Goal: Task Accomplishment & Management: Complete application form

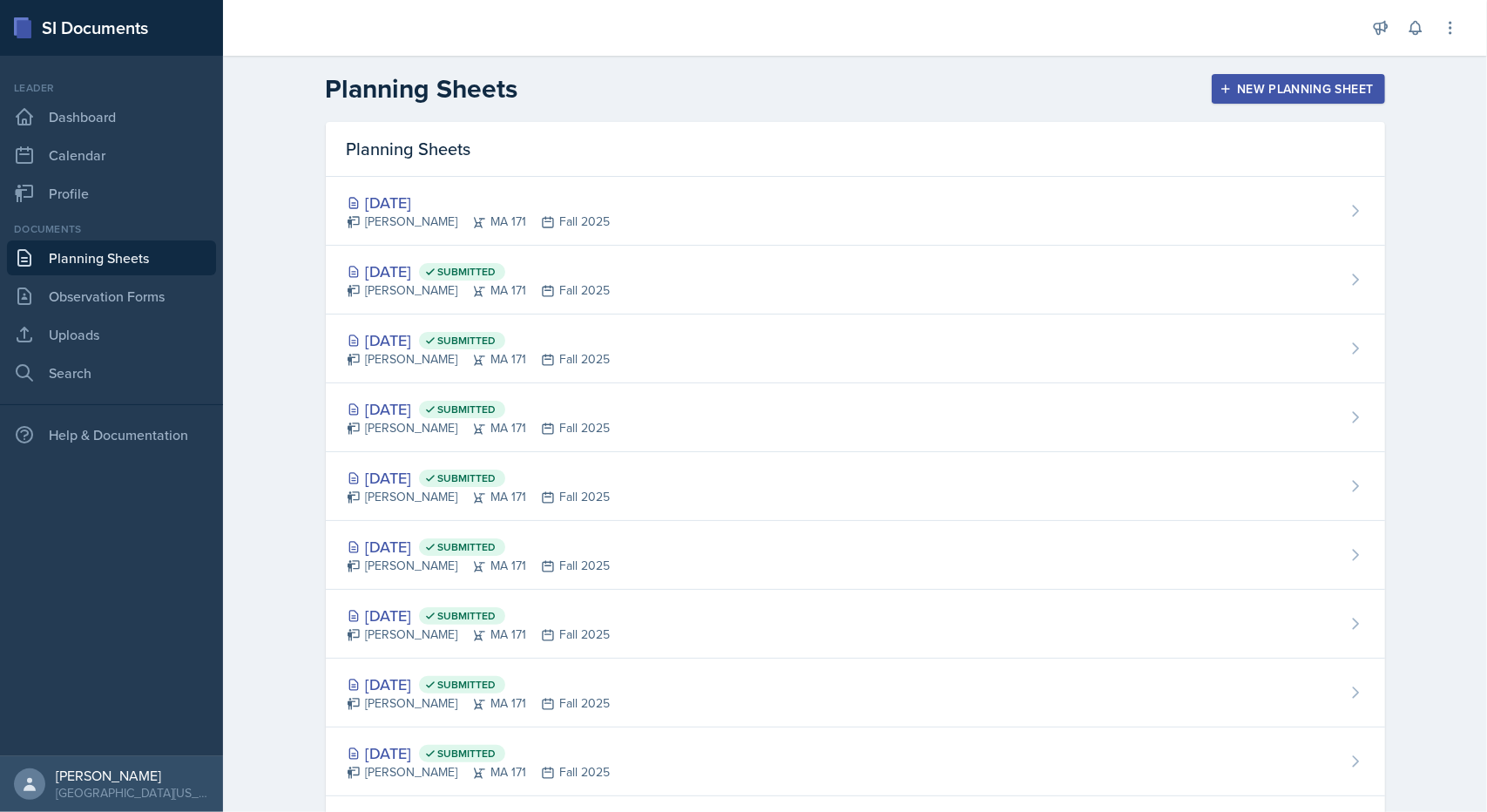
click at [1318, 83] on div "New Planning Sheet" at bounding box center [1298, 89] width 150 height 14
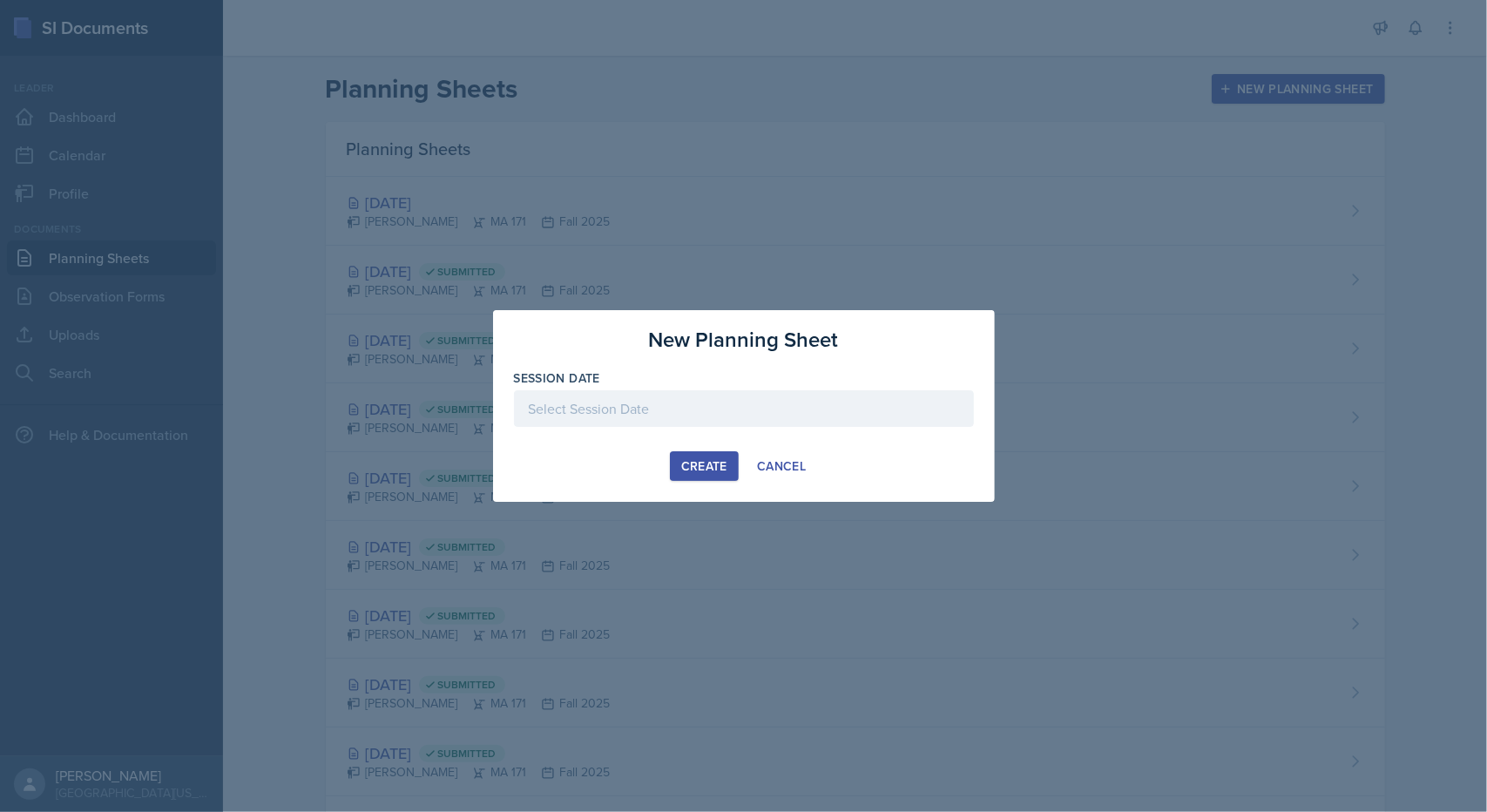
click at [731, 408] on div at bounding box center [743, 408] width 460 height 36
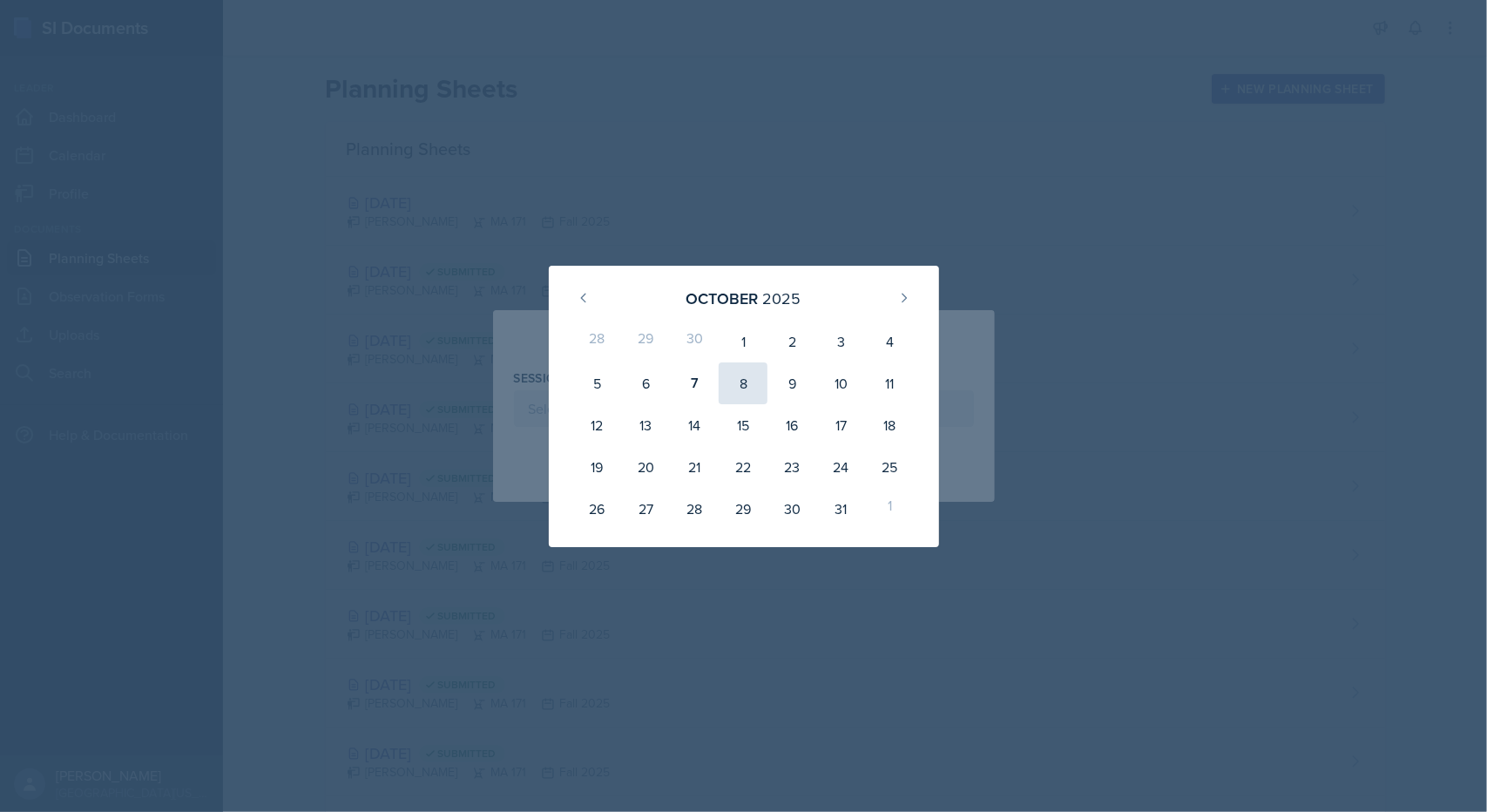
click at [744, 376] on div "8" at bounding box center [743, 383] width 48 height 42
type input "[DATE]"
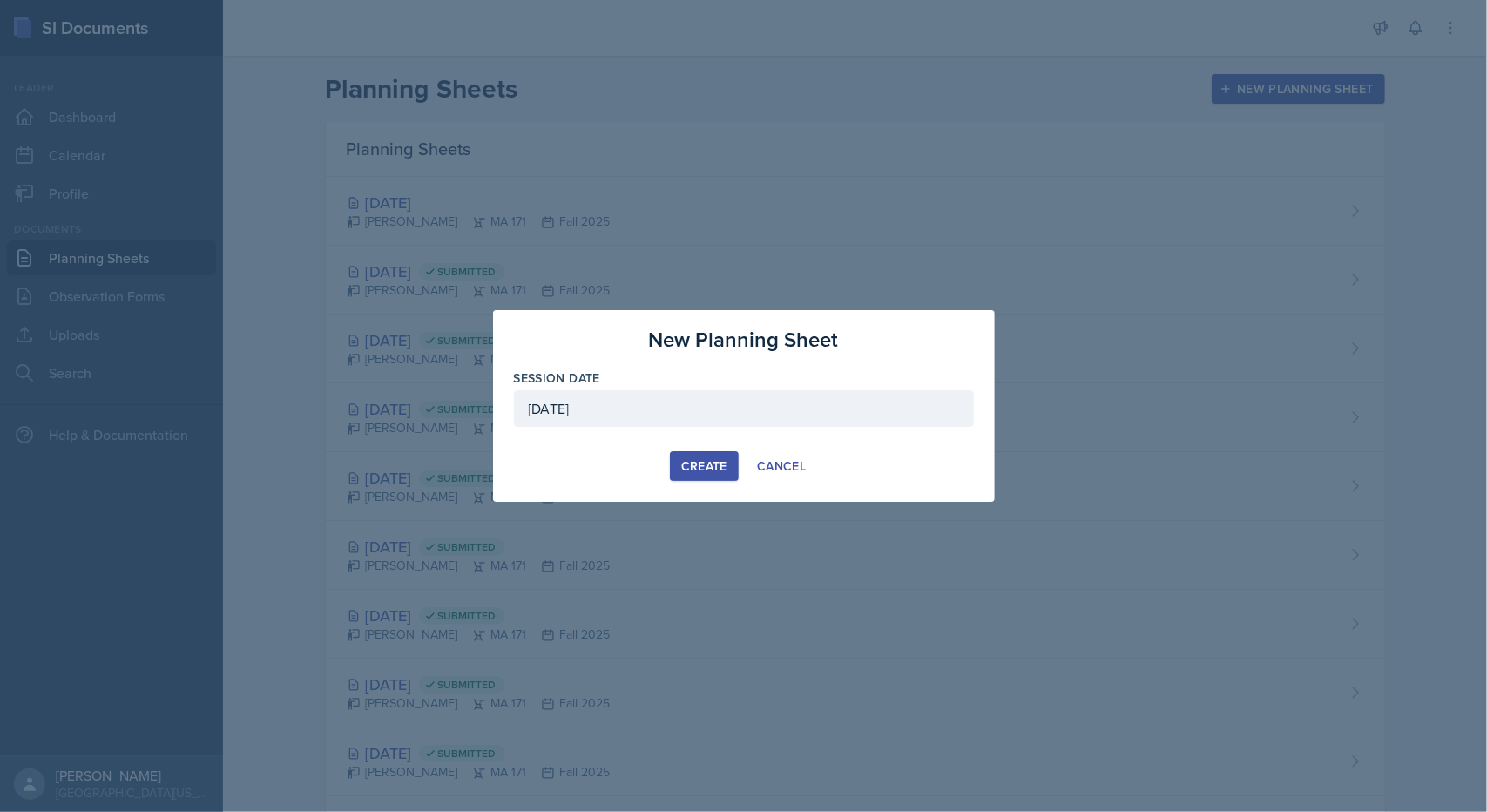
click at [710, 456] on button "Create" at bounding box center [705, 466] width 69 height 30
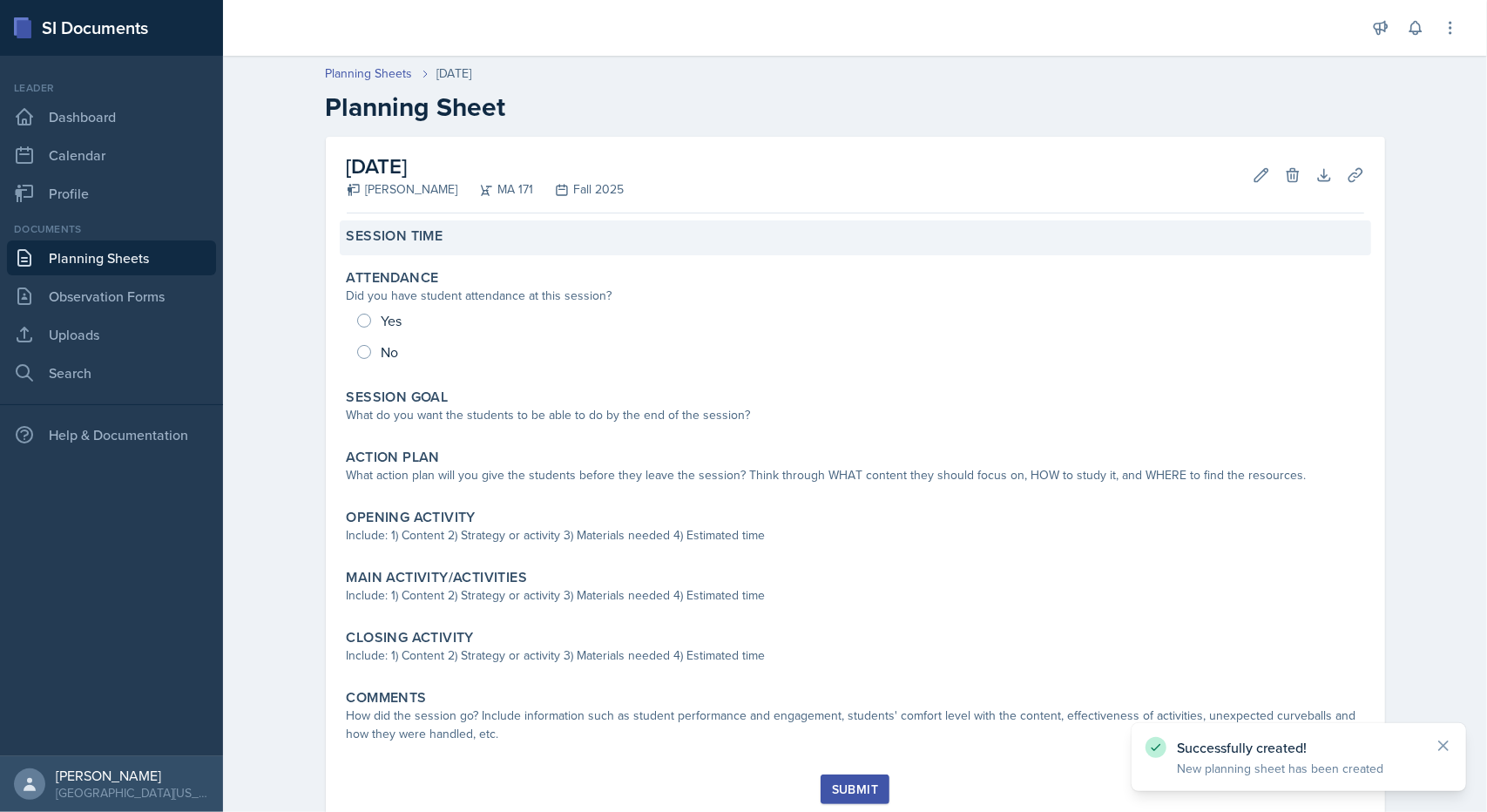
click at [401, 234] on label "Session Time" at bounding box center [395, 236] width 97 height 18
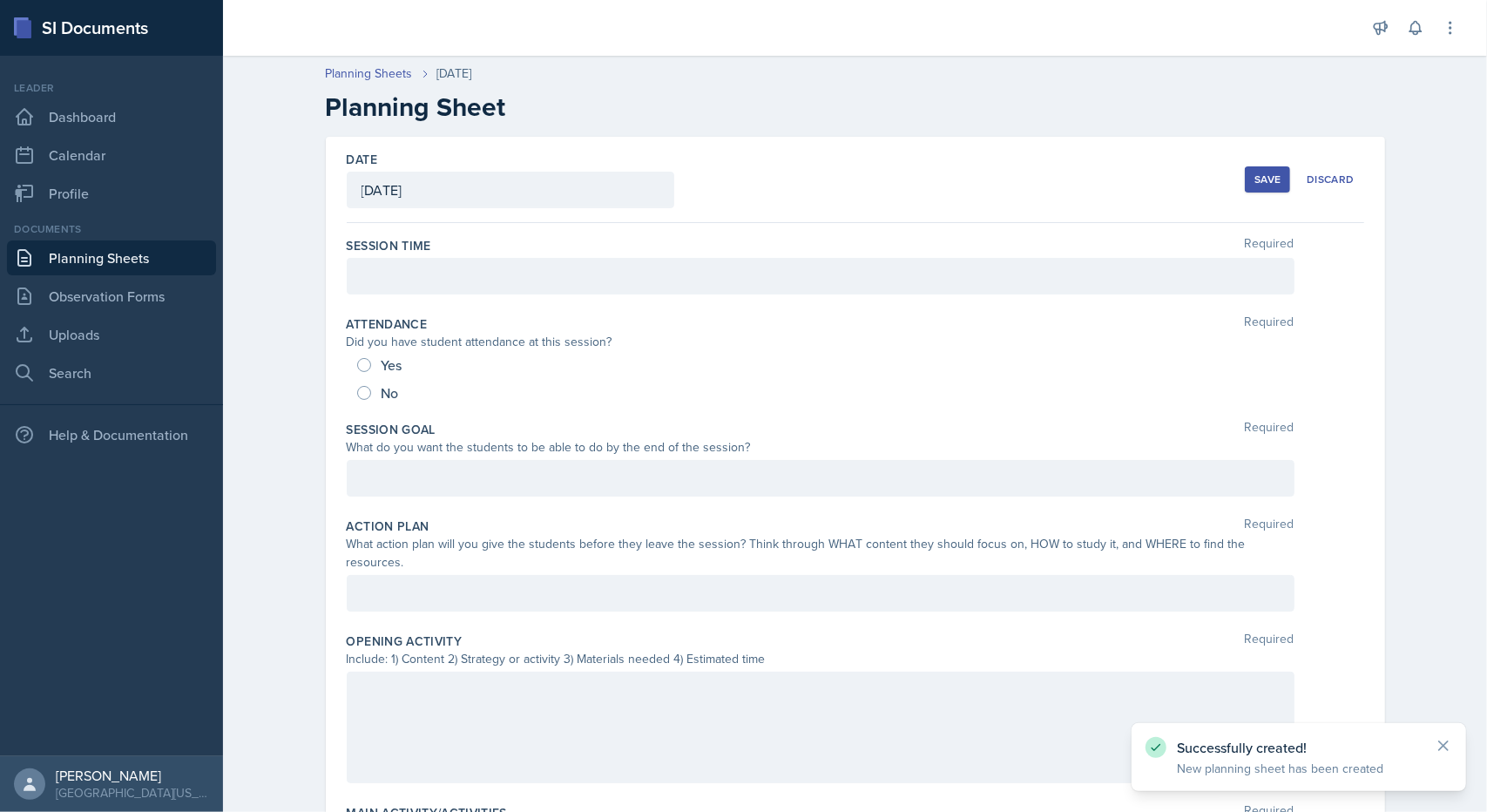
click at [415, 266] on div at bounding box center [820, 276] width 948 height 36
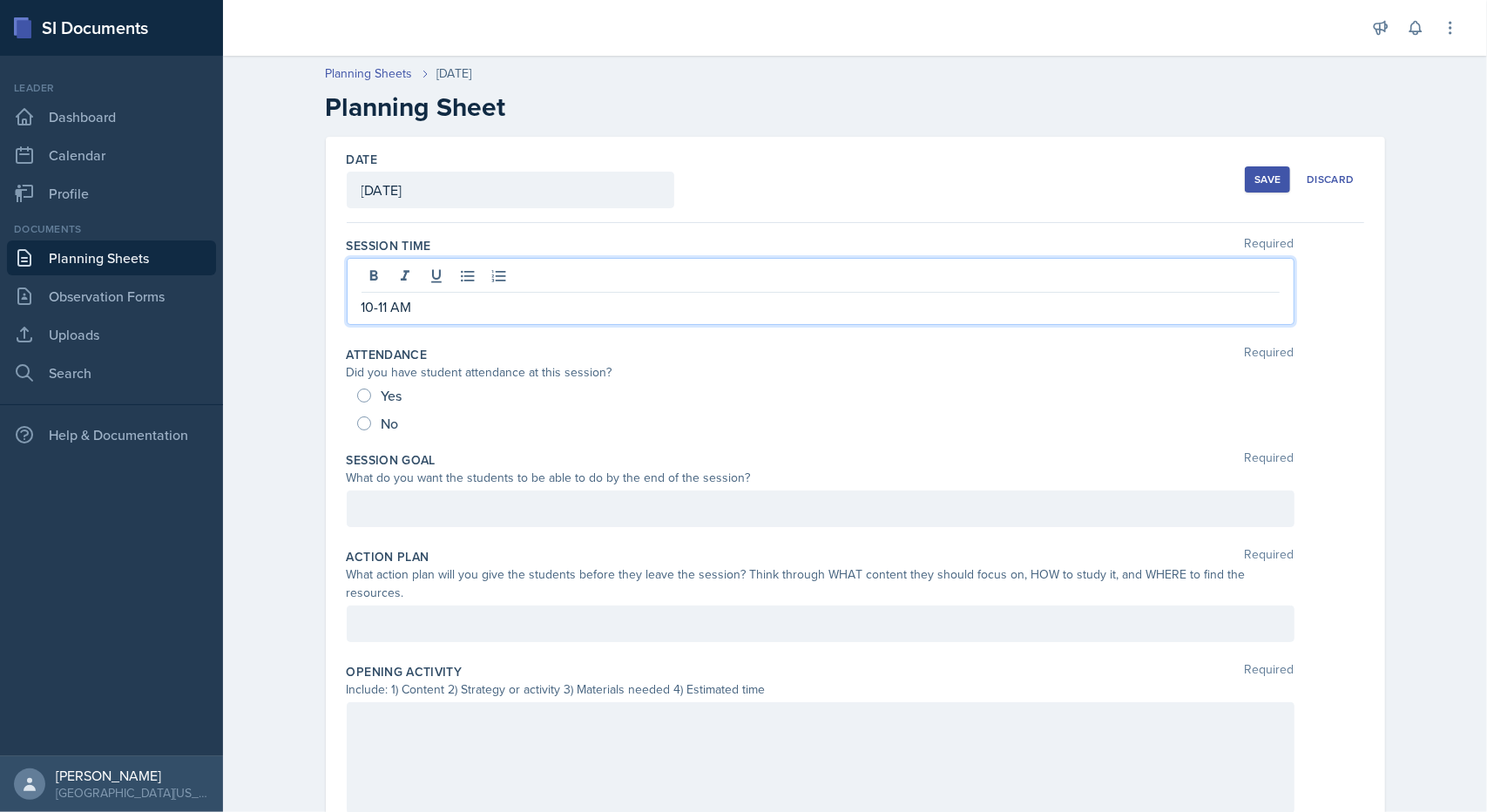
click at [401, 490] on div at bounding box center [820, 508] width 948 height 36
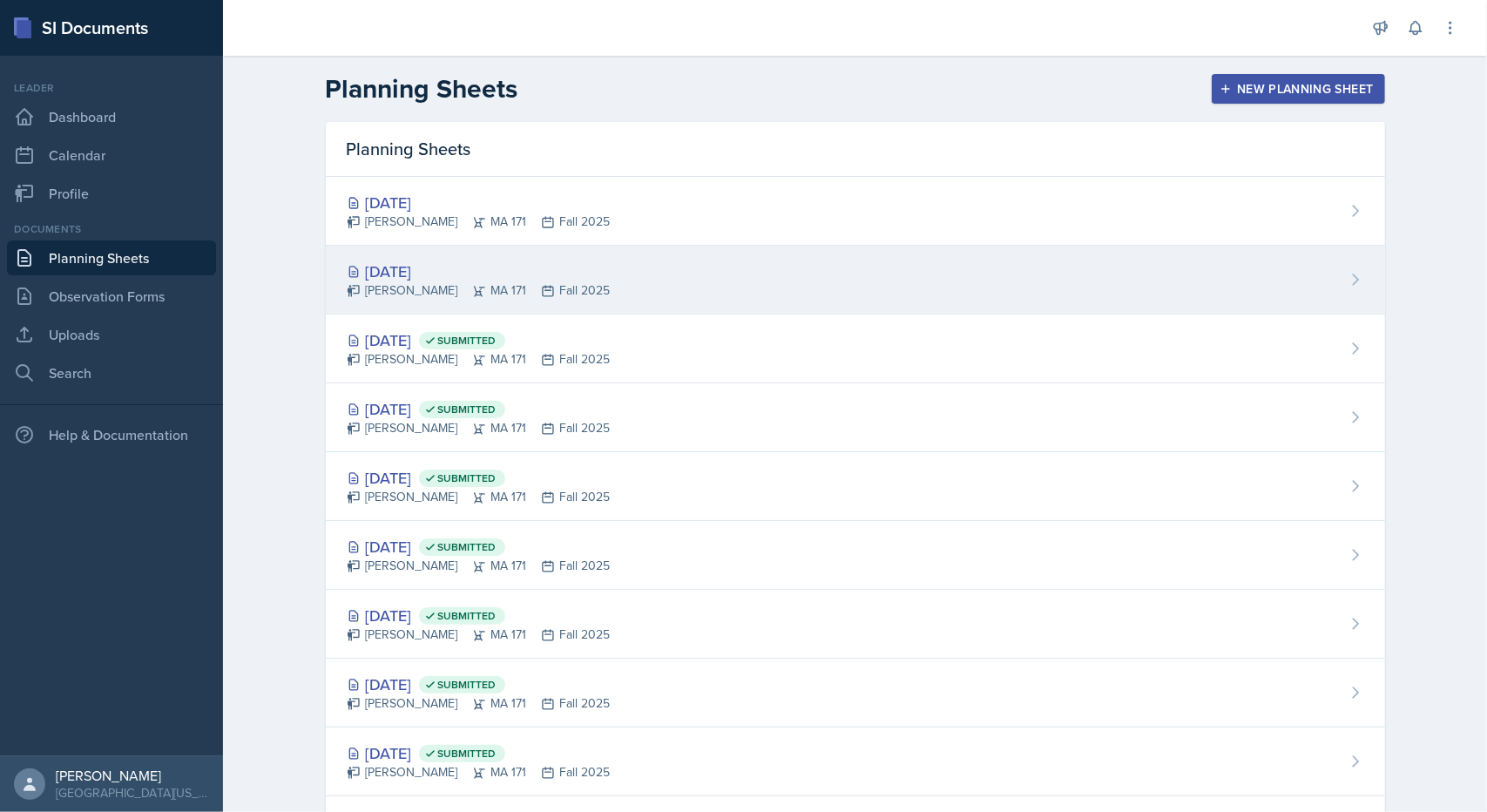
click at [400, 287] on div "[PERSON_NAME] MA 171 Fall 2025" at bounding box center [478, 291] width 264 height 19
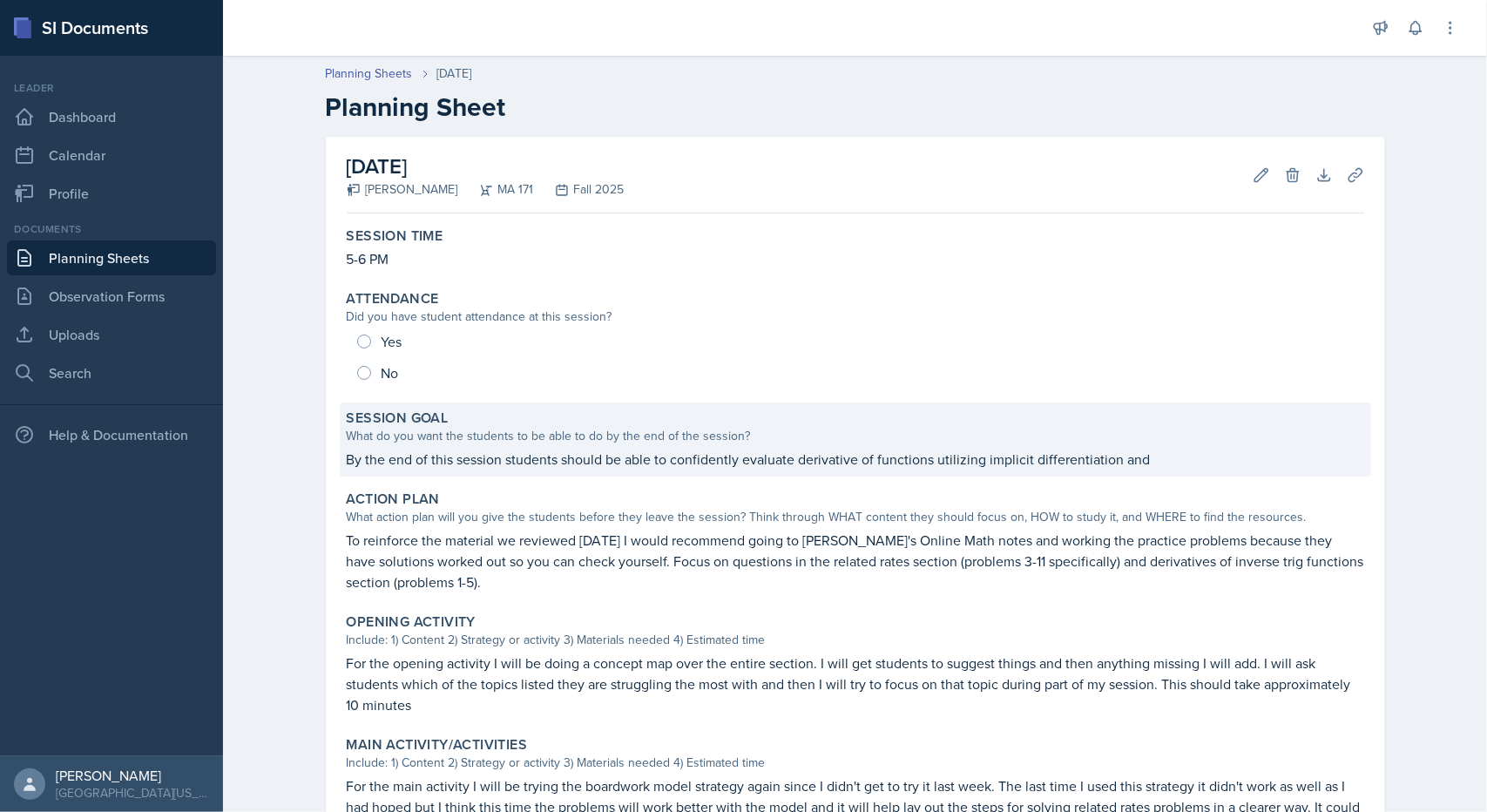
click at [423, 467] on p "By the end of this session students should be able to confidently evaluate deri…" at bounding box center [855, 459] width 1017 height 21
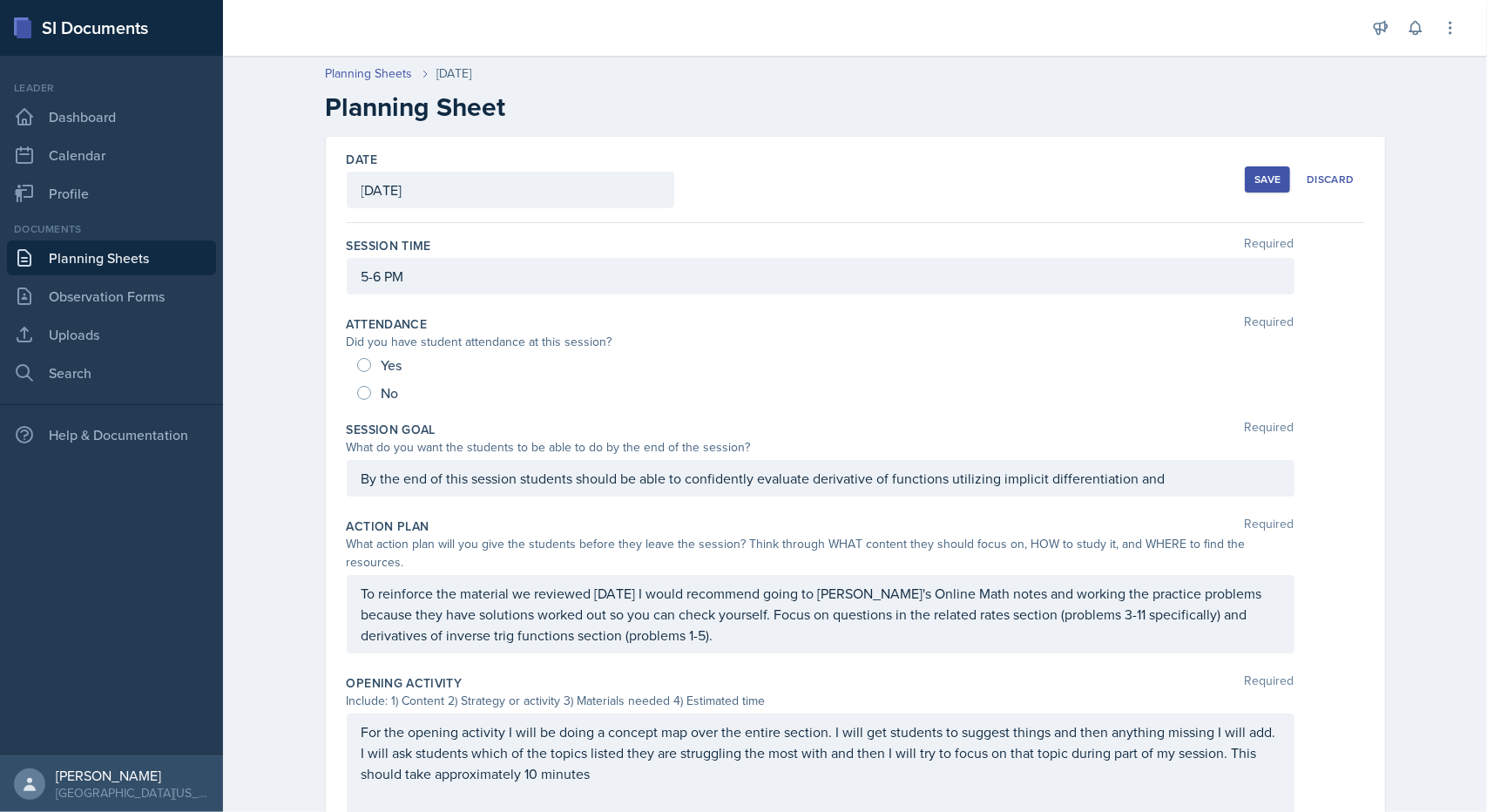
click at [1219, 478] on div "By the end of this session students should be able to confidently evaluate deri…" at bounding box center [820, 477] width 948 height 36
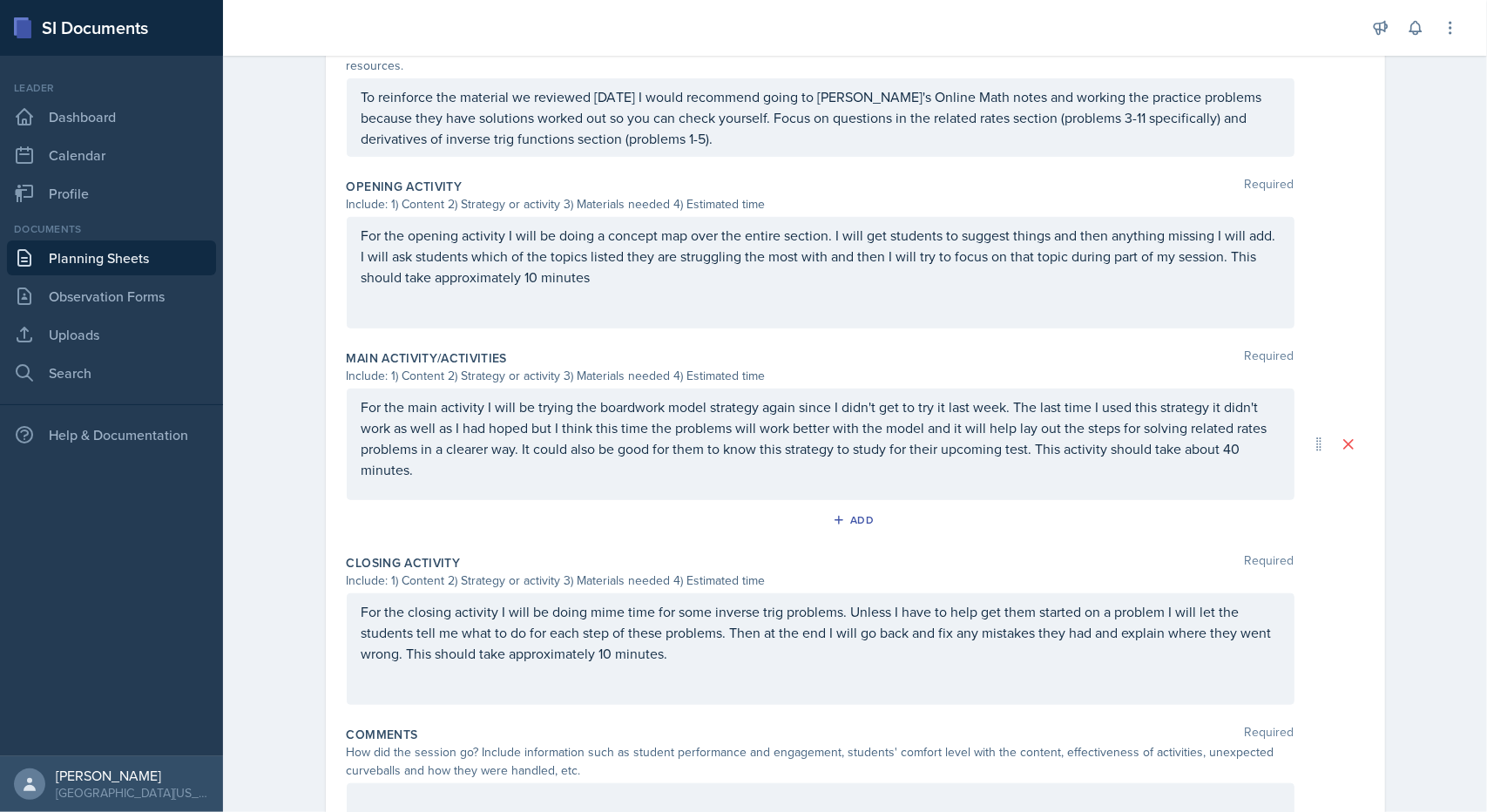
scroll to position [603, 0]
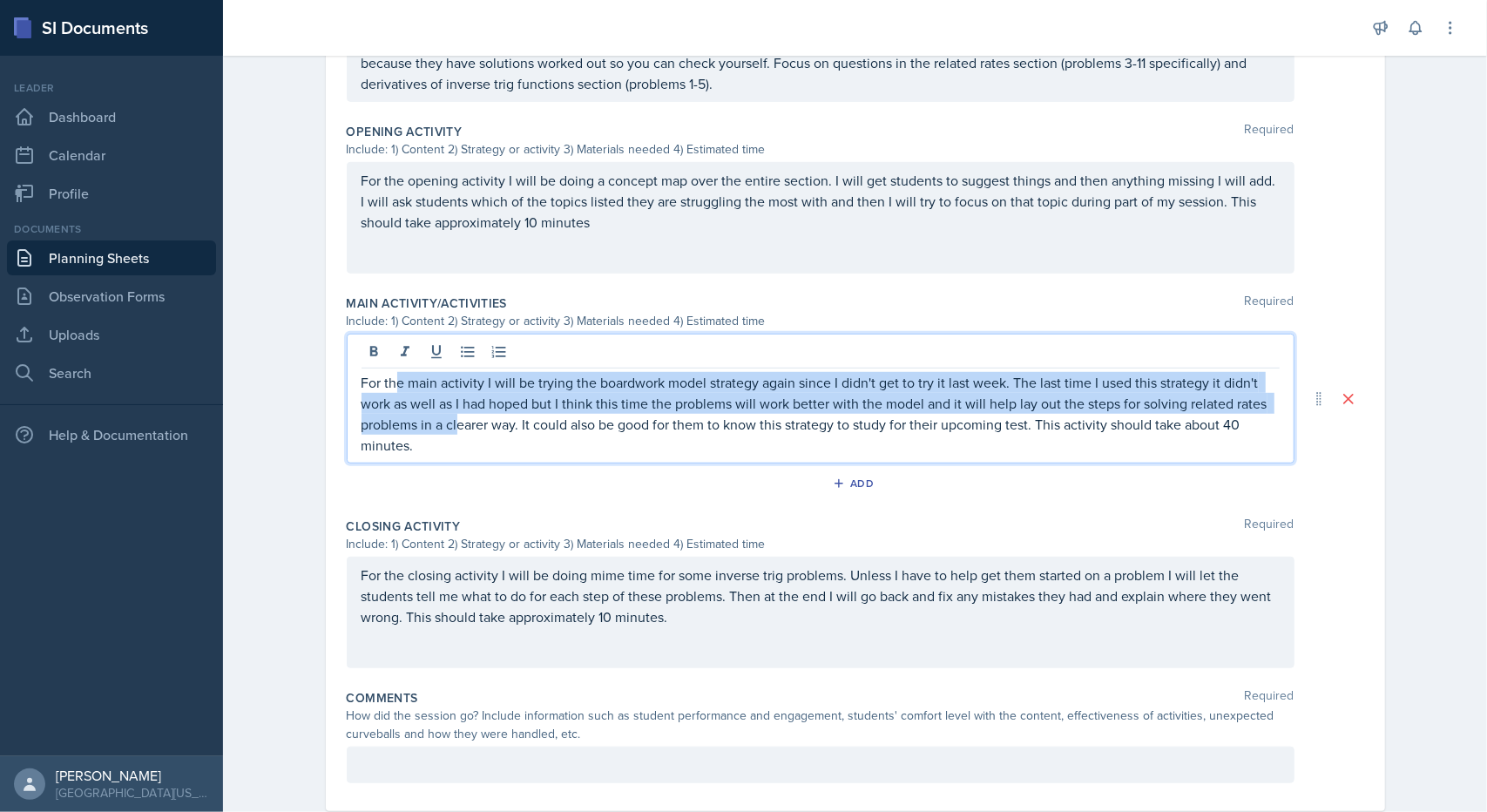
drag, startPoint x: 450, startPoint y: 397, endPoint x: 389, endPoint y: 358, distance: 72.4
click at [389, 372] on p "For the main activity I will be trying the boardwork model strategy again since…" at bounding box center [820, 414] width 918 height 84
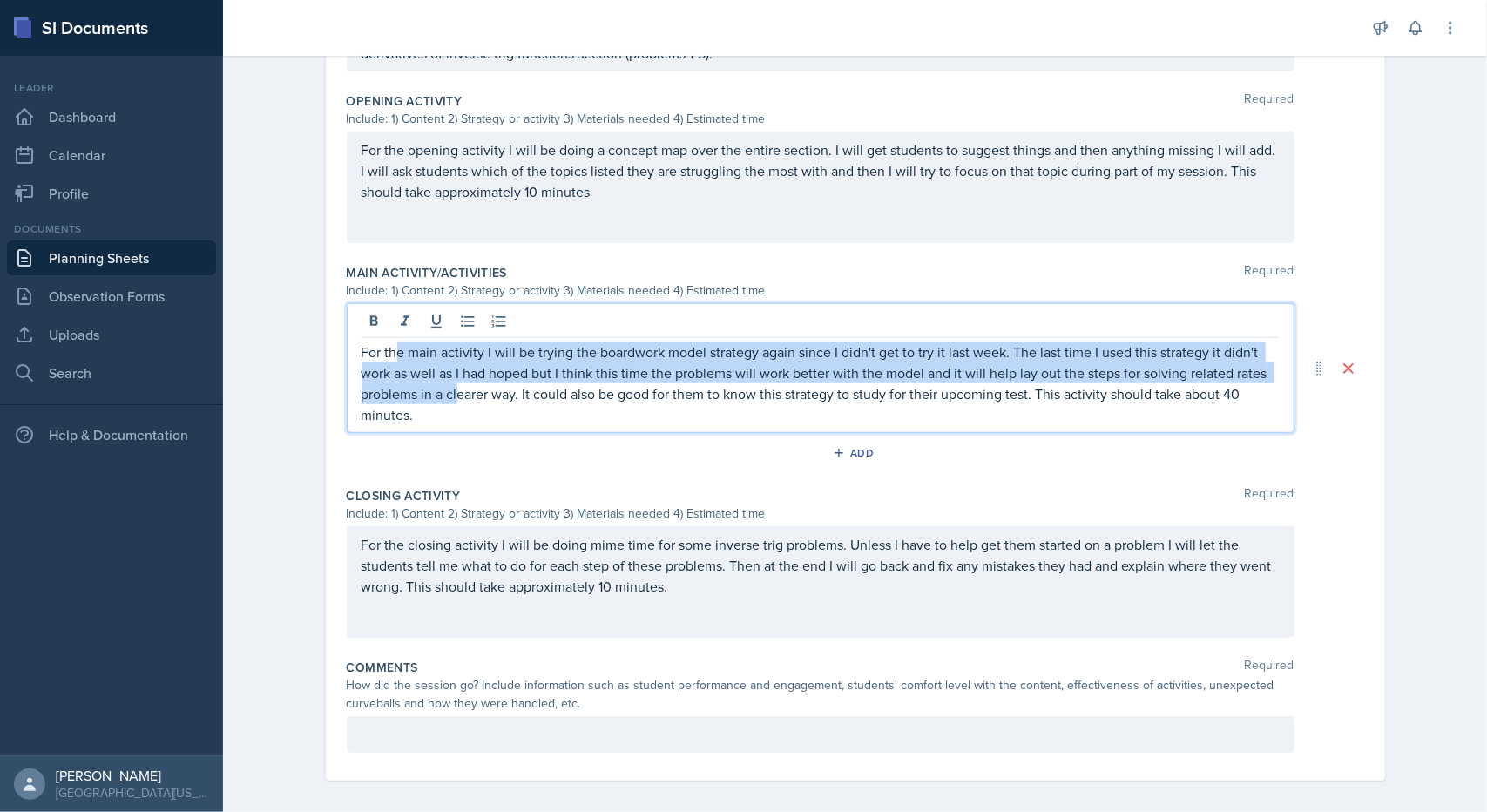
scroll to position [573, 0]
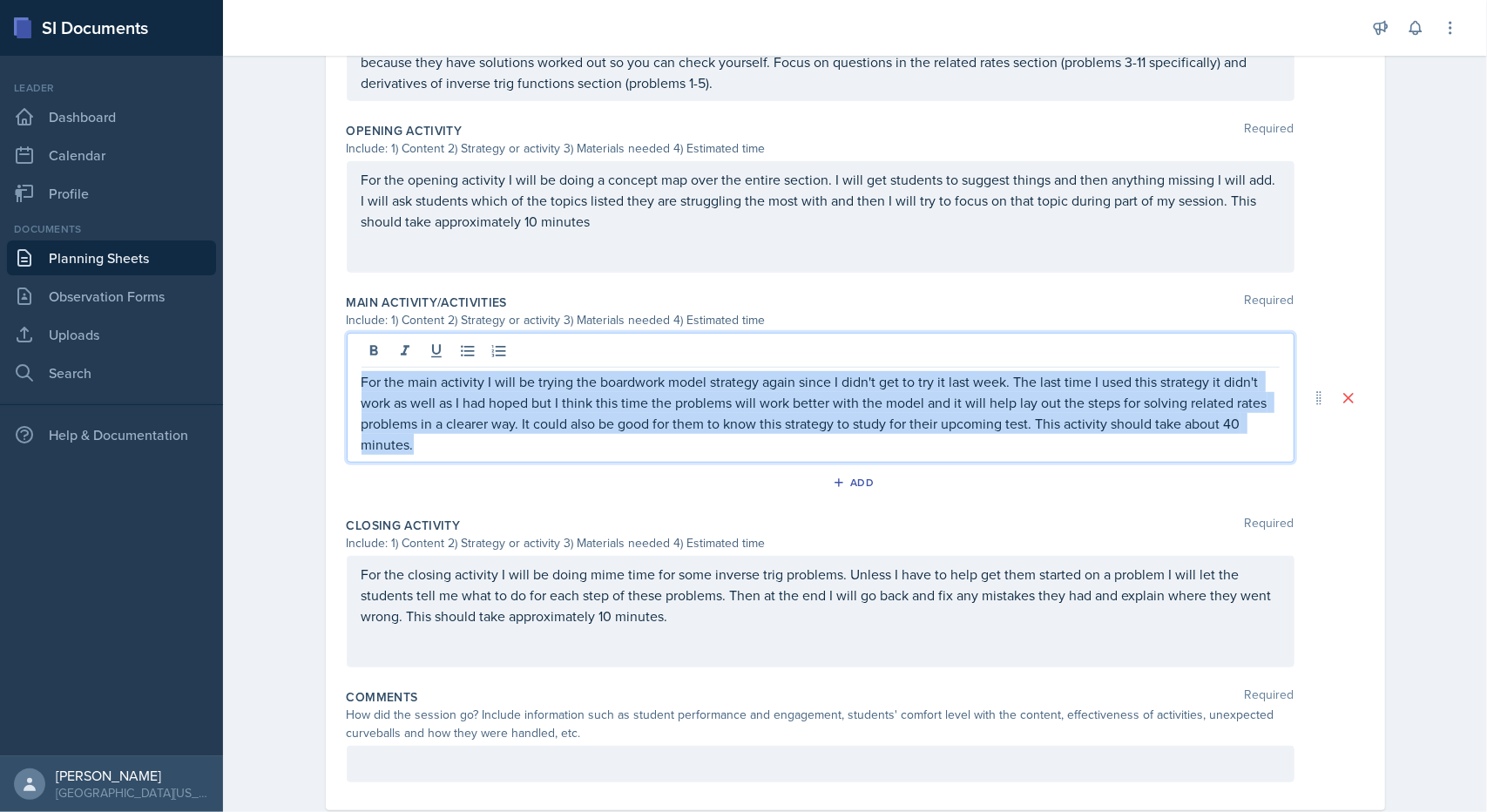
drag, startPoint x: 431, startPoint y: 419, endPoint x: 327, endPoint y: 360, distance: 119.6
click at [327, 360] on div "Date [DATE] [DATE] 28 29 30 1 2 3 4 5 6 7 8 9 10 11 12 13 14 15 16 17 18 19 20 …" at bounding box center [855, 186] width 1059 height 1246
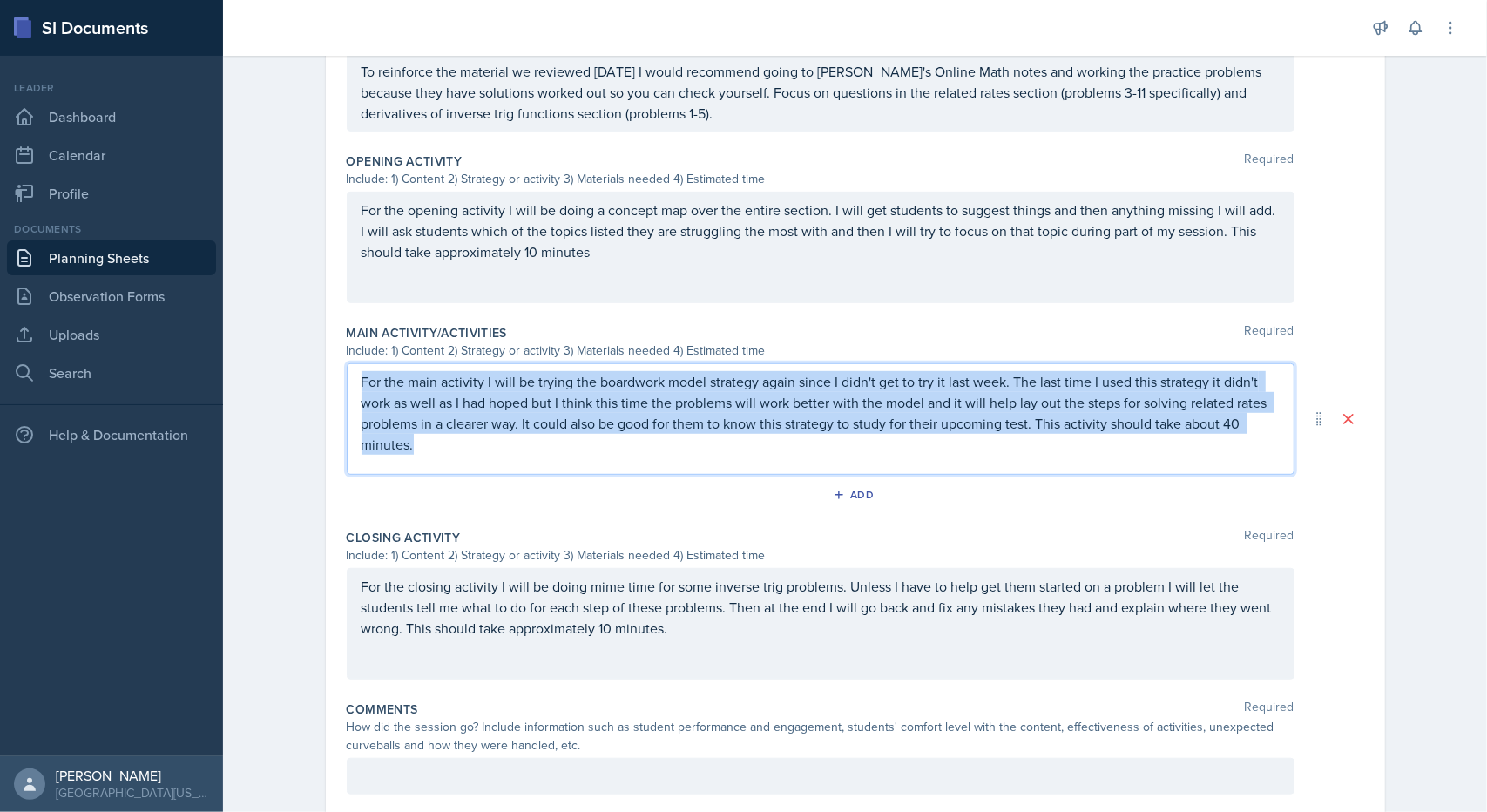
copy p "For the main activity I will be trying the boardwork model strategy again since…"
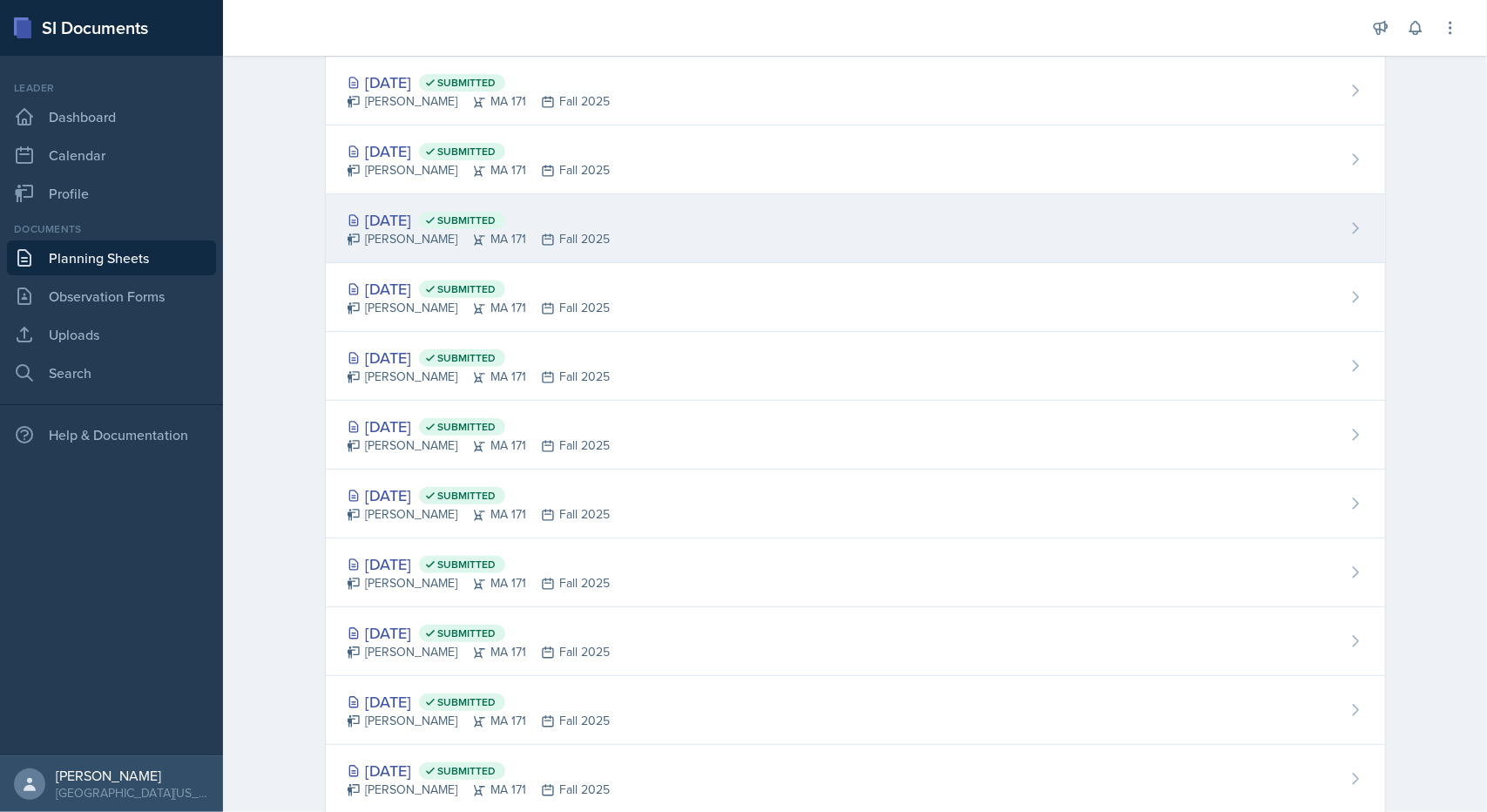
scroll to position [174, 0]
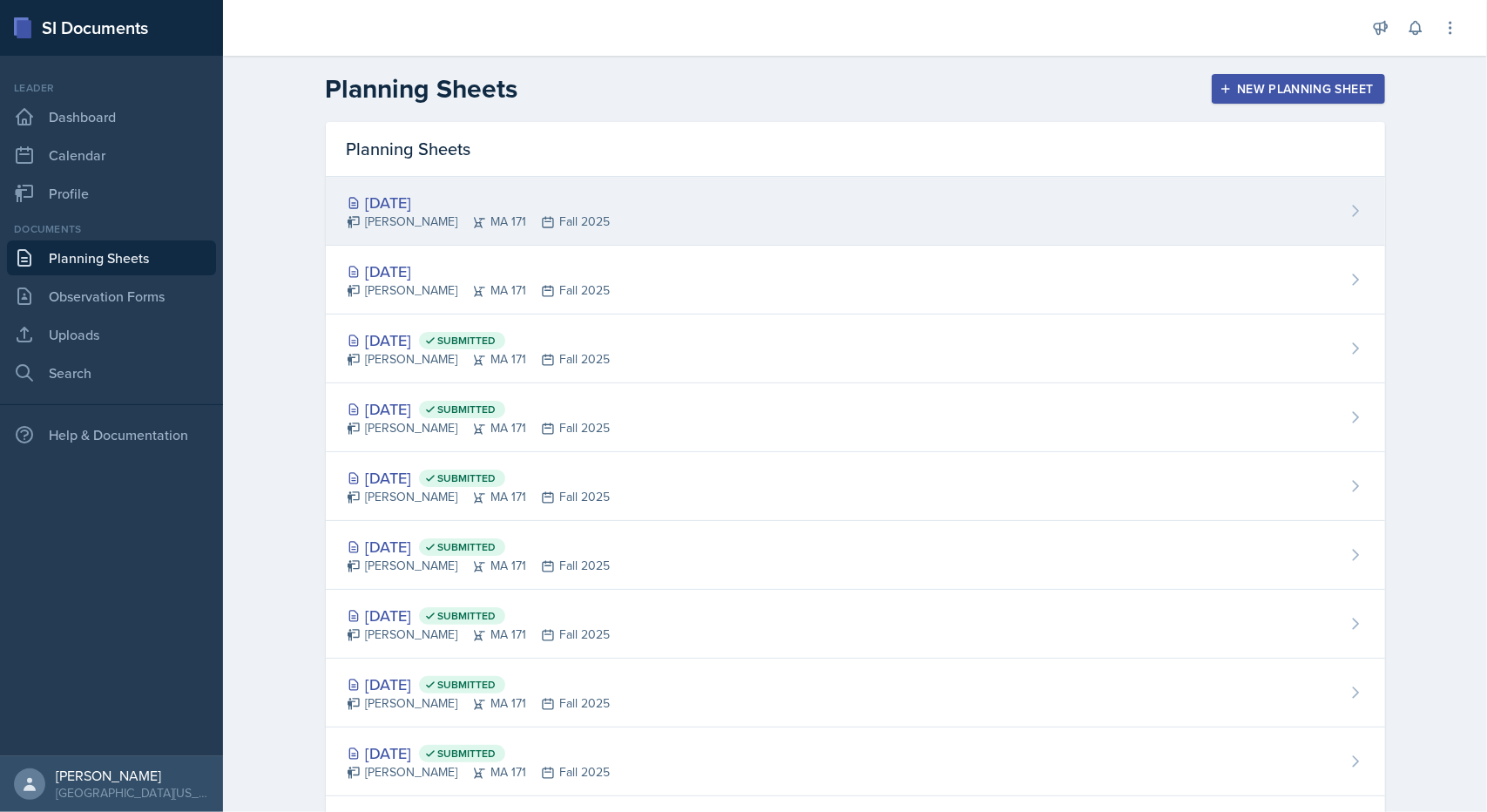
click at [385, 206] on div "[DATE]" at bounding box center [478, 202] width 264 height 23
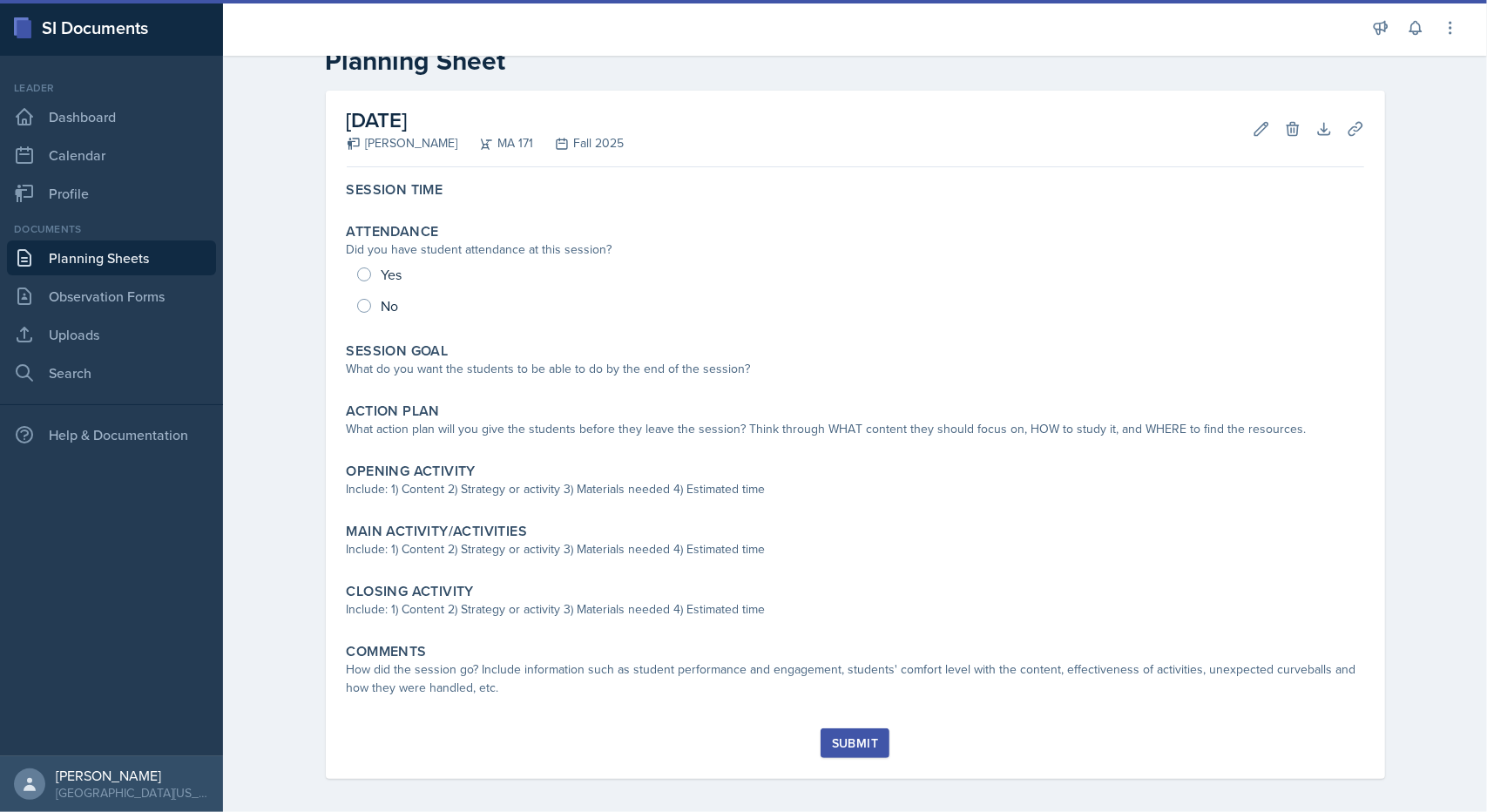
scroll to position [54, 0]
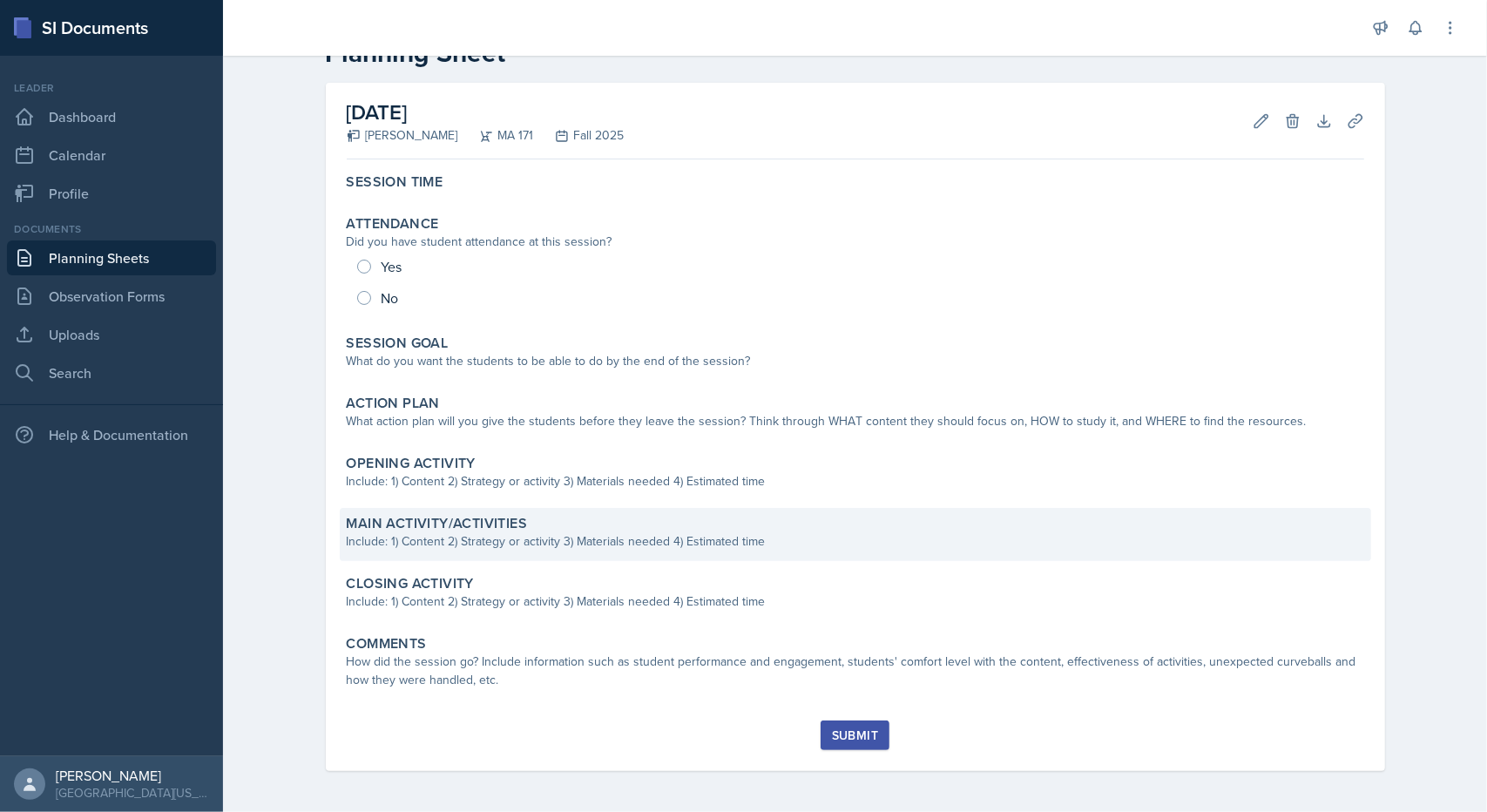
click at [495, 544] on div "Include: 1) Content 2) Strategy or activity 3) Materials needed 4) Estimated ti…" at bounding box center [855, 542] width 1017 height 19
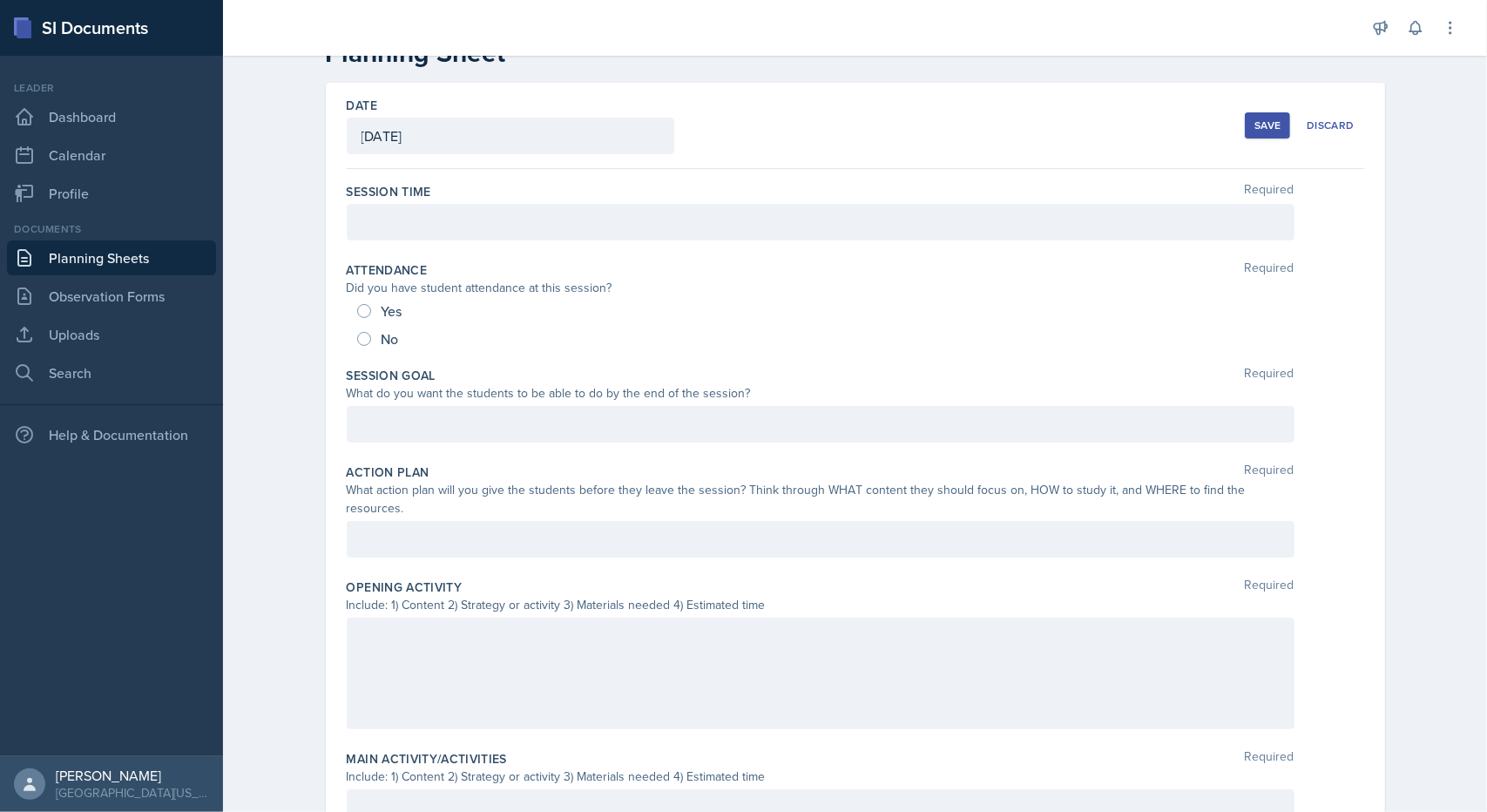
click at [477, 618] on div at bounding box center [820, 674] width 948 height 112
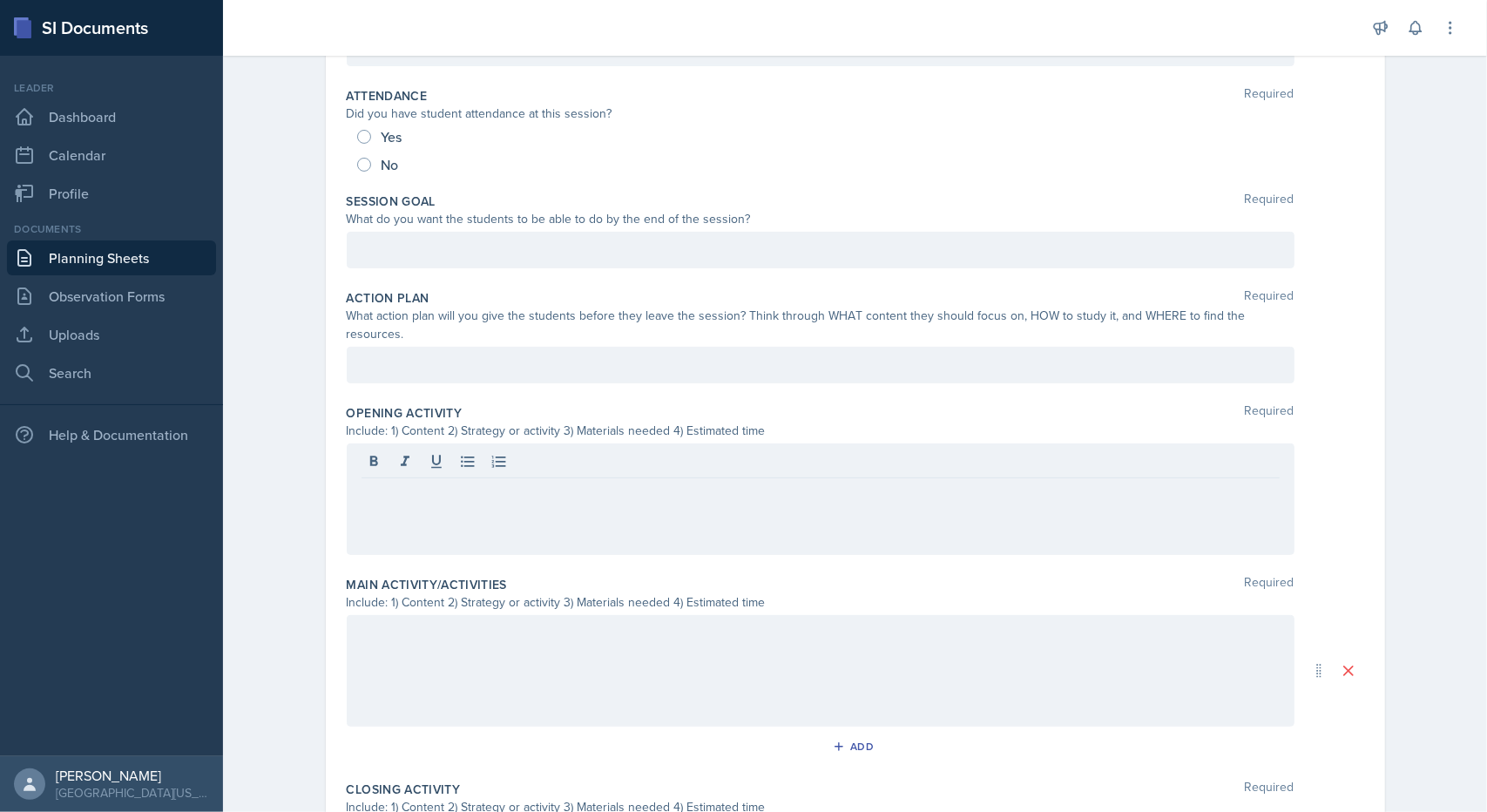
click at [459, 673] on div at bounding box center [820, 671] width 948 height 112
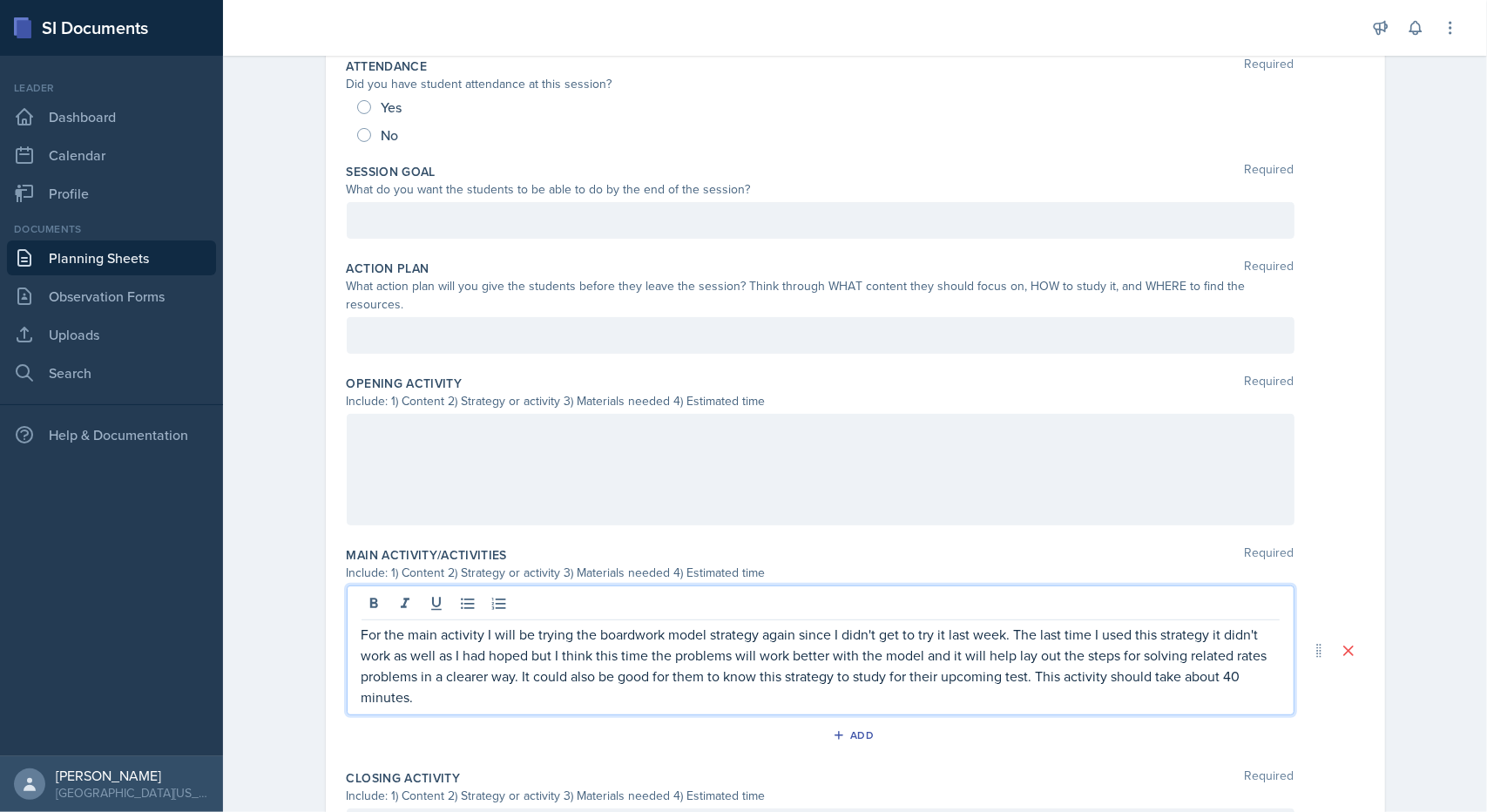
click at [509, 217] on p at bounding box center [820, 220] width 918 height 21
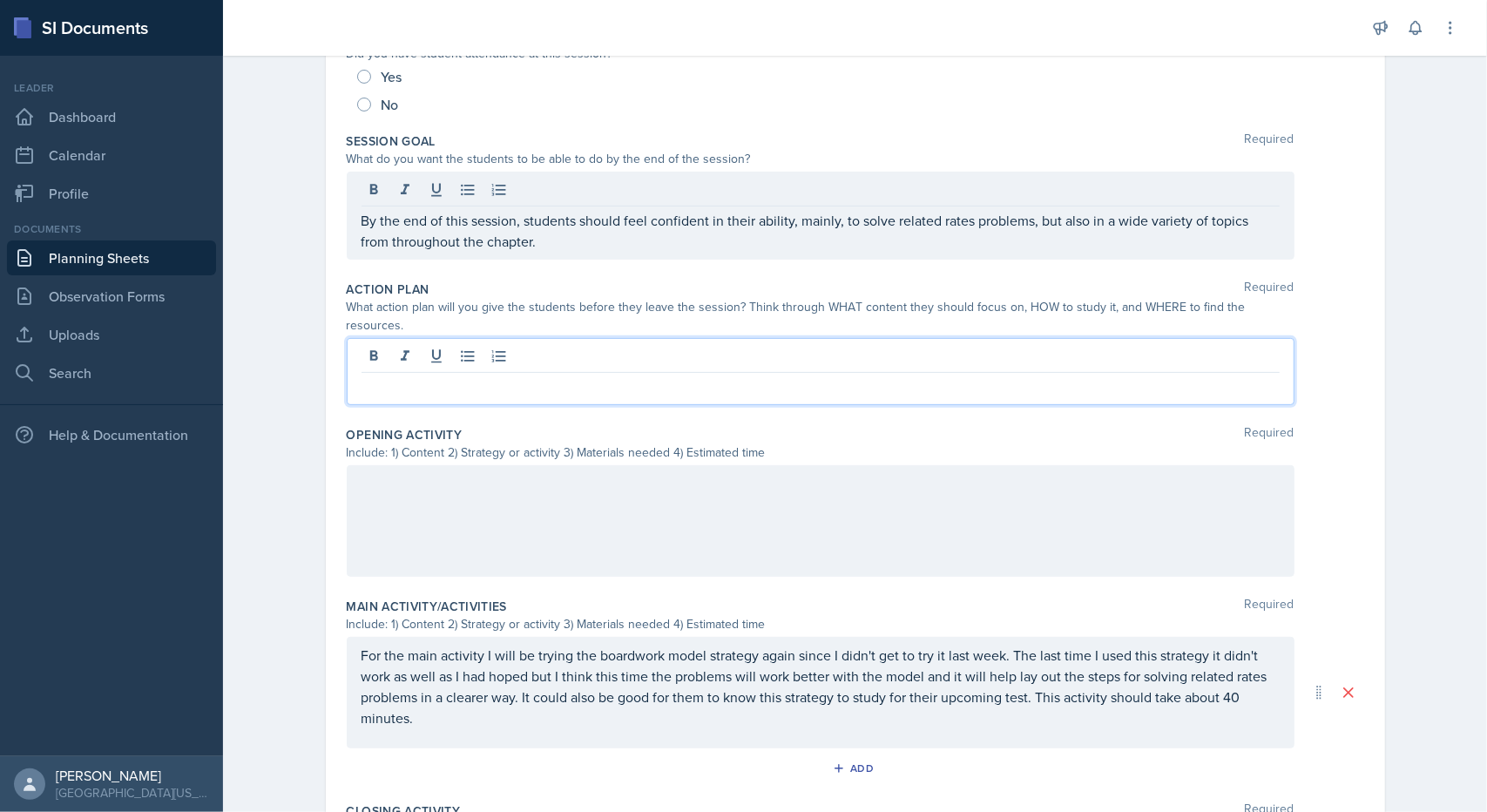
click at [454, 338] on div at bounding box center [820, 372] width 948 height 67
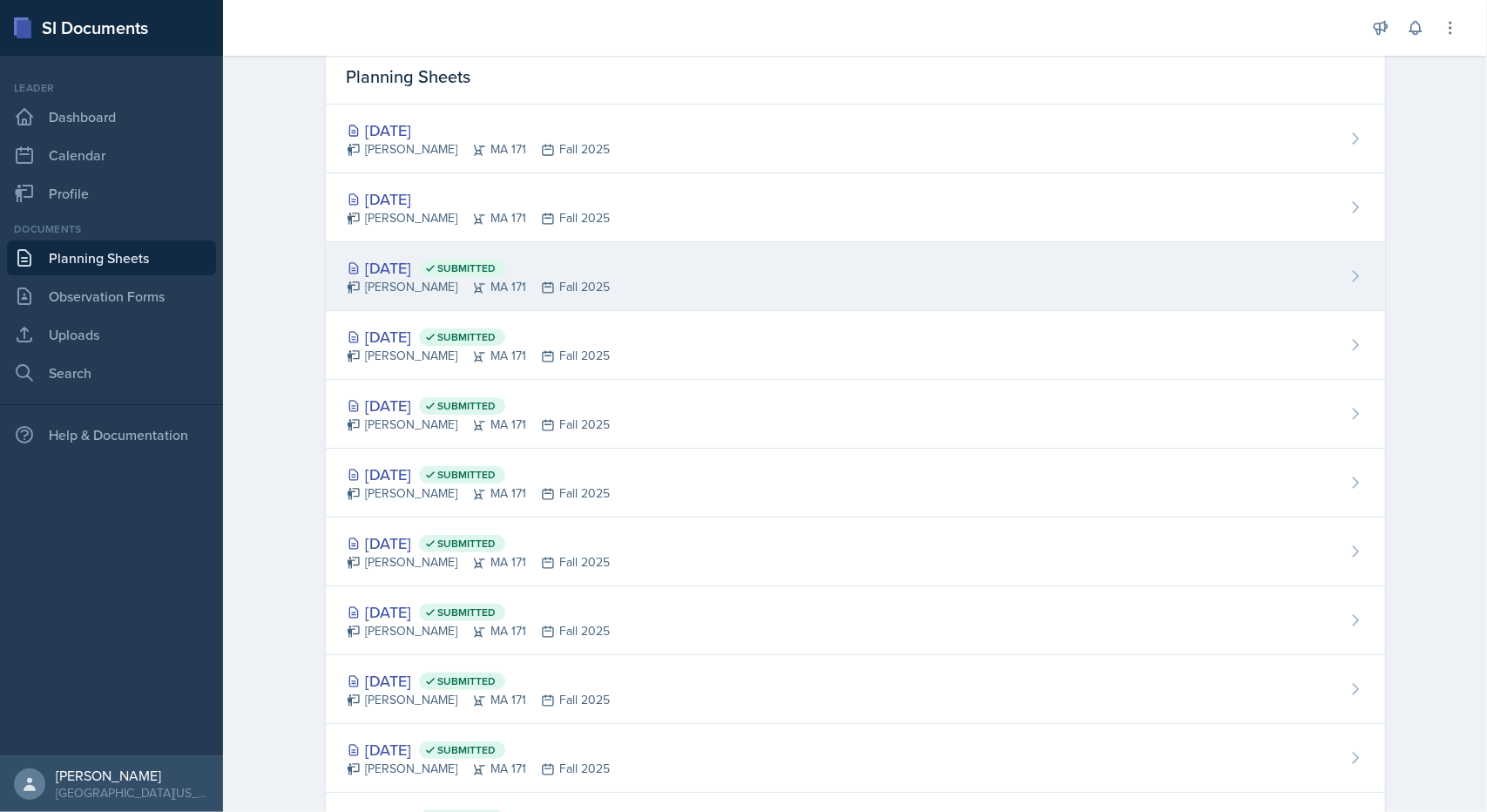
scroll to position [73, 0]
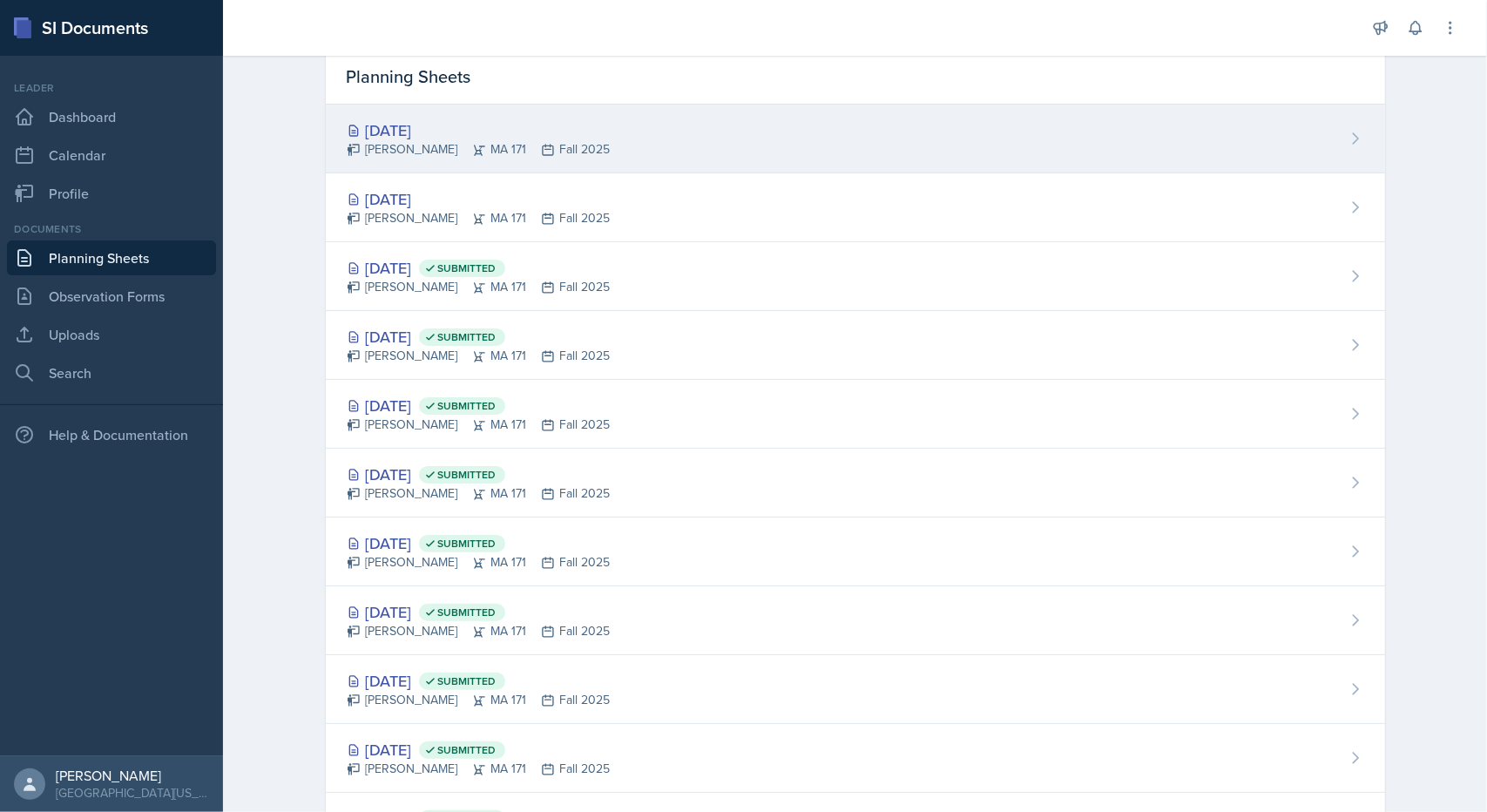
click at [404, 135] on div "[DATE]" at bounding box center [478, 130] width 264 height 23
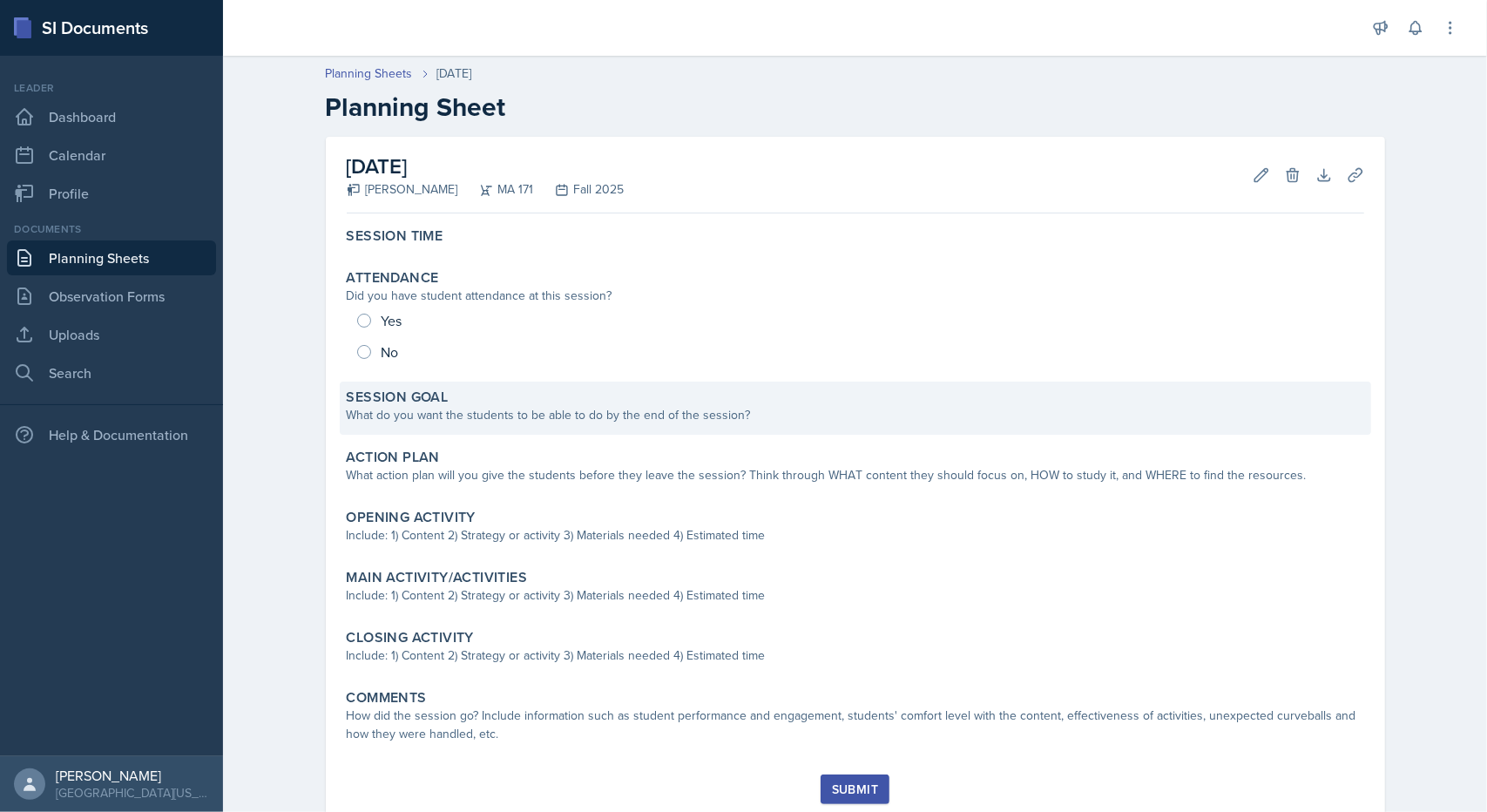
click at [628, 429] on div "Session Goal What do you want the students to be able to do by the end of the s…" at bounding box center [855, 407] width 1031 height 53
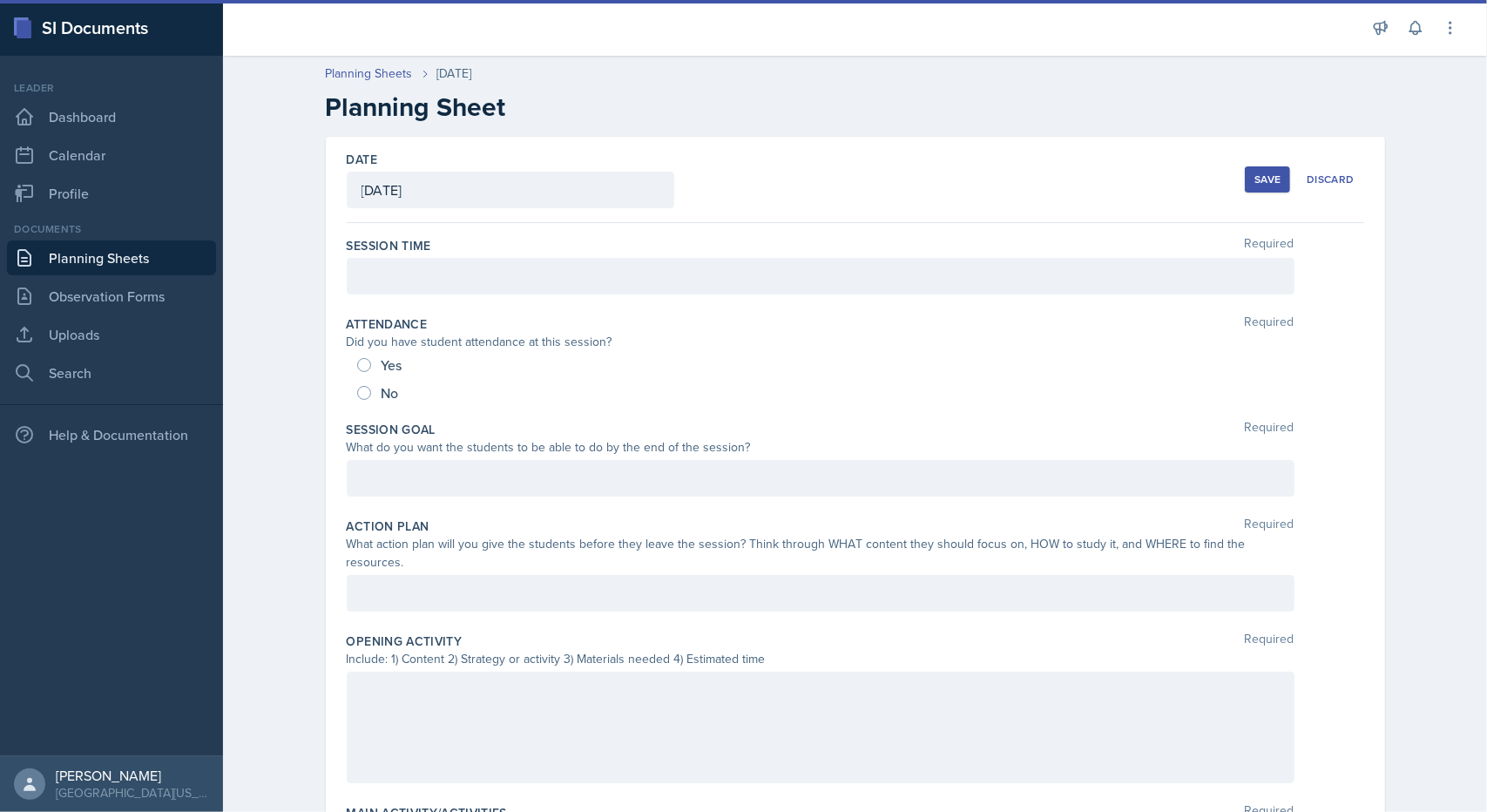
click at [563, 475] on div at bounding box center [820, 477] width 948 height 36
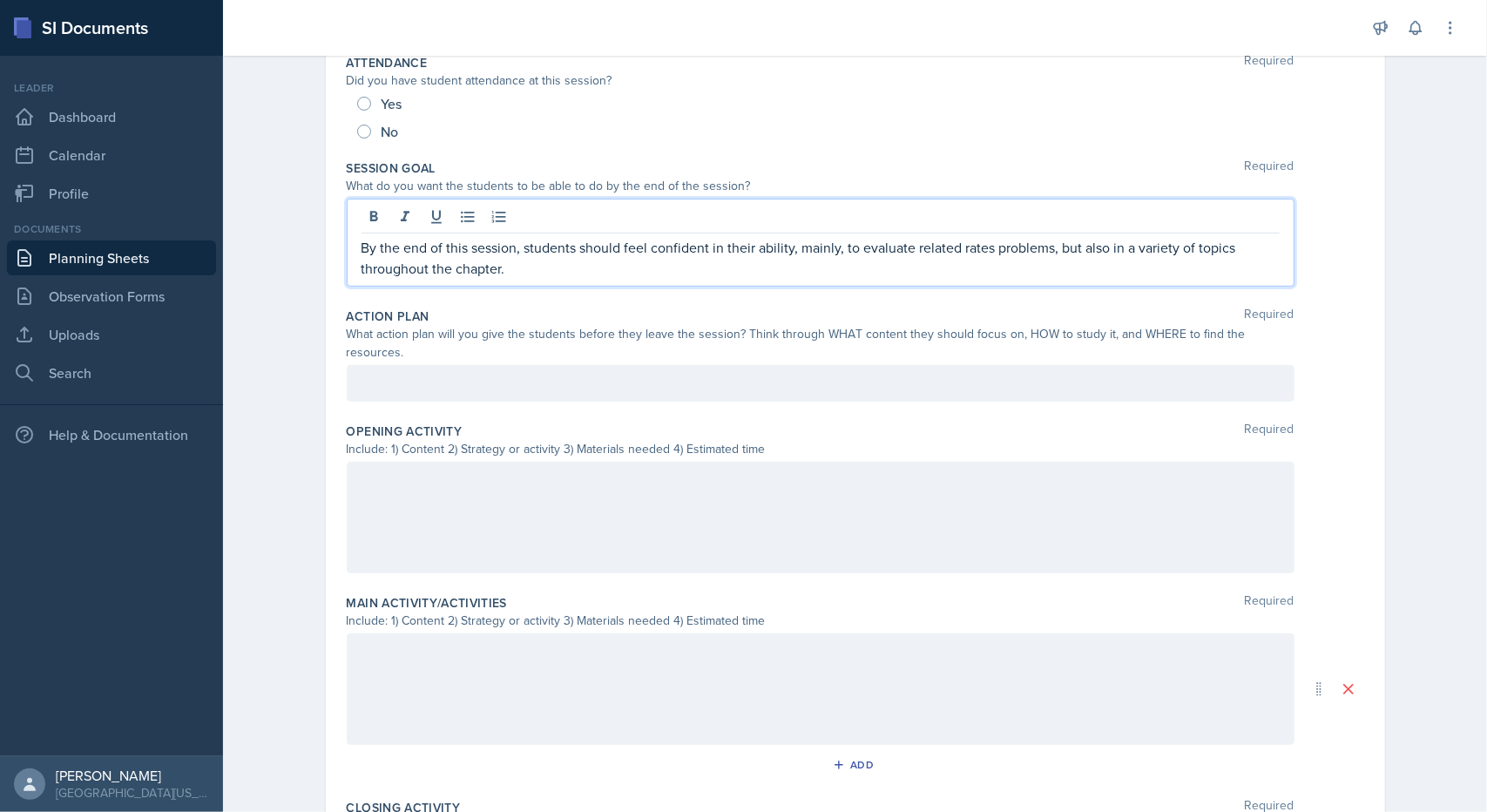
click at [519, 680] on div at bounding box center [820, 689] width 948 height 112
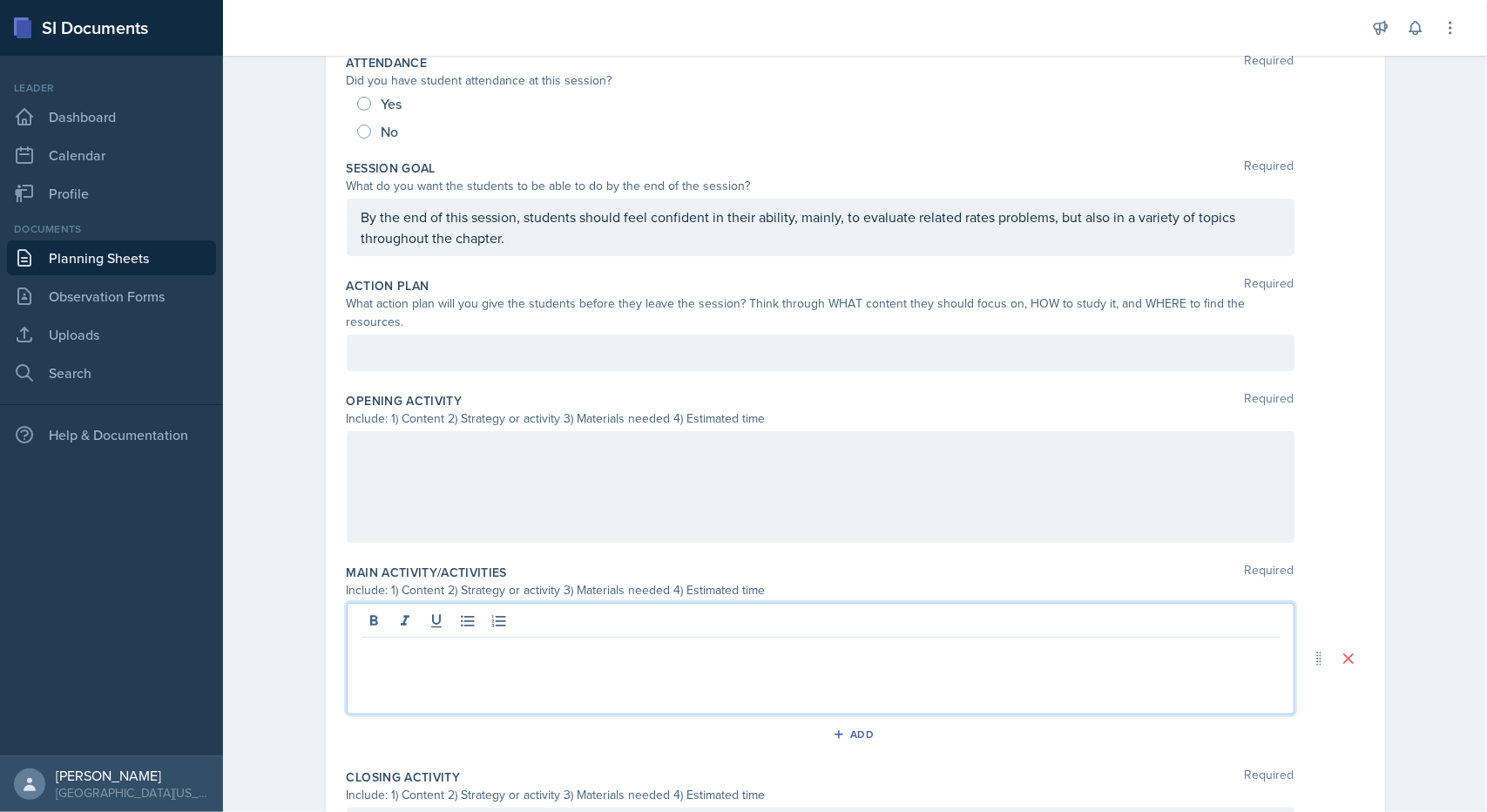
scroll to position [291, 0]
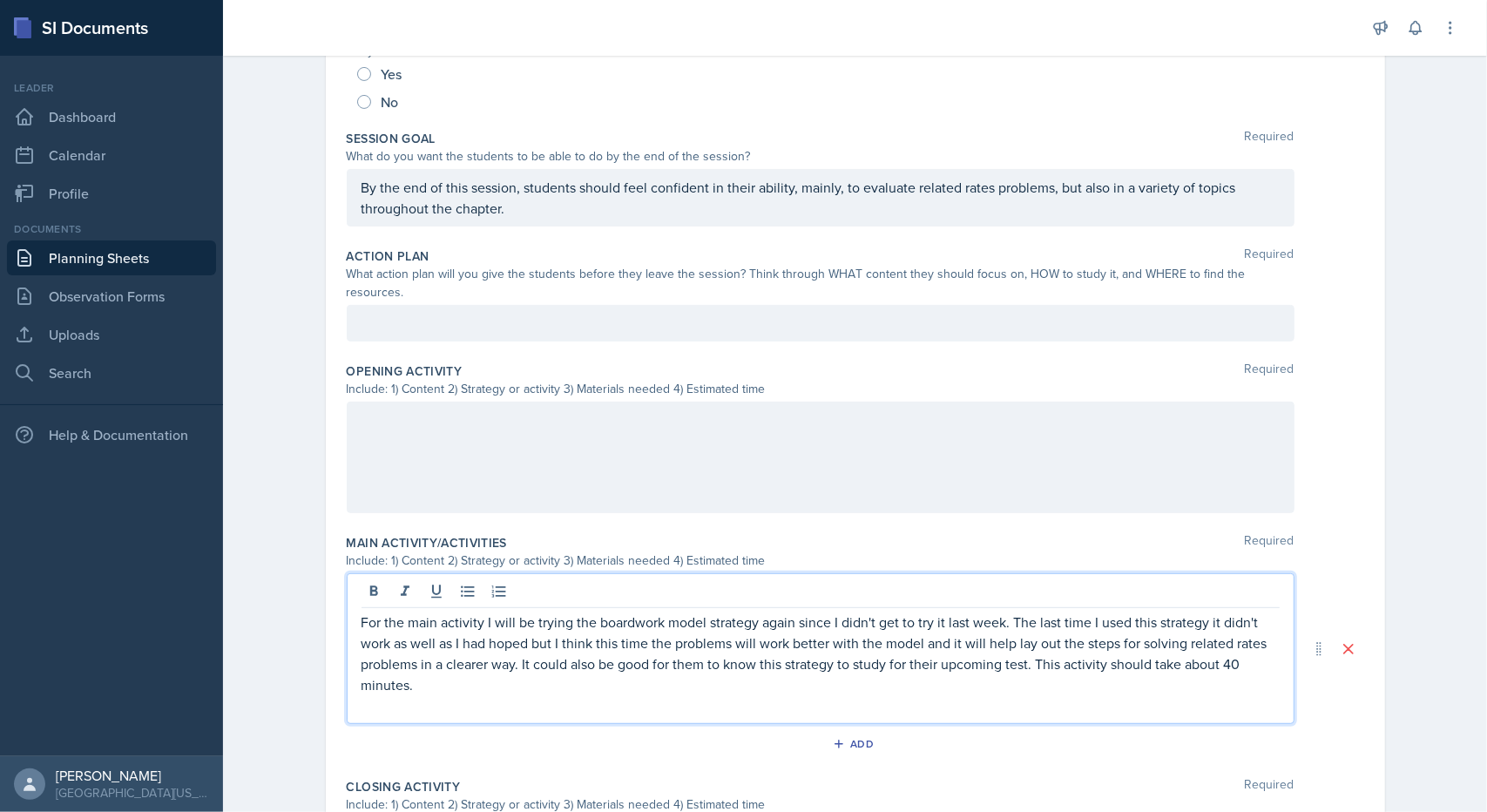
click at [505, 695] on p at bounding box center [820, 706] width 918 height 21
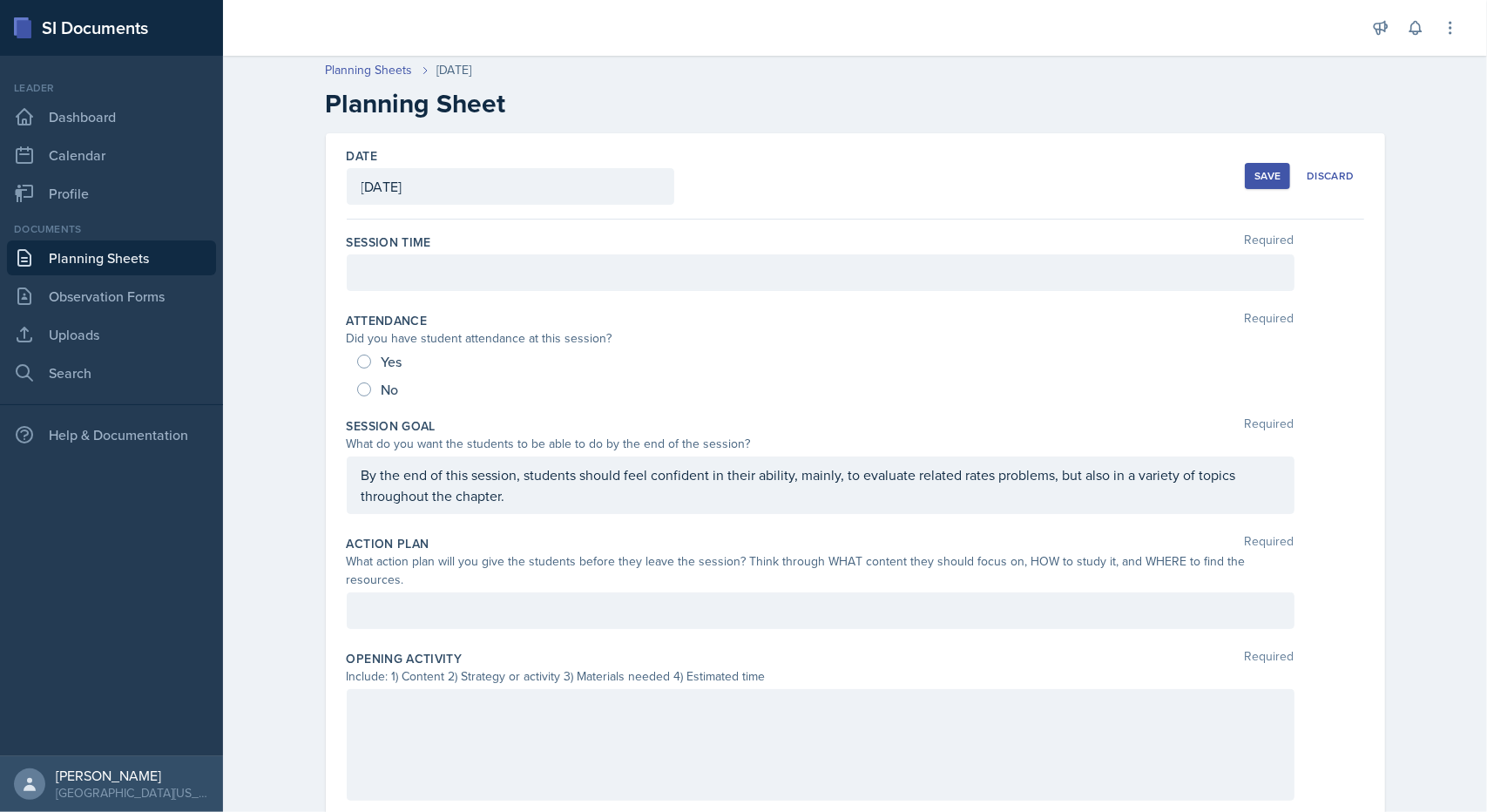
scroll to position [0, 0]
click at [1258, 181] on div "Save" at bounding box center [1268, 179] width 26 height 14
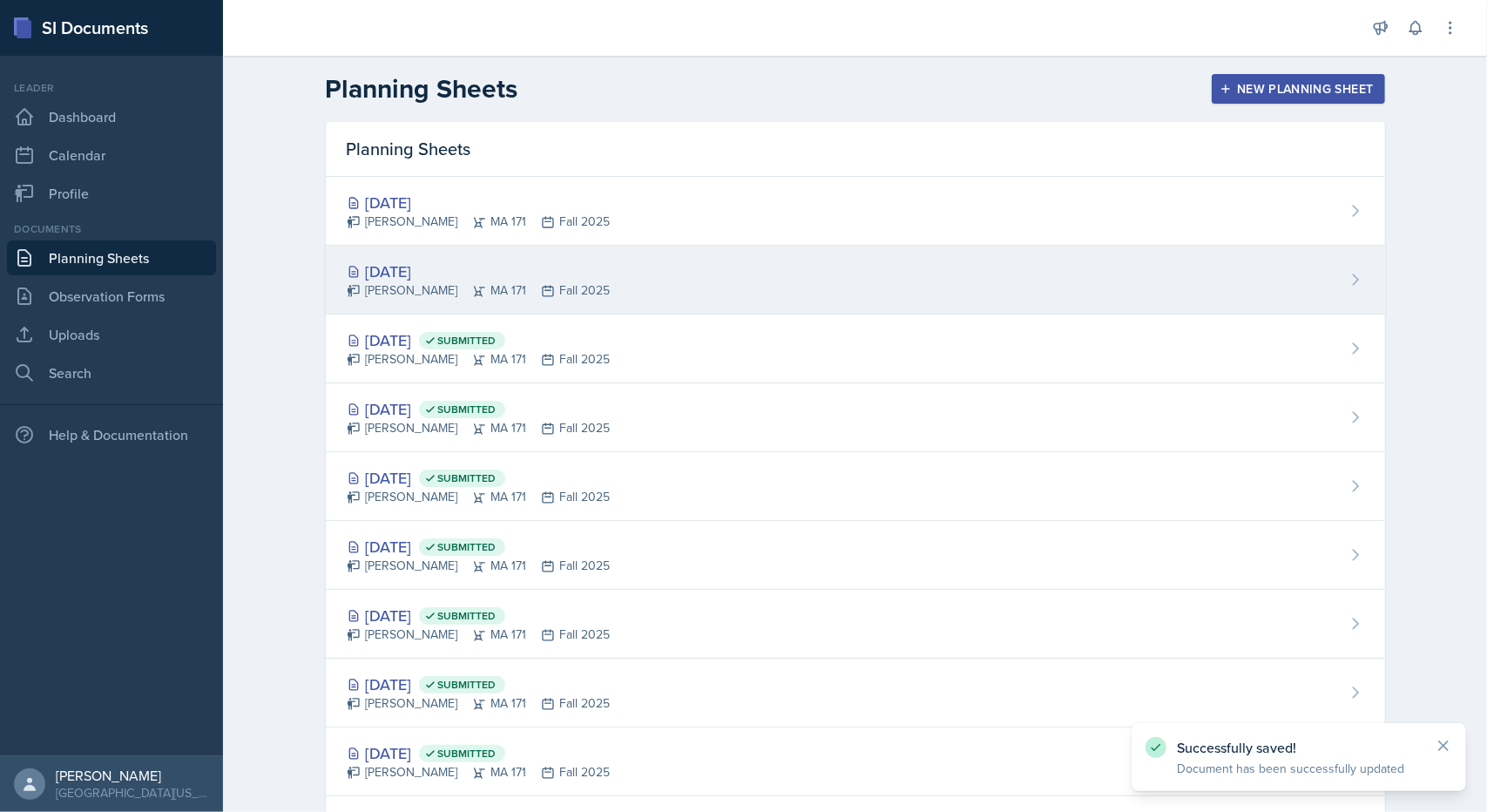
click at [453, 255] on div "[DATE] [PERSON_NAME] MA 171 Fall 2025" at bounding box center [855, 281] width 1059 height 69
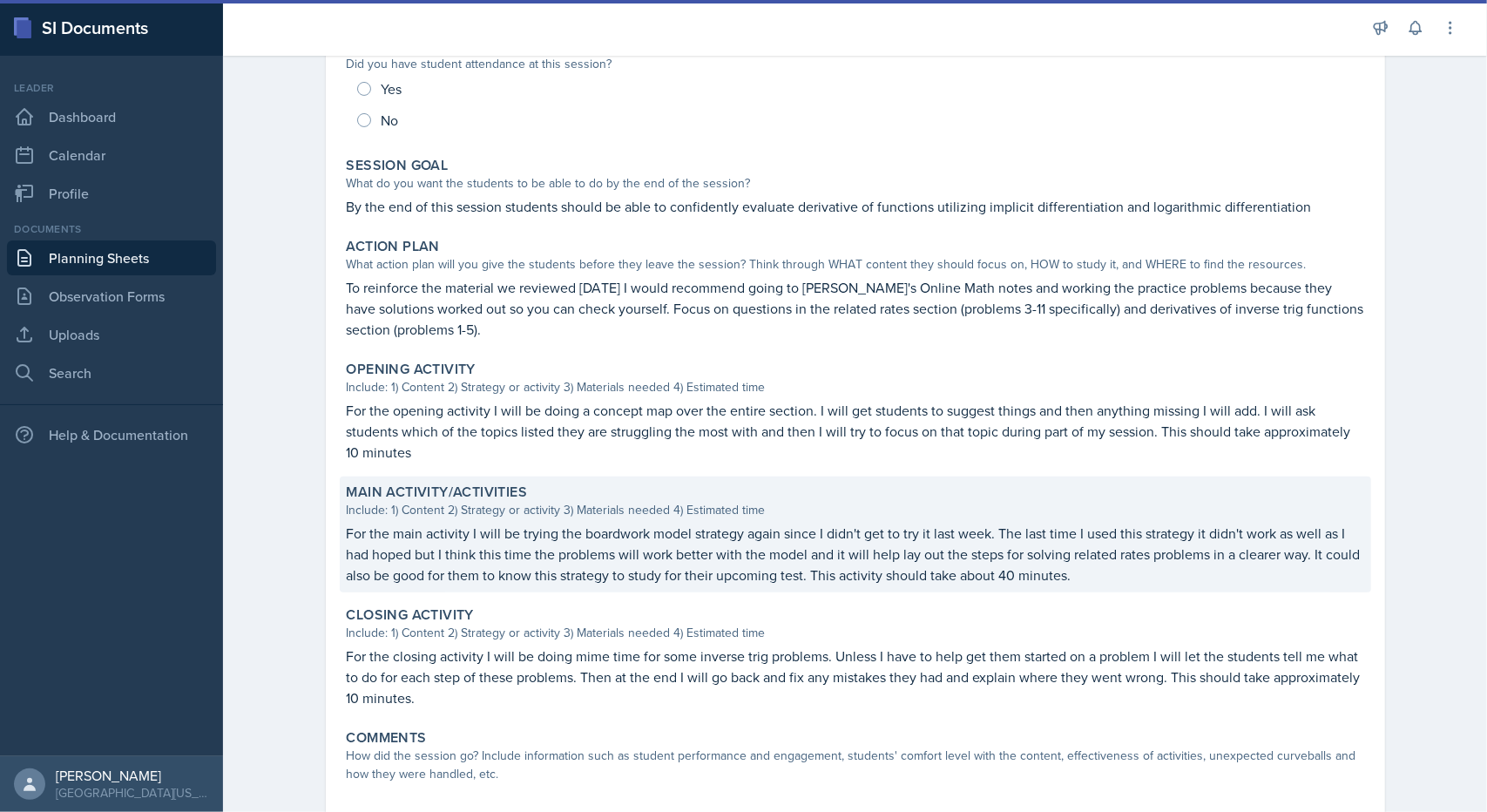
scroll to position [261, 0]
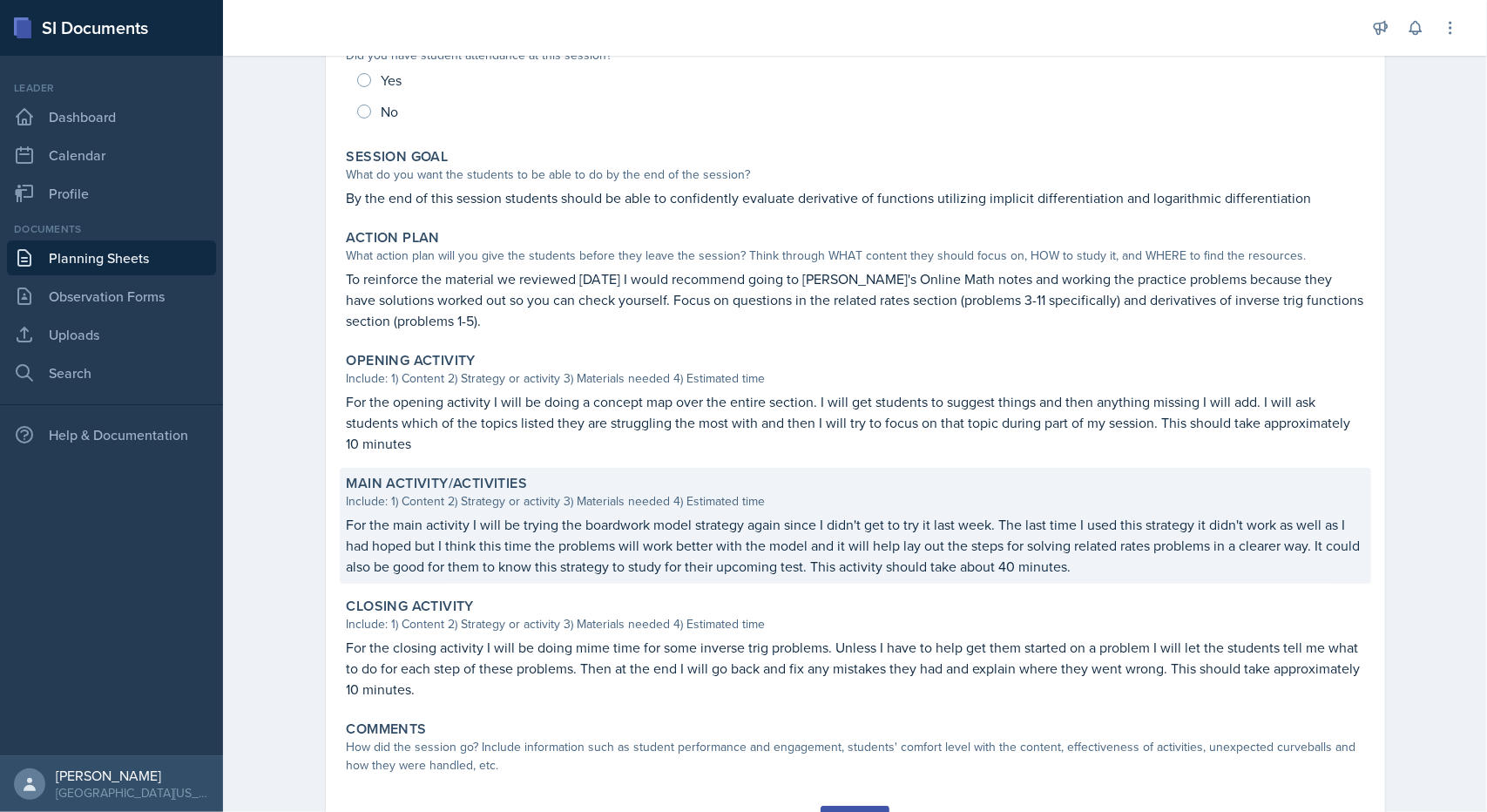
click at [555, 544] on p "For the main activity I will be trying the boardwork model strategy again since…" at bounding box center [855, 544] width 1017 height 62
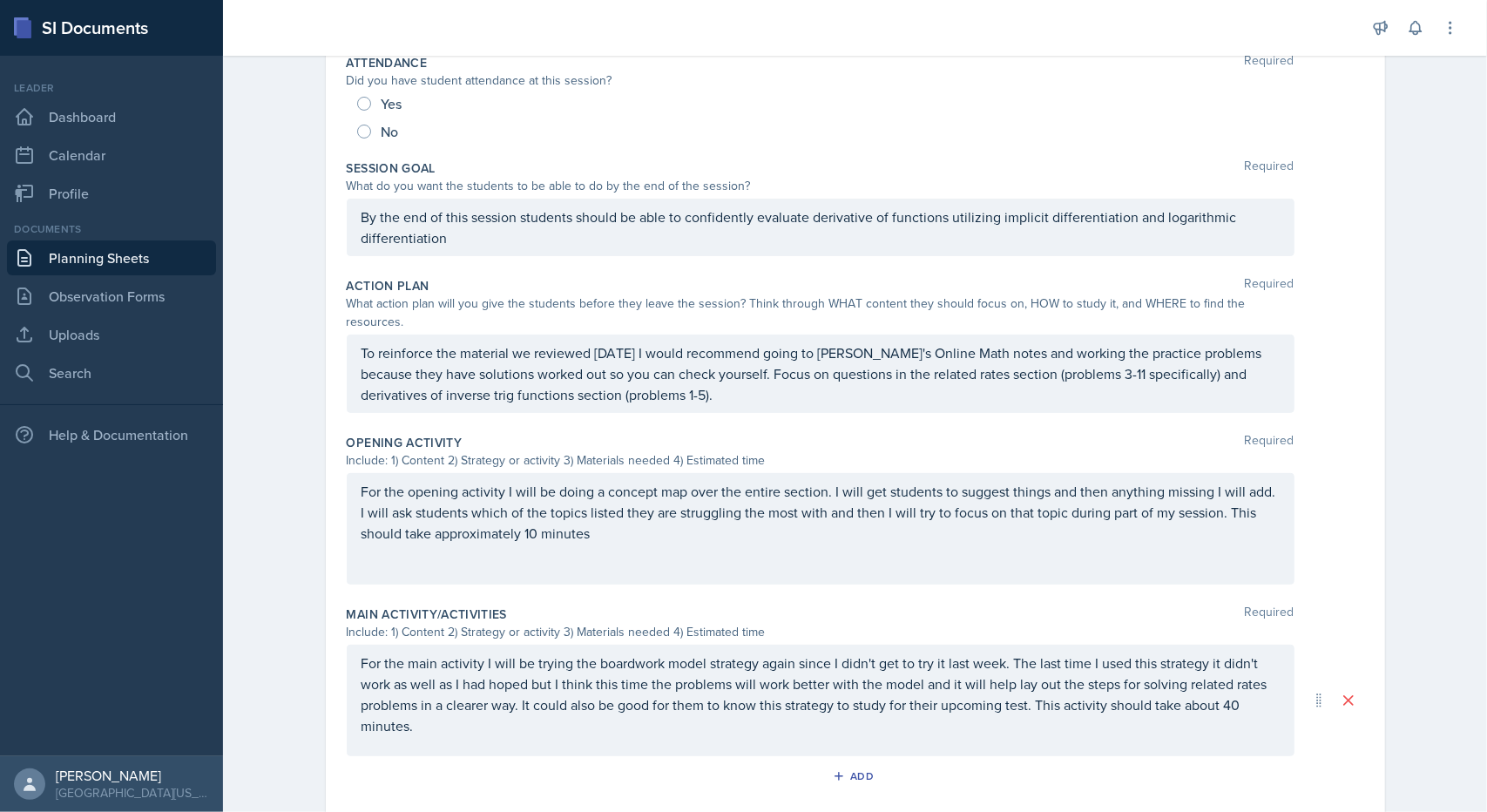
drag, startPoint x: 556, startPoint y: 715, endPoint x: 310, endPoint y: 635, distance: 258.7
click at [310, 635] on div "Date [DATE] [DATE] 28 29 30 1 2 3 4 5 6 7 8 9 10 11 12 13 14 15 16 17 18 19 20 …" at bounding box center [856, 510] width 1115 height 1270
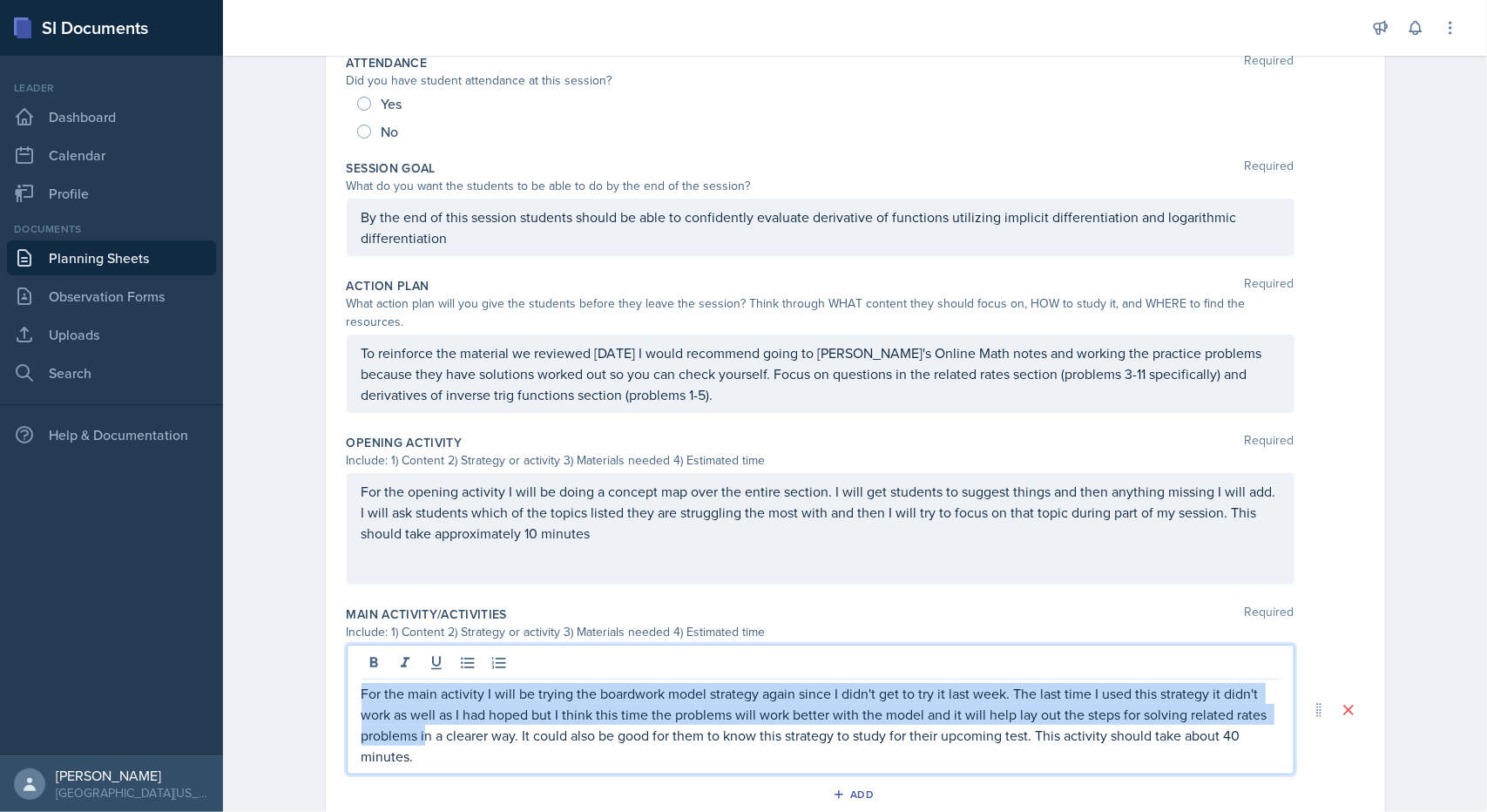
drag, startPoint x: 419, startPoint y: 709, endPoint x: 352, endPoint y: 661, distance: 82.4
click at [352, 660] on div "For the main activity I will be trying the boardwork model strategy again since…" at bounding box center [820, 709] width 948 height 130
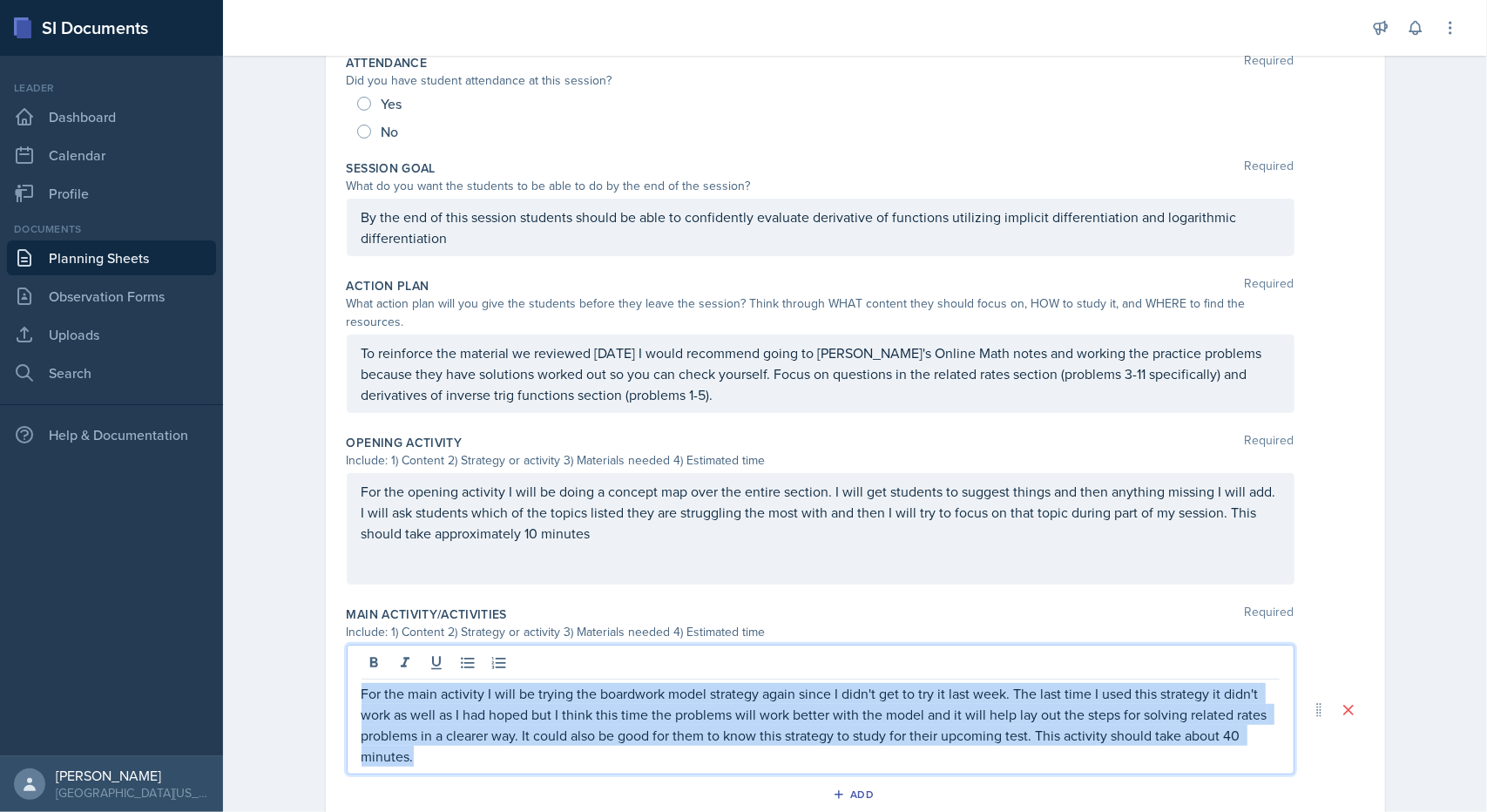
drag, startPoint x: 420, startPoint y: 737, endPoint x: 334, endPoint y: 670, distance: 109.0
click at [334, 670] on div "Date [DATE] [DATE] 28 29 30 1 2 3 4 5 6 7 8 9 10 11 12 13 14 15 16 17 18 19 20 …" at bounding box center [855, 498] width 1059 height 1246
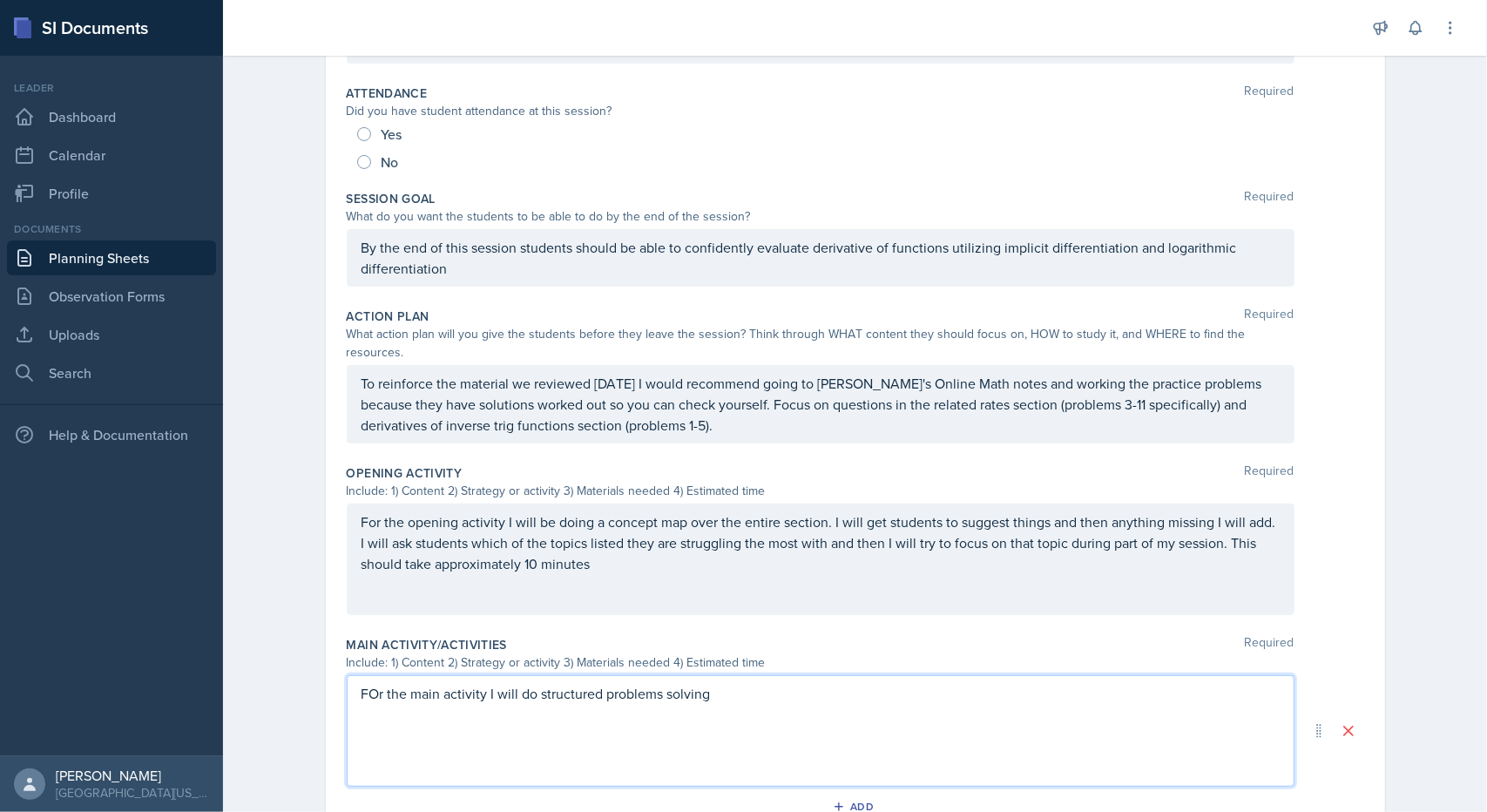
click at [369, 683] on p "FOr the main activity I will do structured problems solving" at bounding box center [820, 694] width 918 height 21
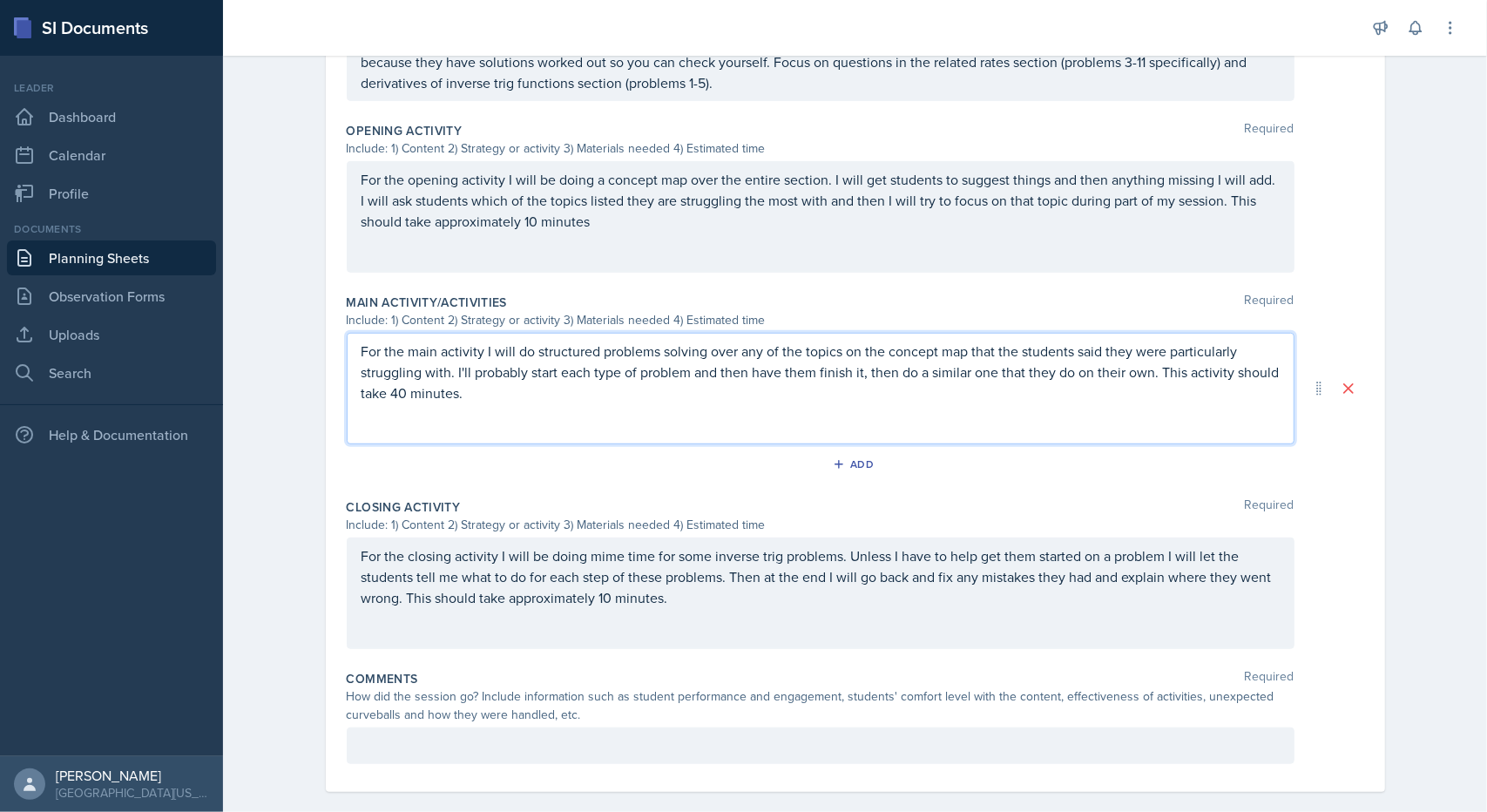
scroll to position [603, 0]
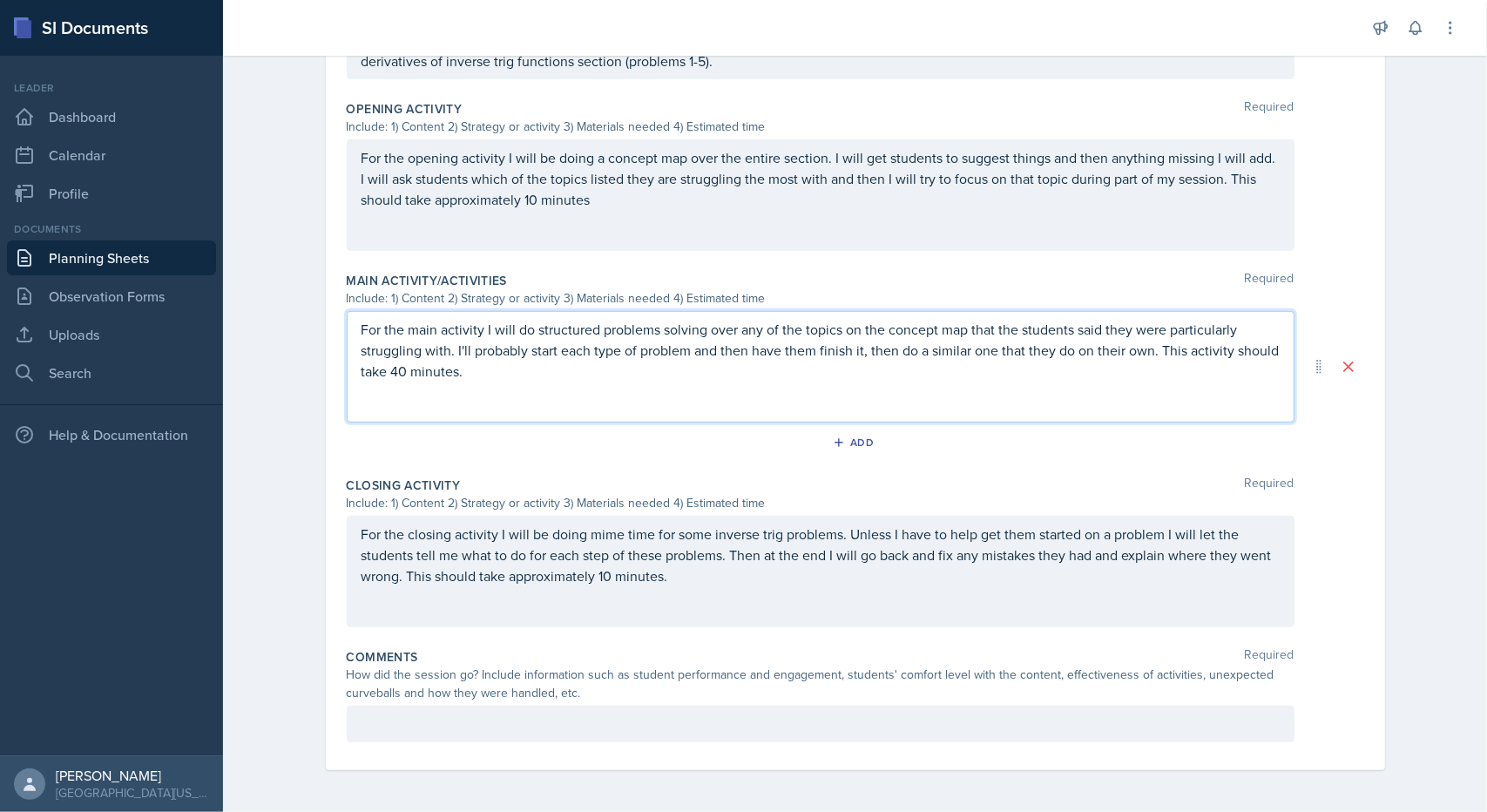
click at [479, 725] on p at bounding box center [820, 723] width 918 height 21
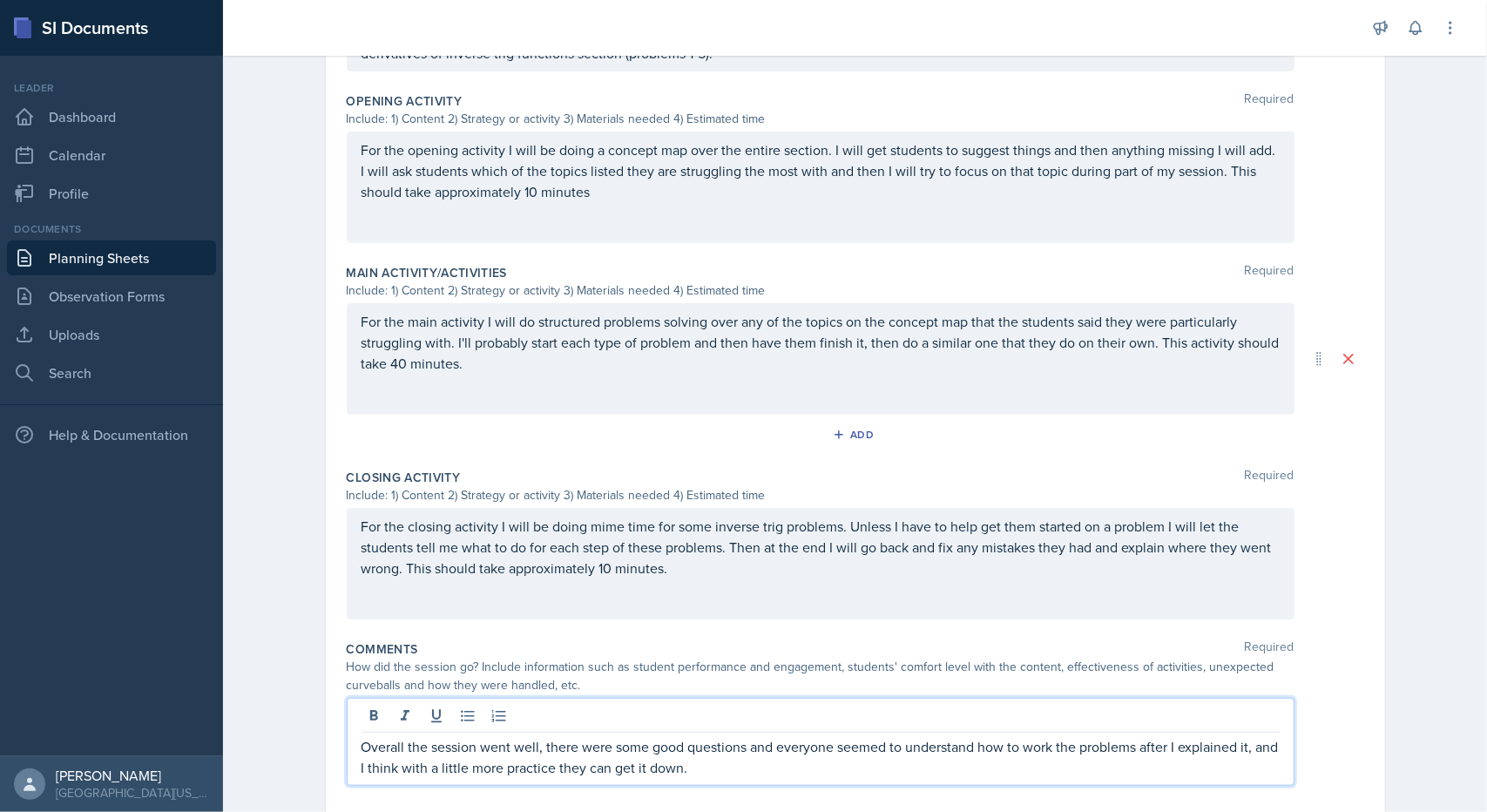
click at [1135, 736] on p "Overall the session went well, there were some good questions and everyone seem…" at bounding box center [820, 757] width 918 height 42
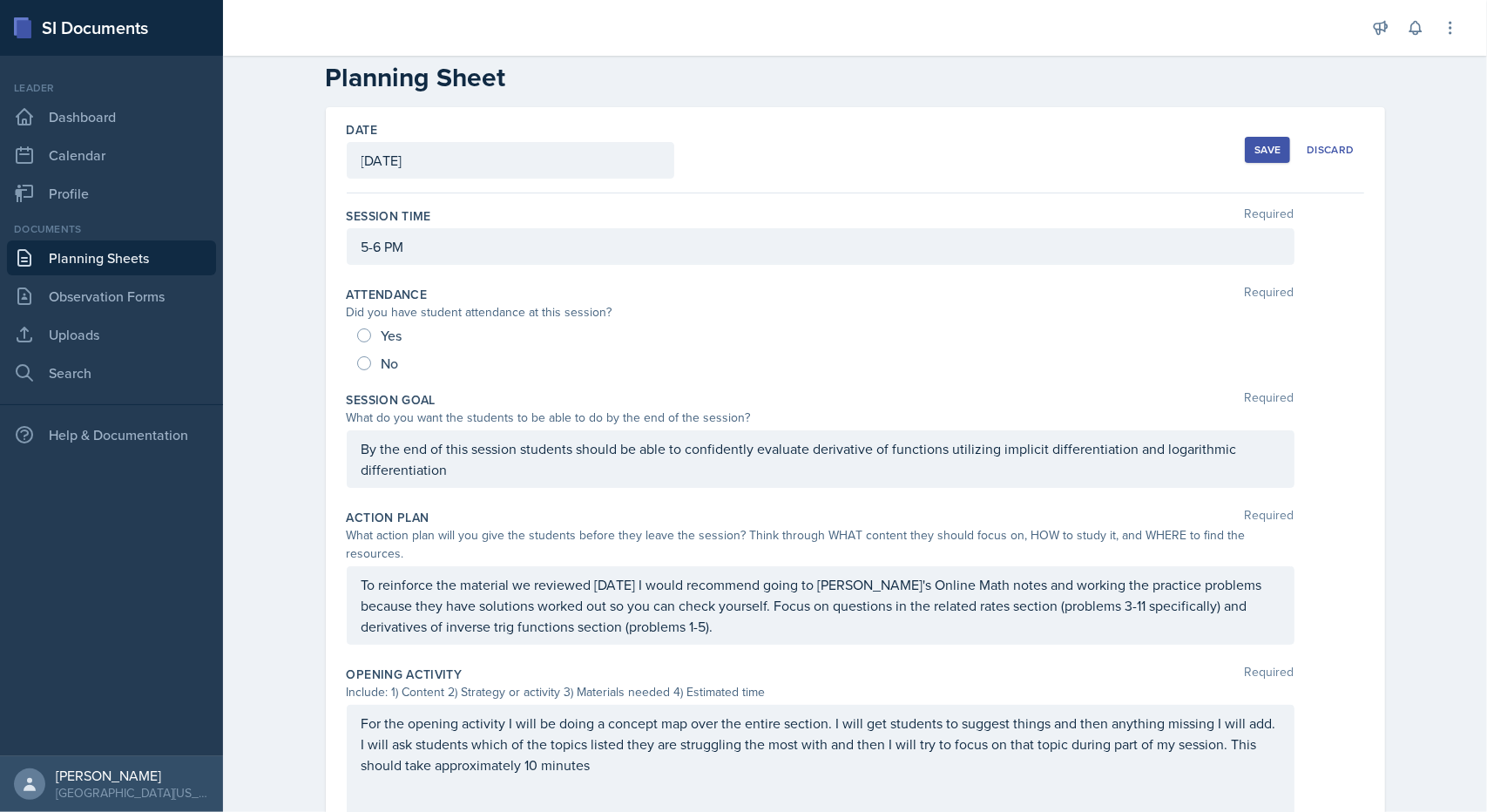
scroll to position [28, 0]
click at [357, 330] on input "Yes" at bounding box center [364, 337] width 14 height 14
radio input "true"
click at [357, 330] on input "Yes" at bounding box center [364, 337] width 14 height 14
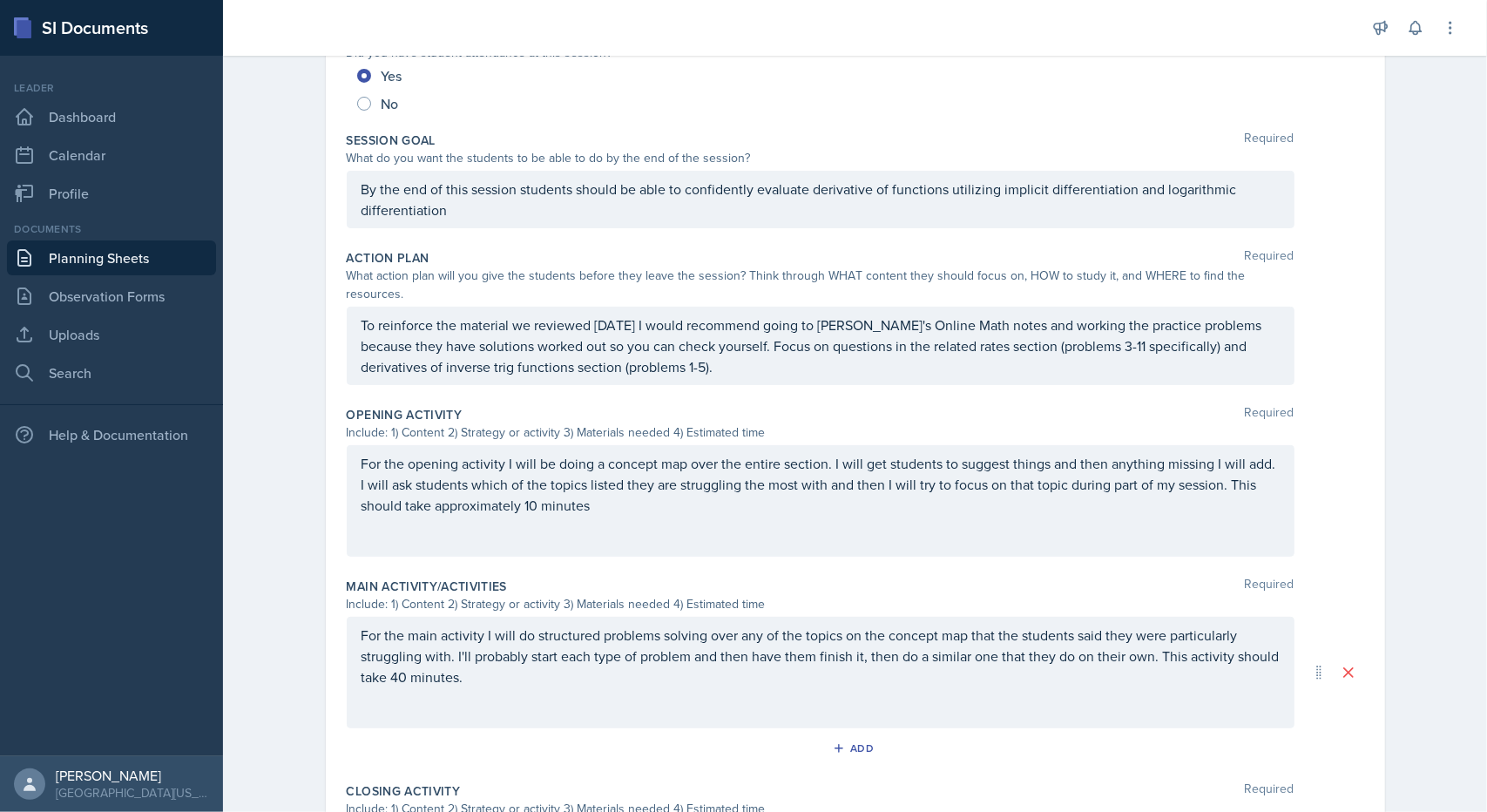
click at [454, 220] on div "By the end of this session students should be able to confidently evaluate deri…" at bounding box center [820, 200] width 948 height 58
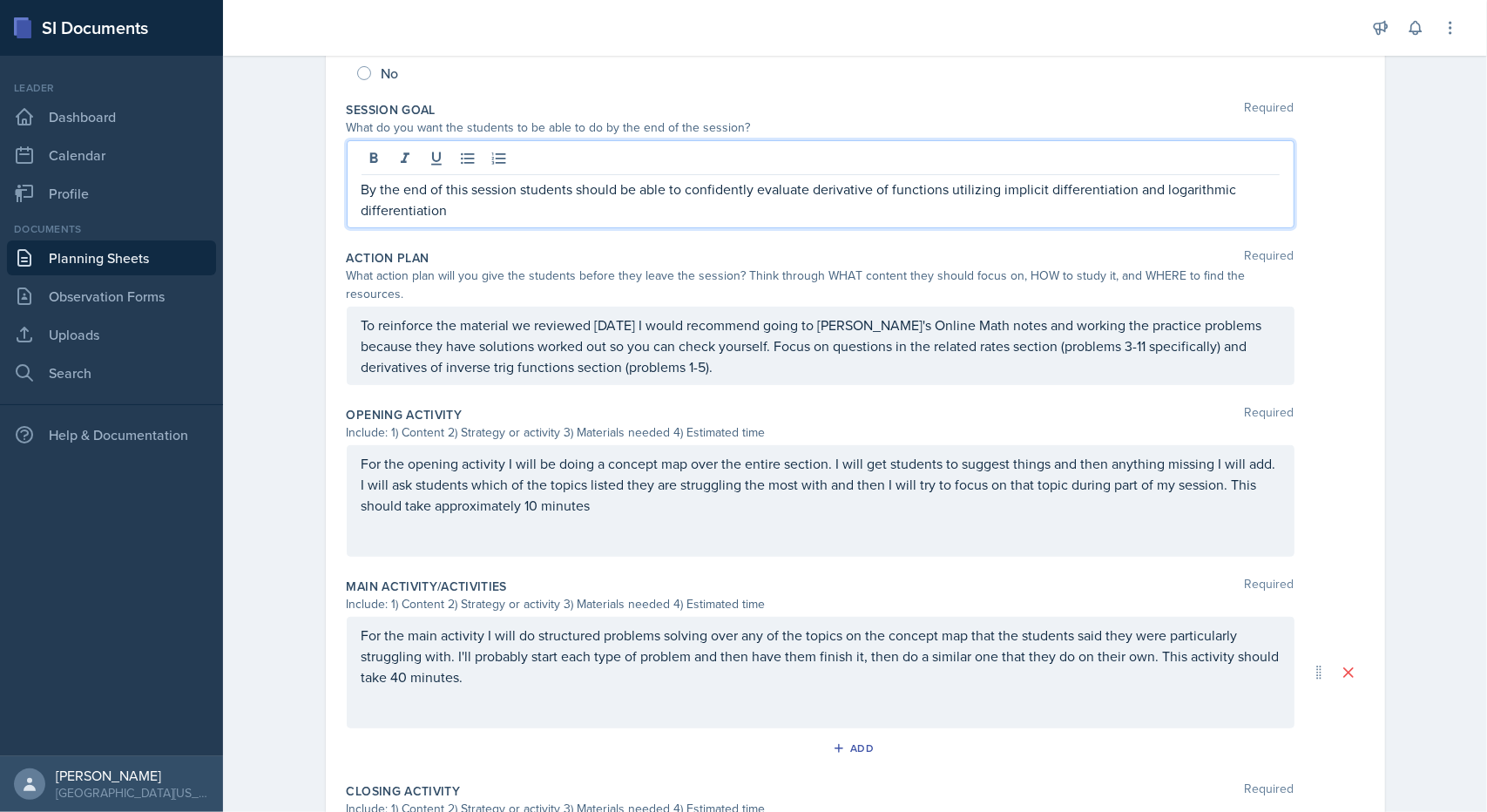
click at [454, 220] on div "By the end of this session students should be able to confidently evaluate deri…" at bounding box center [820, 184] width 948 height 88
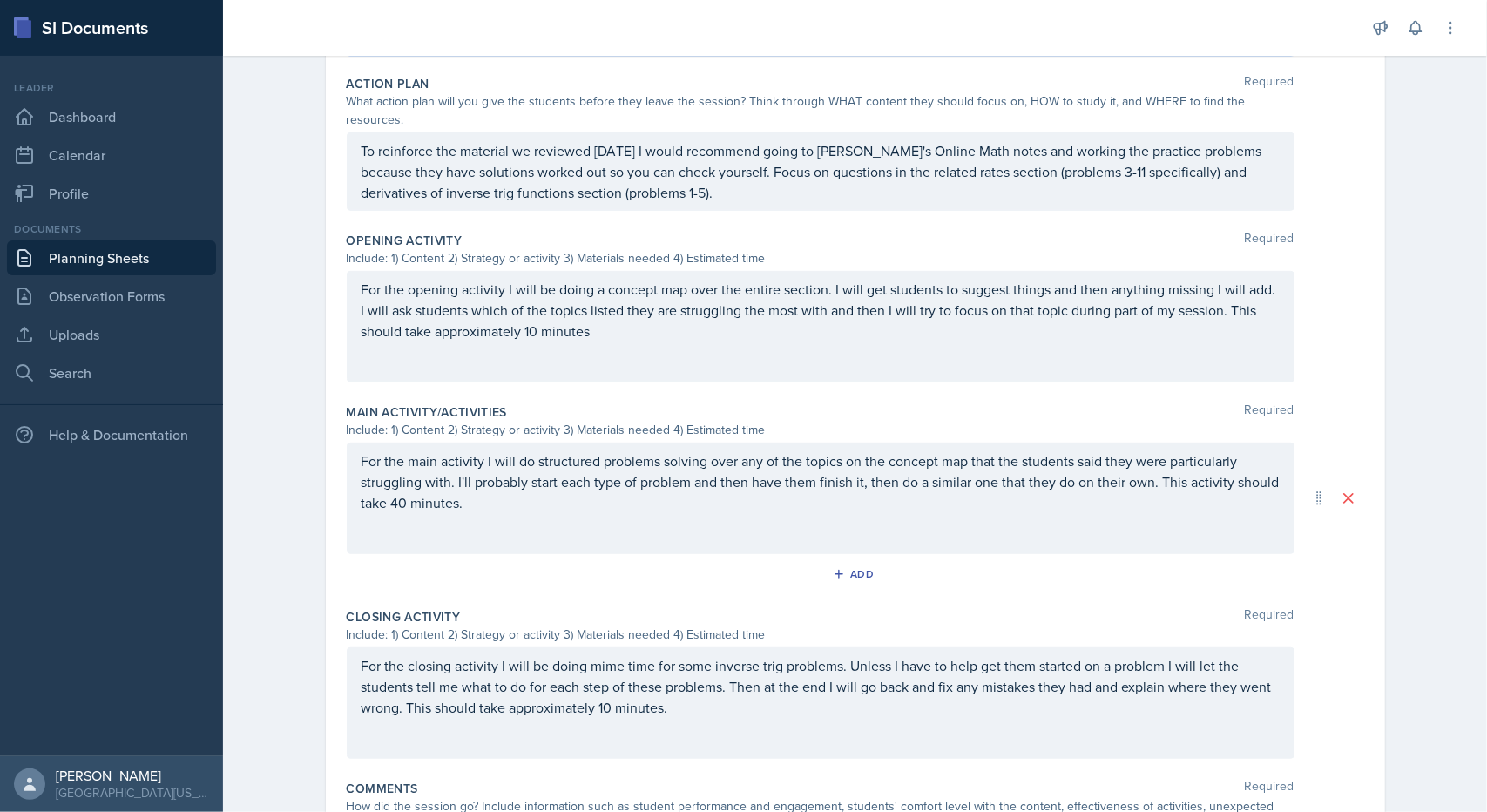
scroll to position [494, 0]
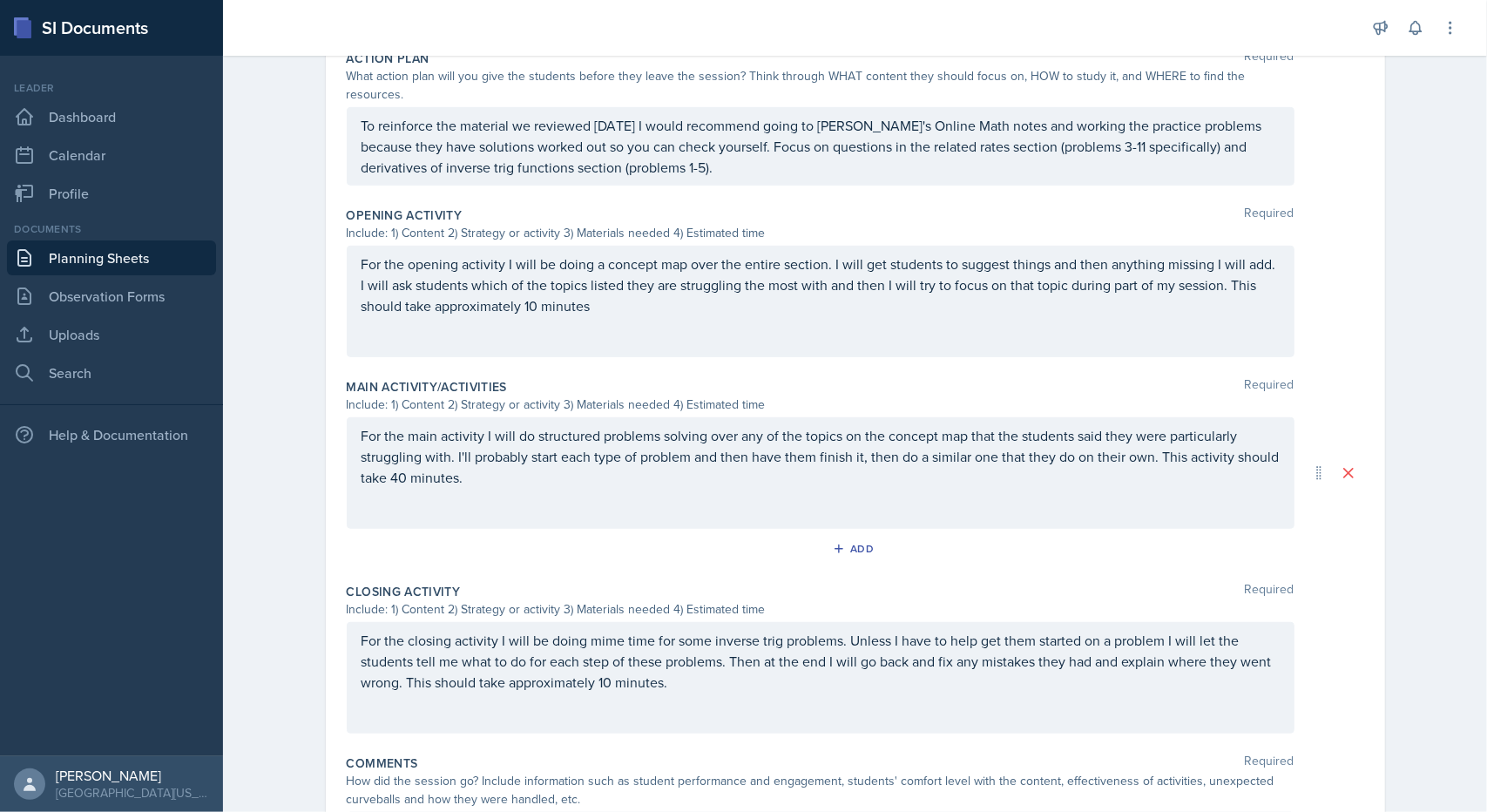
click at [582, 316] on p "For the opening activity I will be doing a concept map over the entire section.…" at bounding box center [820, 284] width 918 height 62
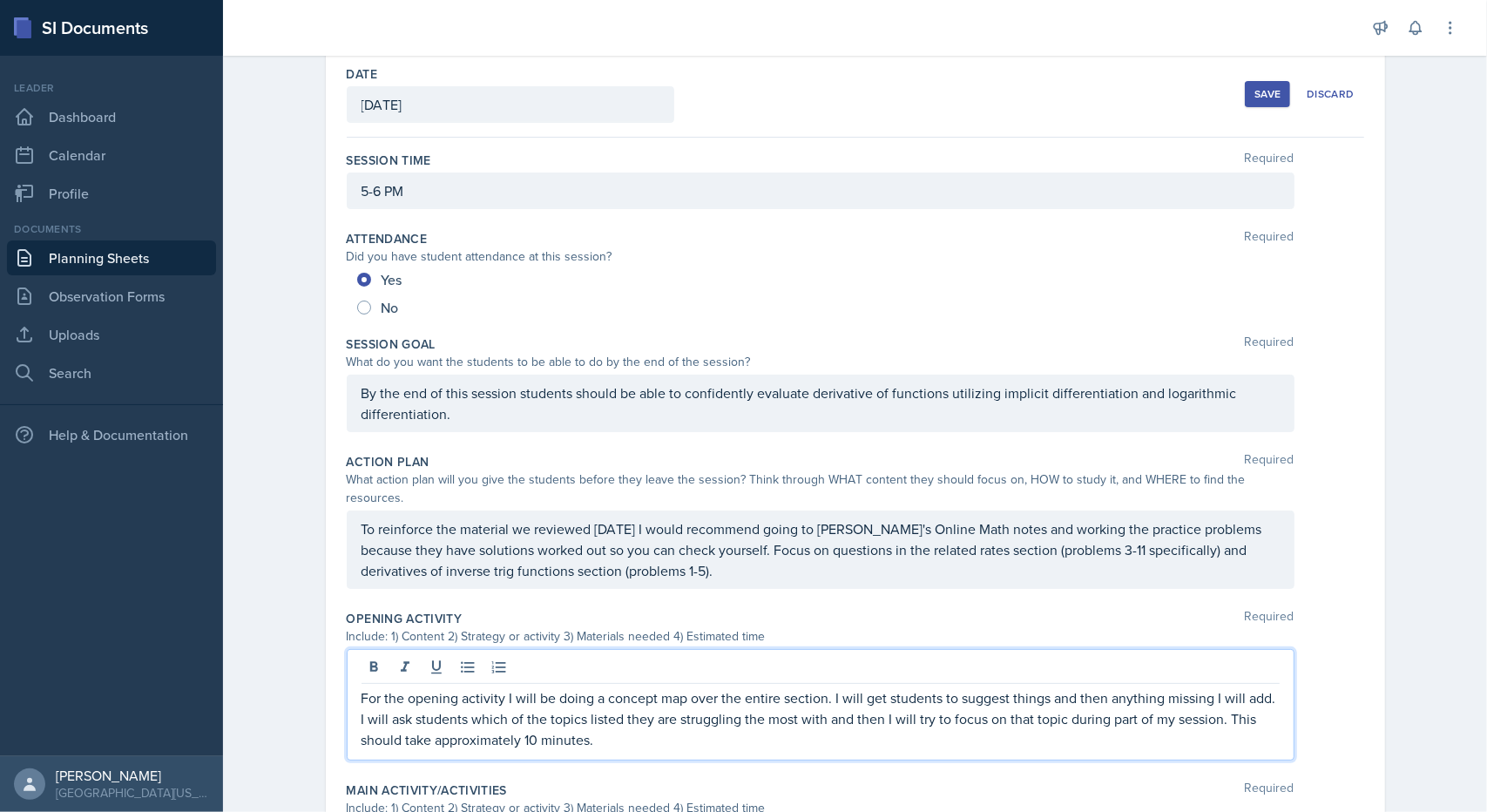
scroll to position [72, 0]
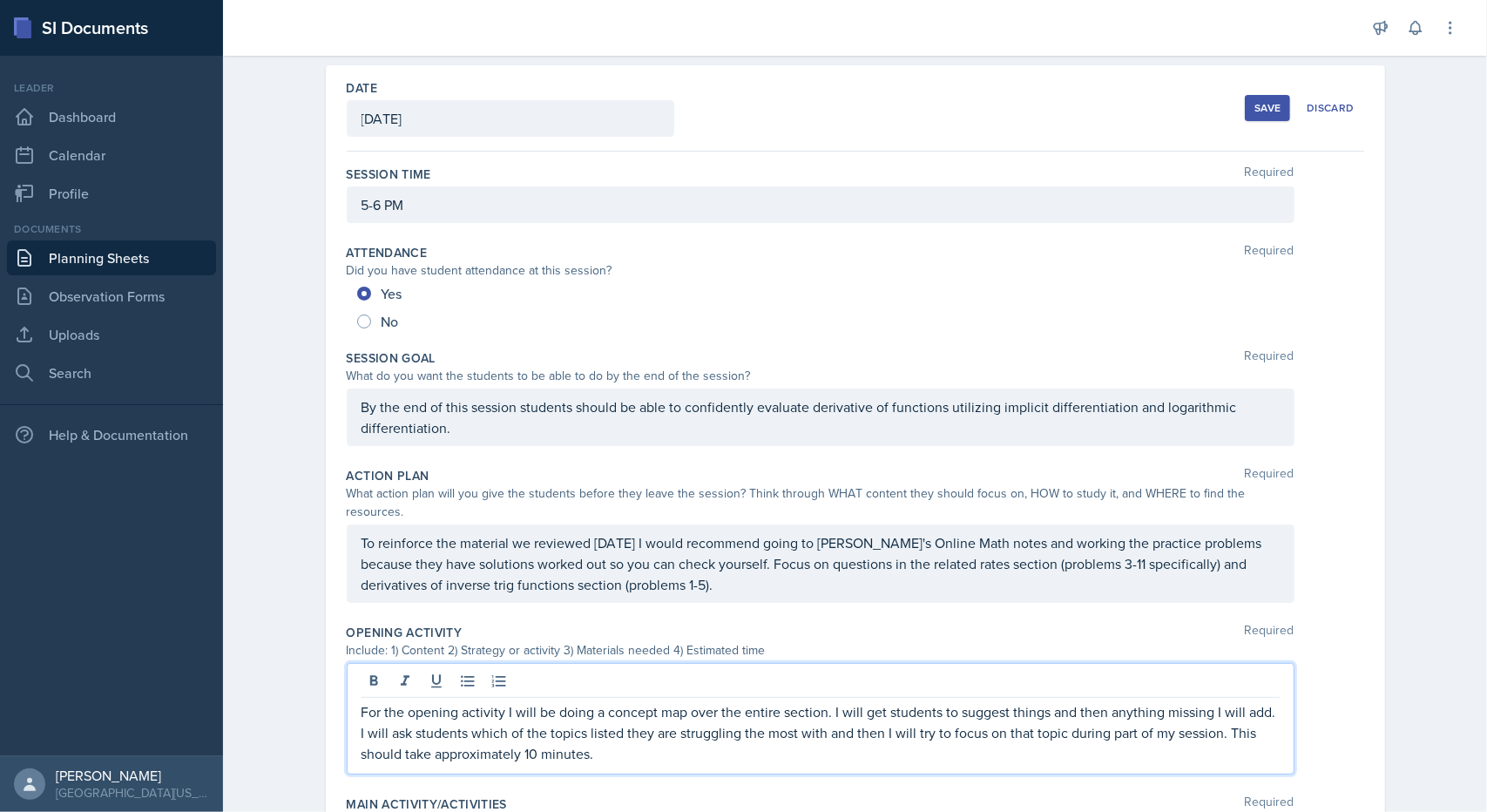
click at [1260, 102] on div "Save" at bounding box center [1268, 107] width 26 height 14
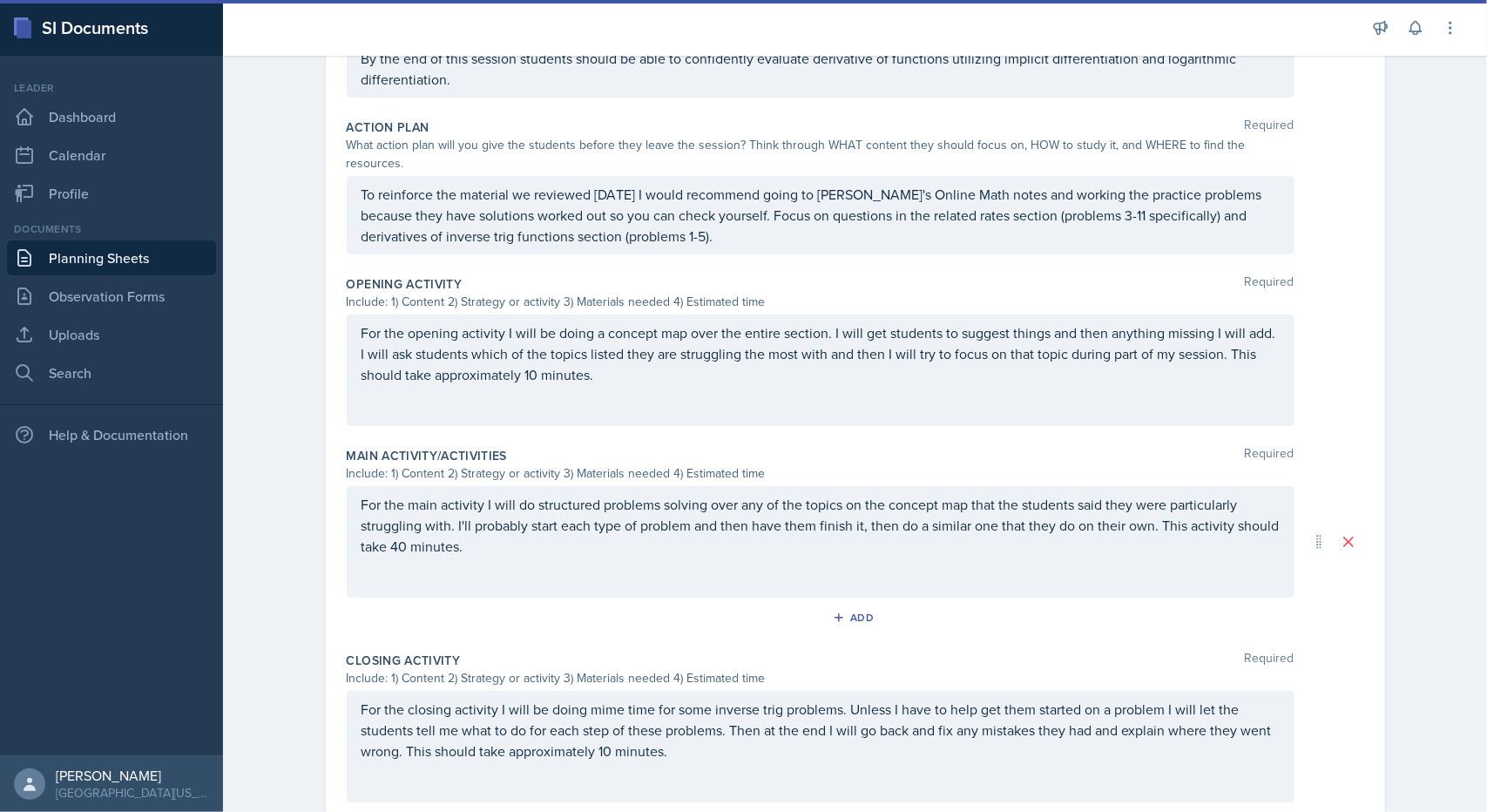
scroll to position [367, 0]
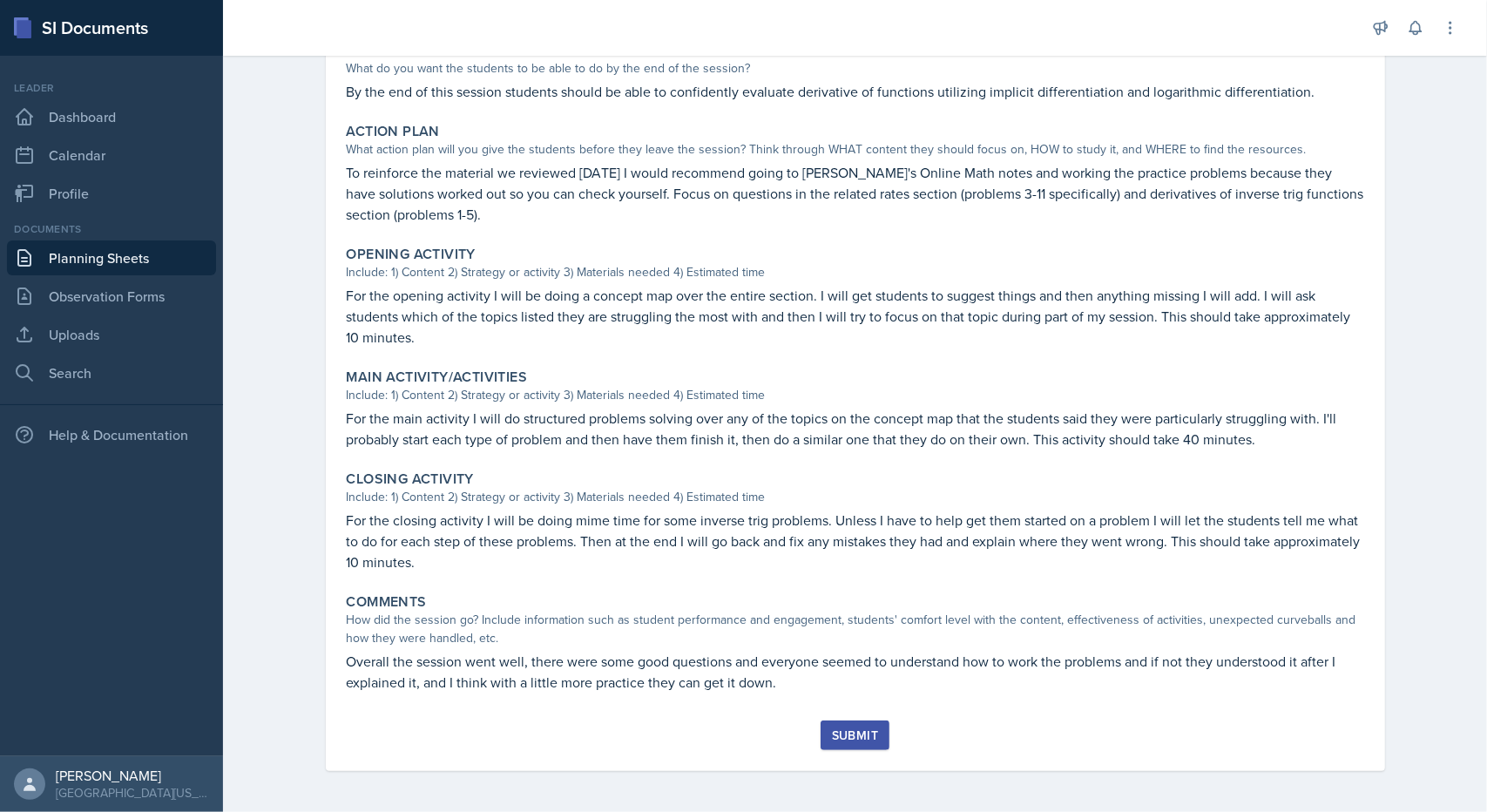
click at [847, 733] on div "Submit" at bounding box center [855, 735] width 47 height 14
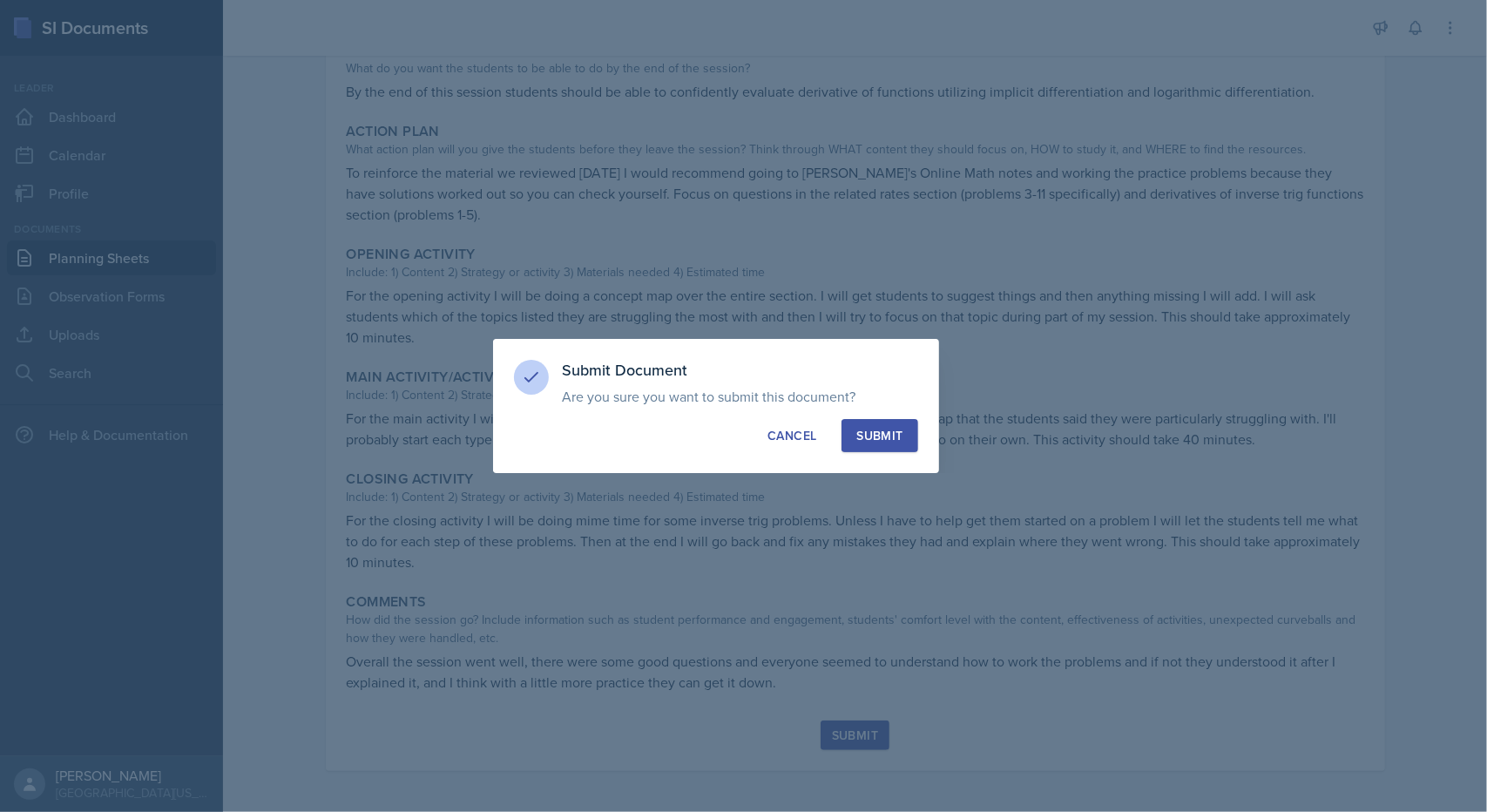
click at [892, 447] on button "Submit" at bounding box center [879, 435] width 76 height 34
radio input "true"
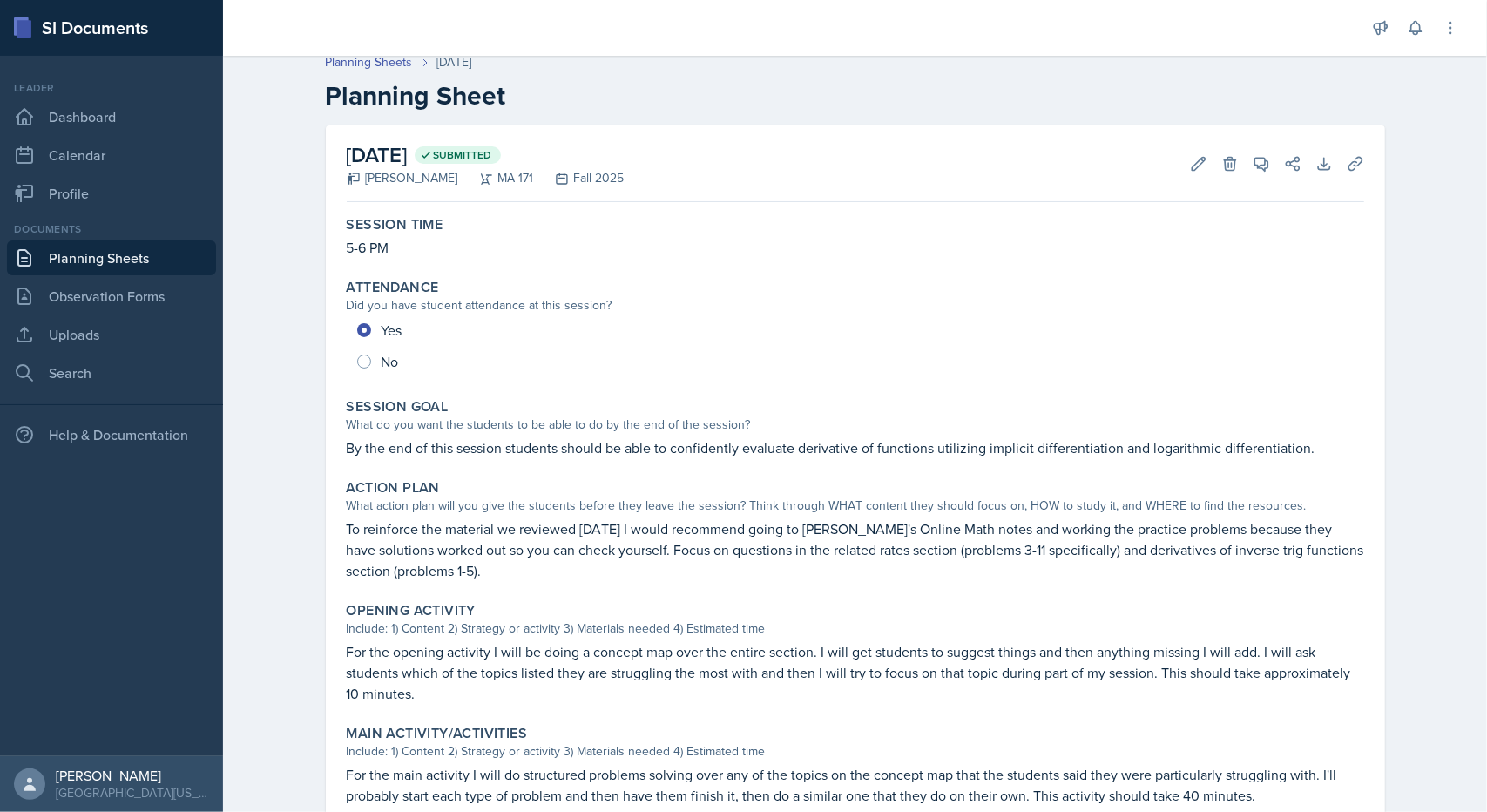
scroll to position [0, 0]
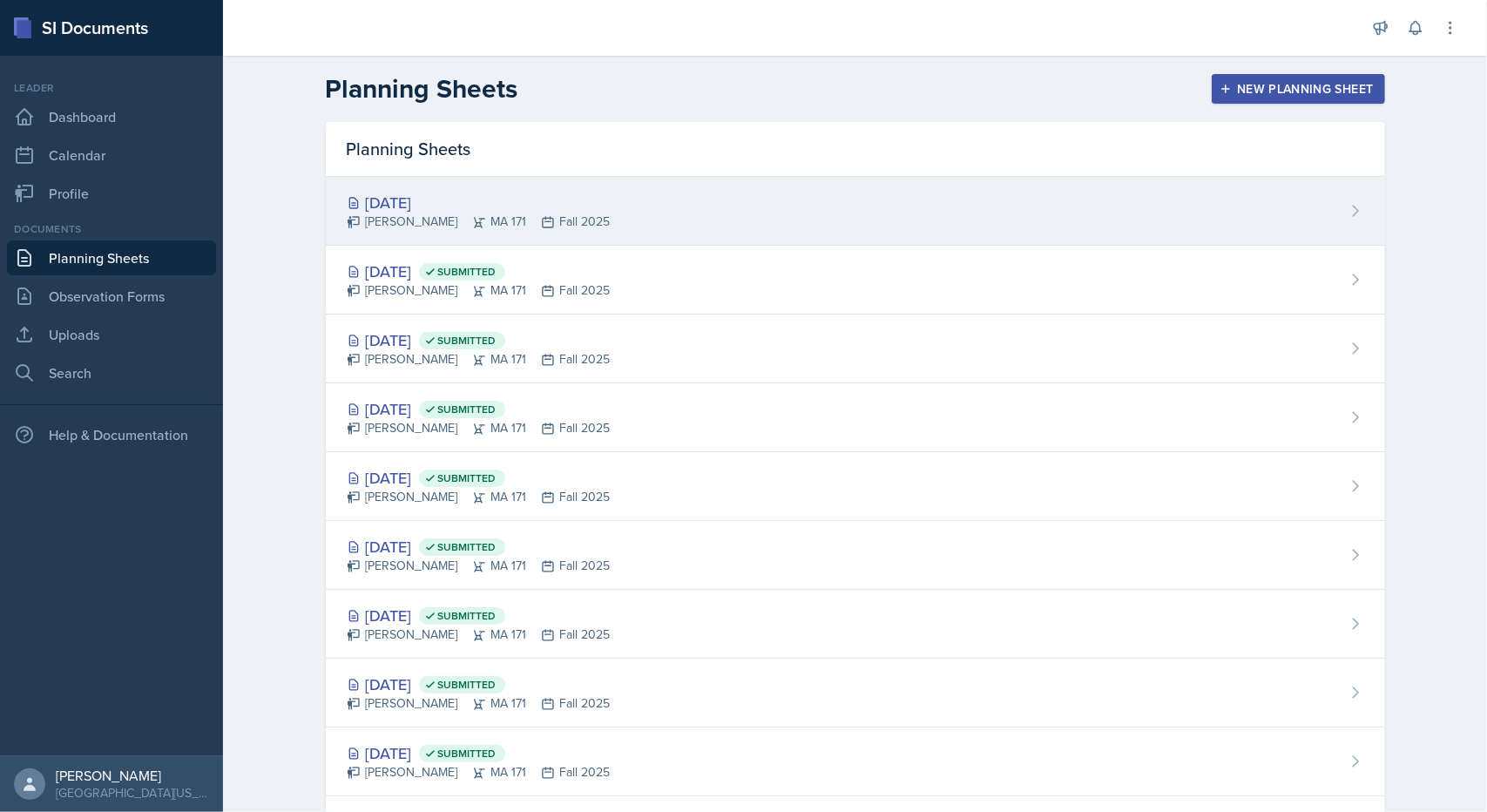
click at [419, 180] on div "[DATE] [PERSON_NAME] MA 171 Fall 2025" at bounding box center [855, 212] width 1059 height 69
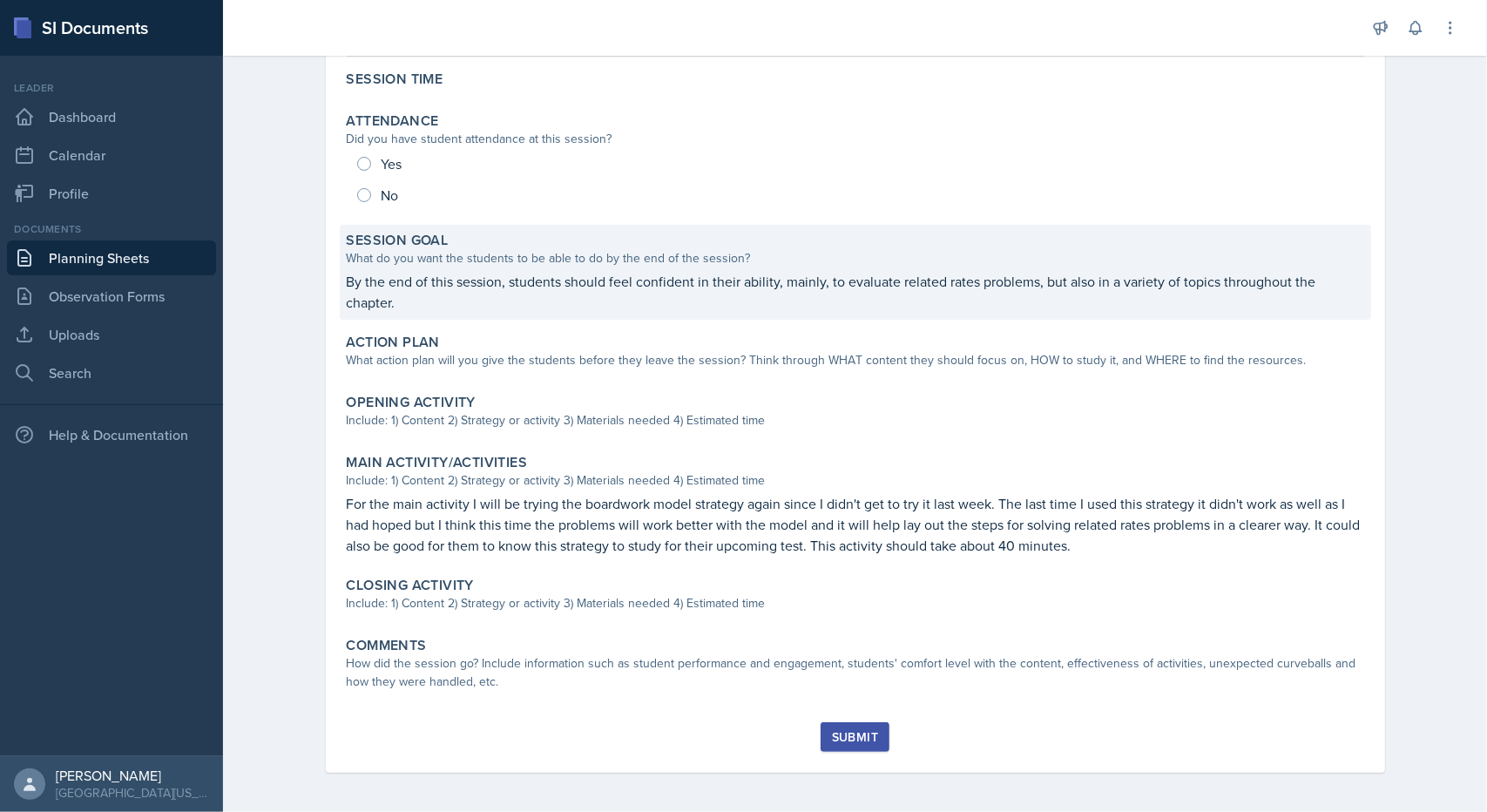
scroll to position [158, 0]
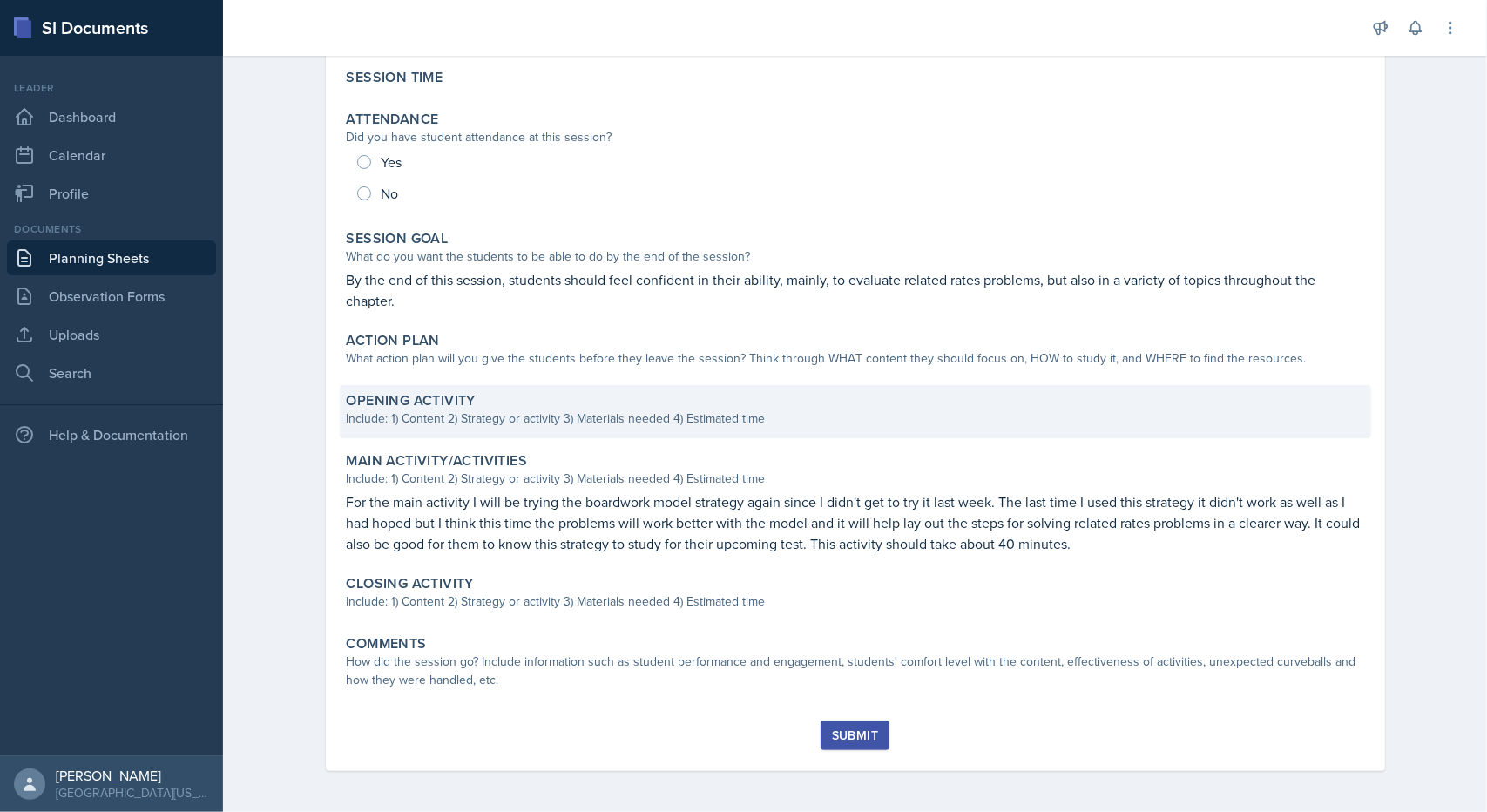
click at [609, 429] on div "Opening Activity Include: 1) Content 2) Strategy or activity 3) Materials neede…" at bounding box center [855, 411] width 1031 height 53
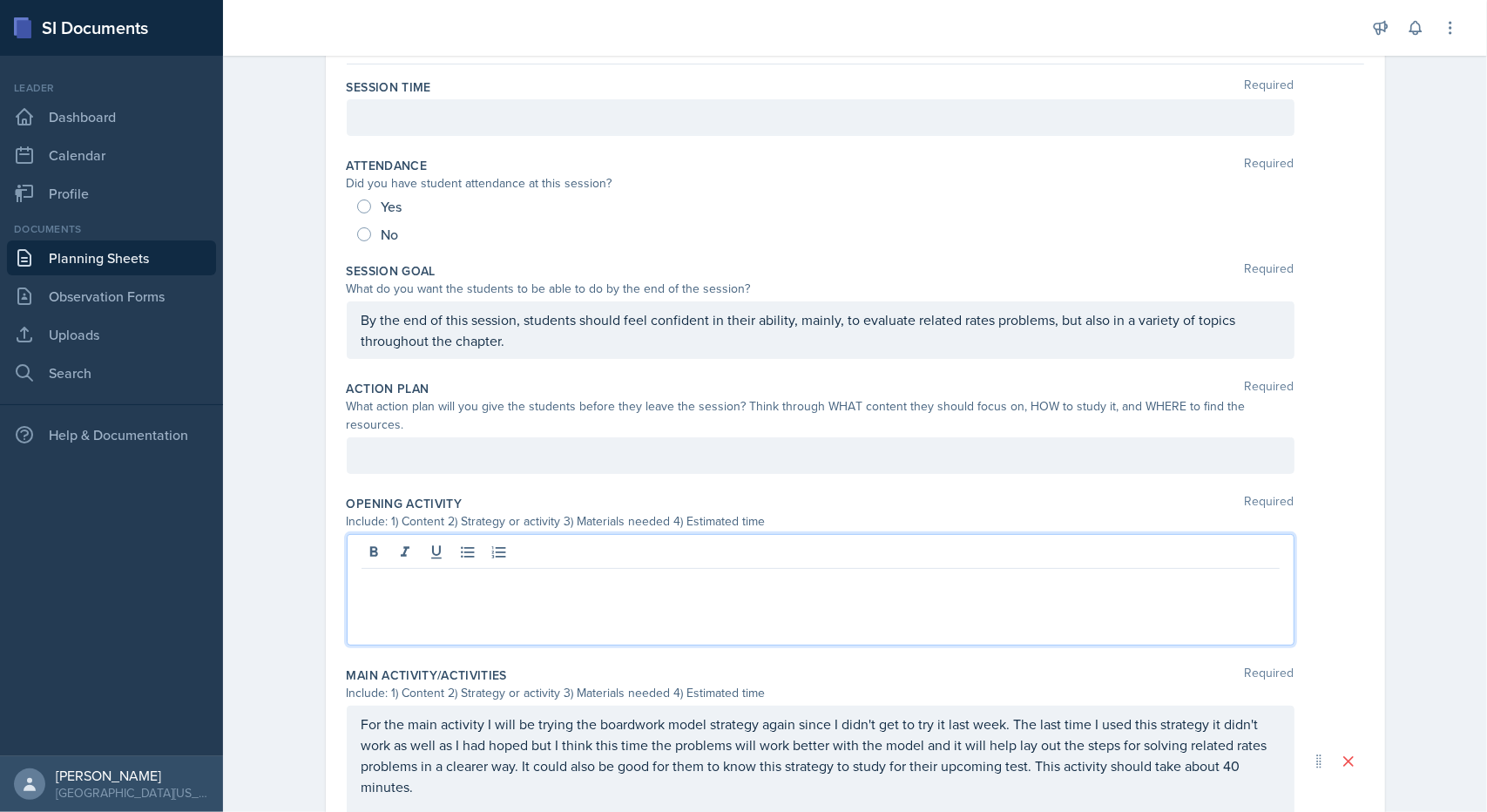
click at [489, 534] on div at bounding box center [820, 590] width 948 height 112
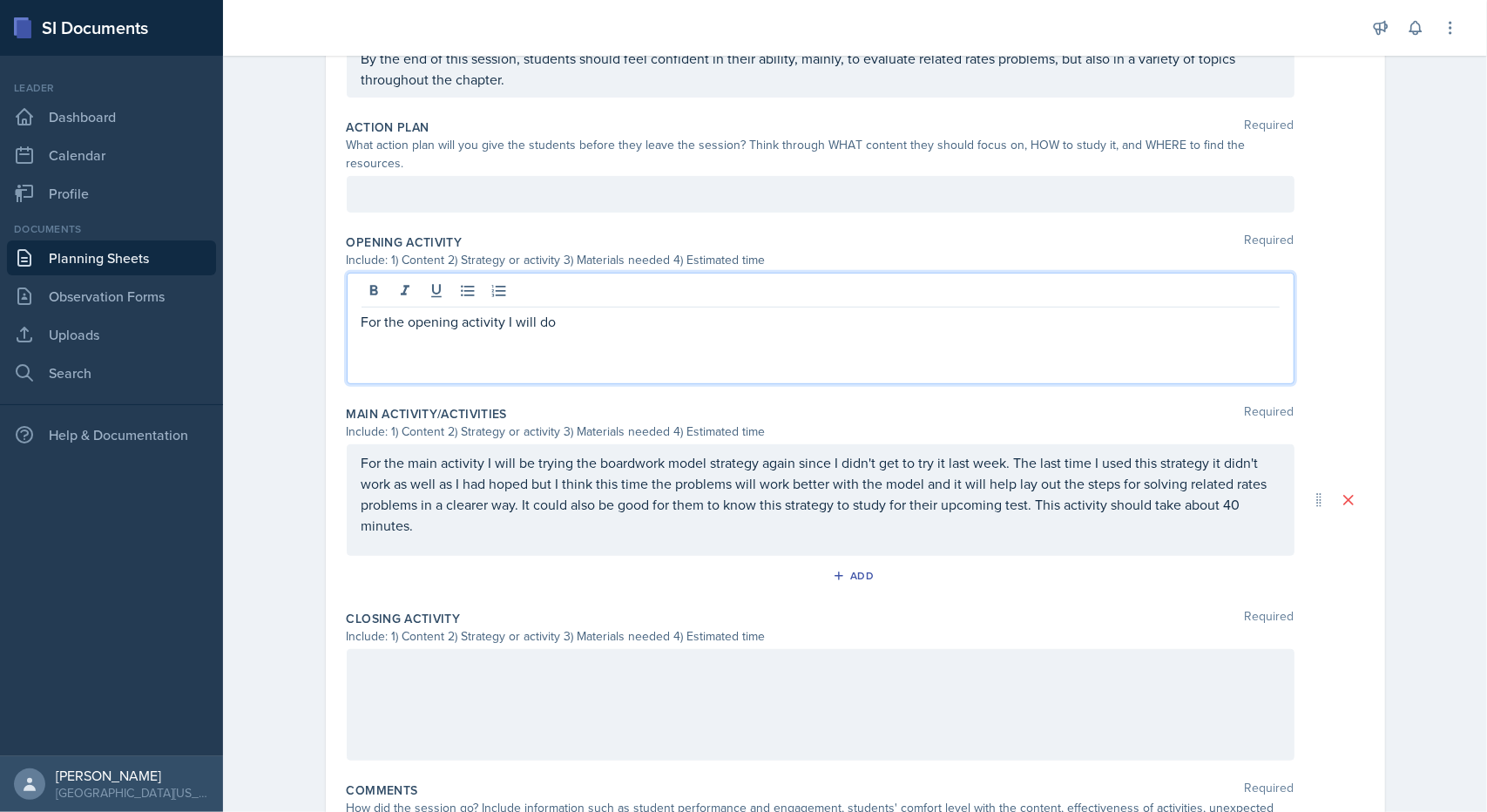
scroll to position [449, 0]
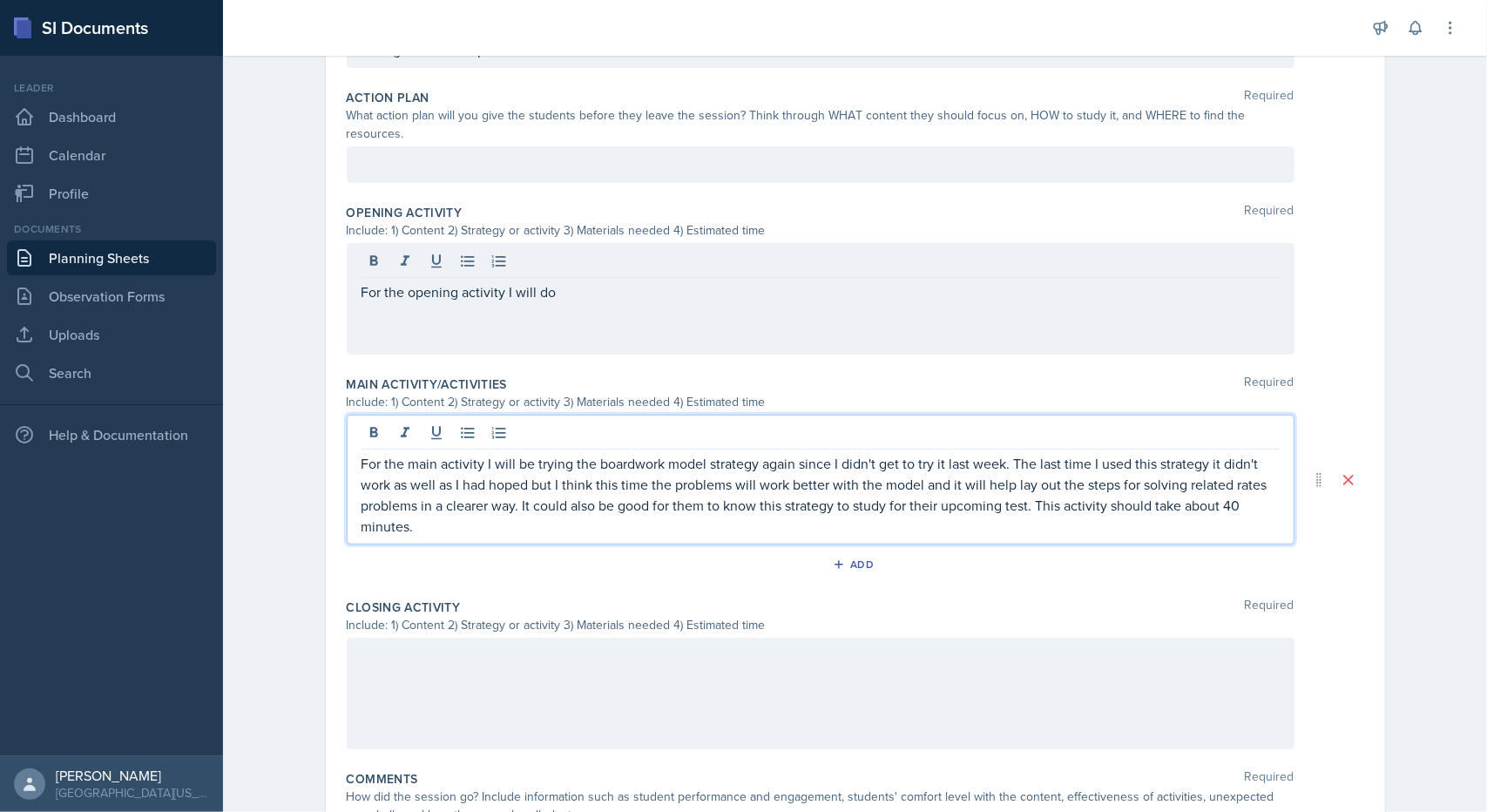
click at [510, 453] on p "For the main activity I will be trying the boardwork model strategy again since…" at bounding box center [820, 495] width 918 height 84
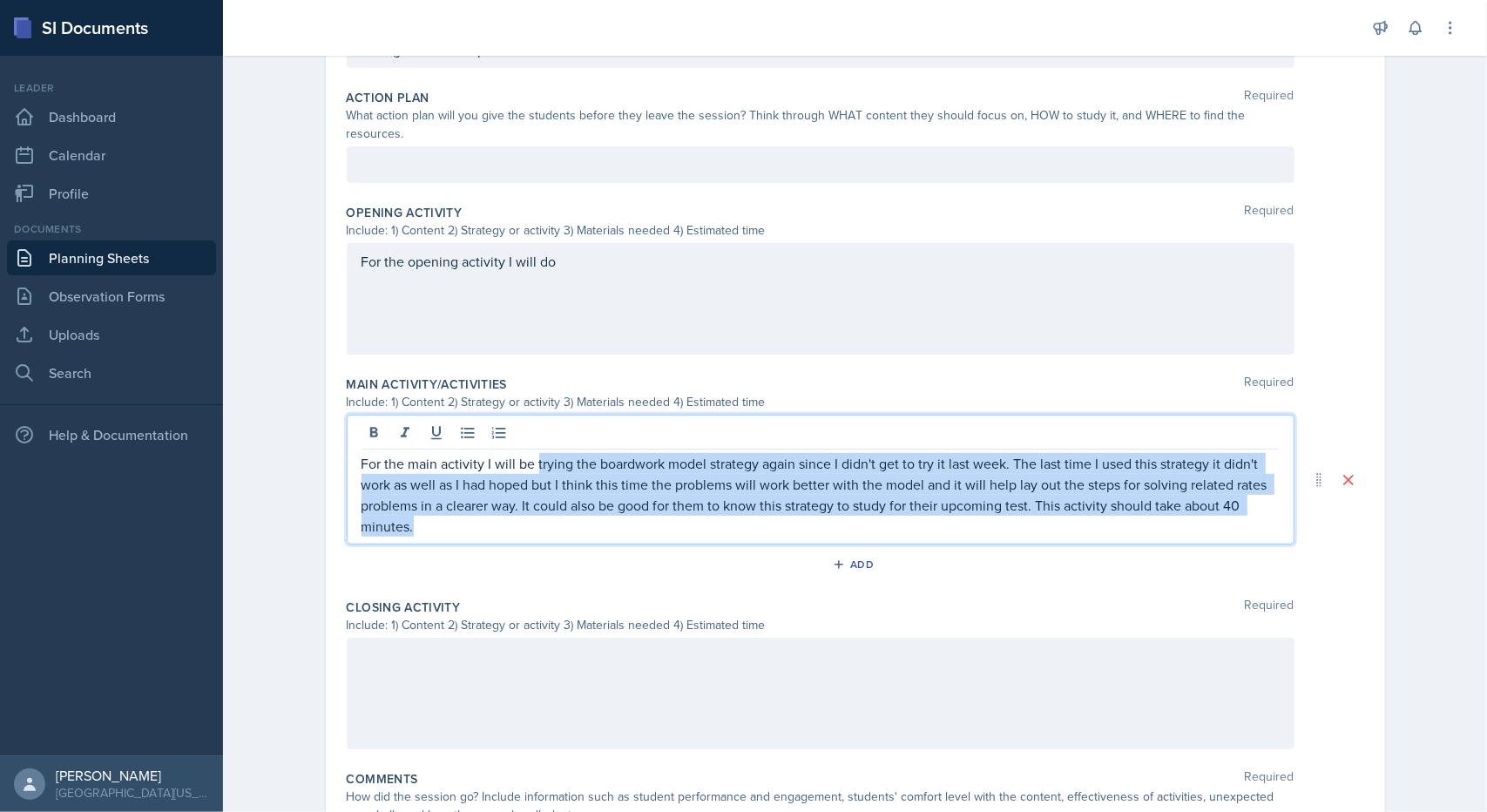
drag, startPoint x: 531, startPoint y: 439, endPoint x: 562, endPoint y: 507, distance: 74.7
click at [562, 507] on p "For the main activity I will be trying the boardwork model strategy again since…" at bounding box center [820, 495] width 918 height 84
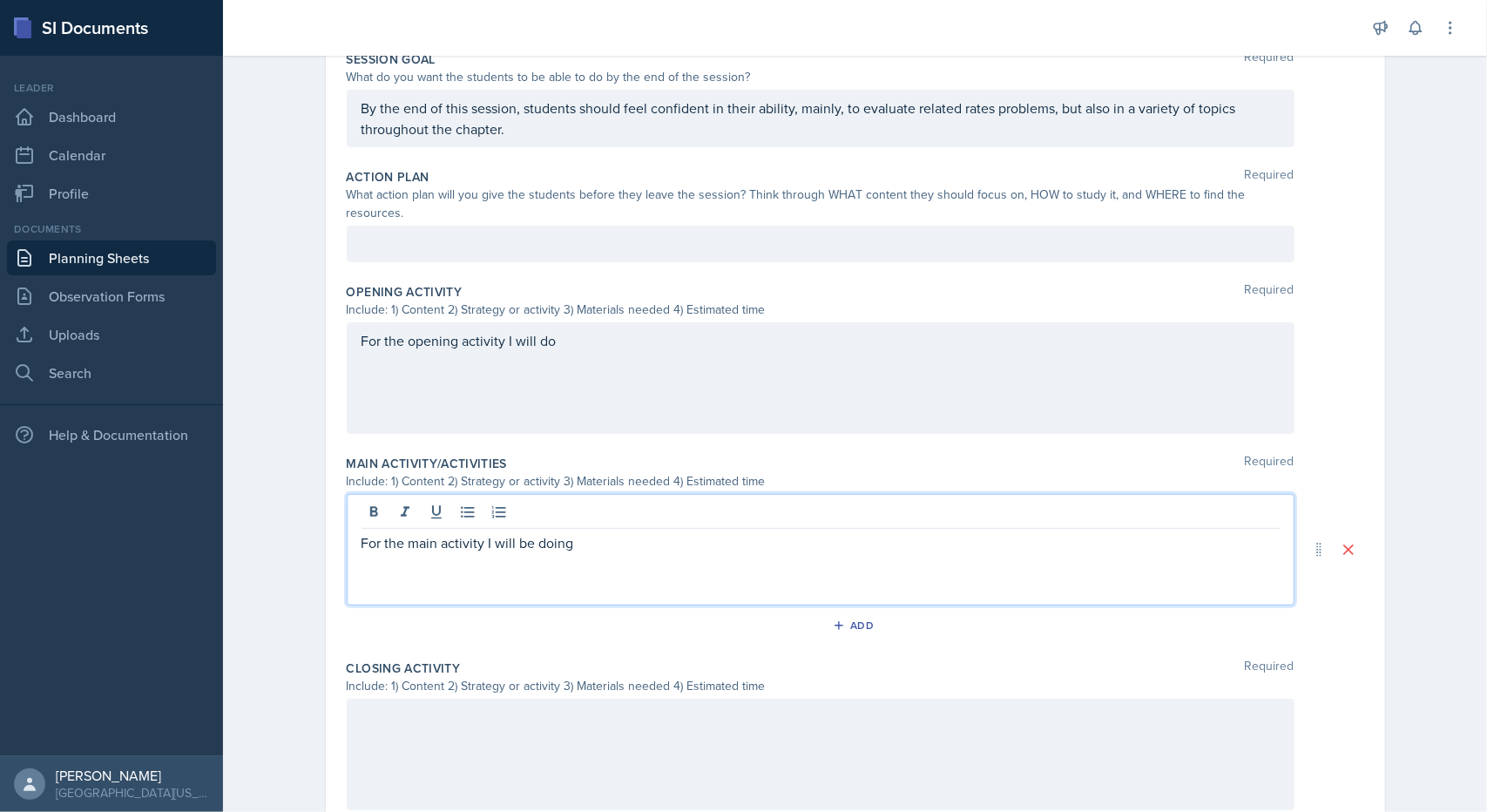
scroll to position [0, 0]
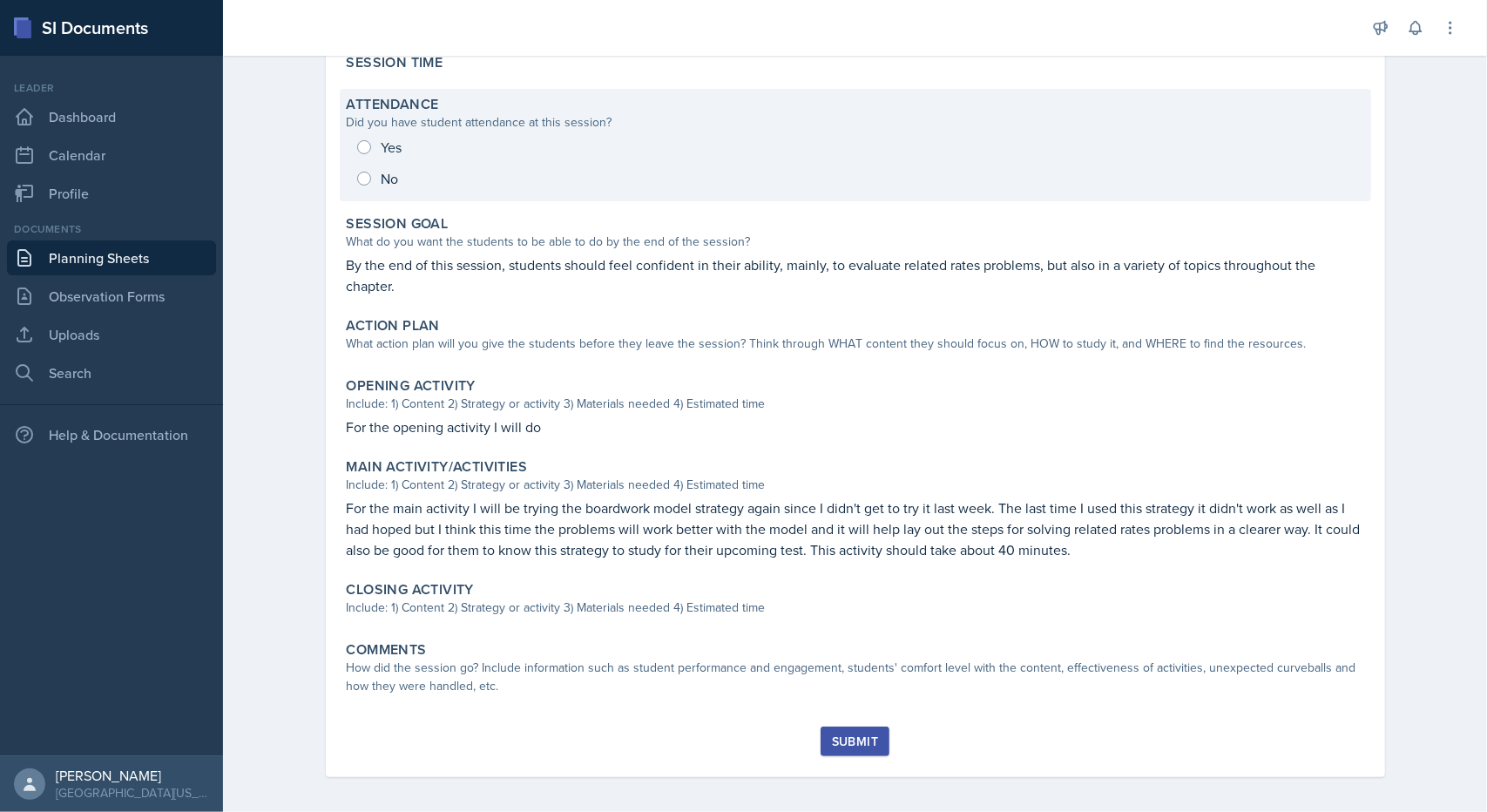
scroll to position [174, 0]
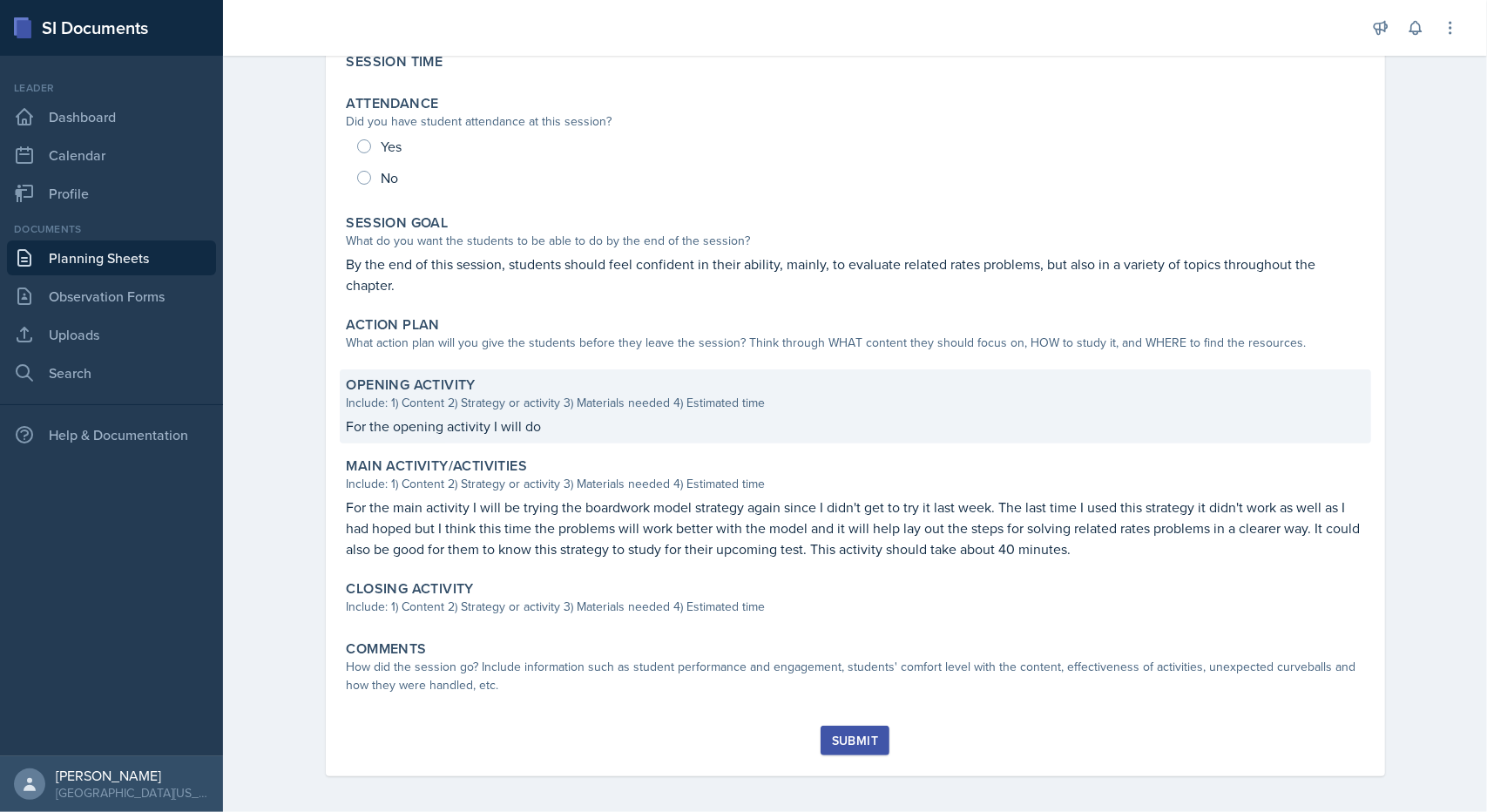
click at [585, 430] on p "For the opening activity I will do" at bounding box center [855, 426] width 1017 height 21
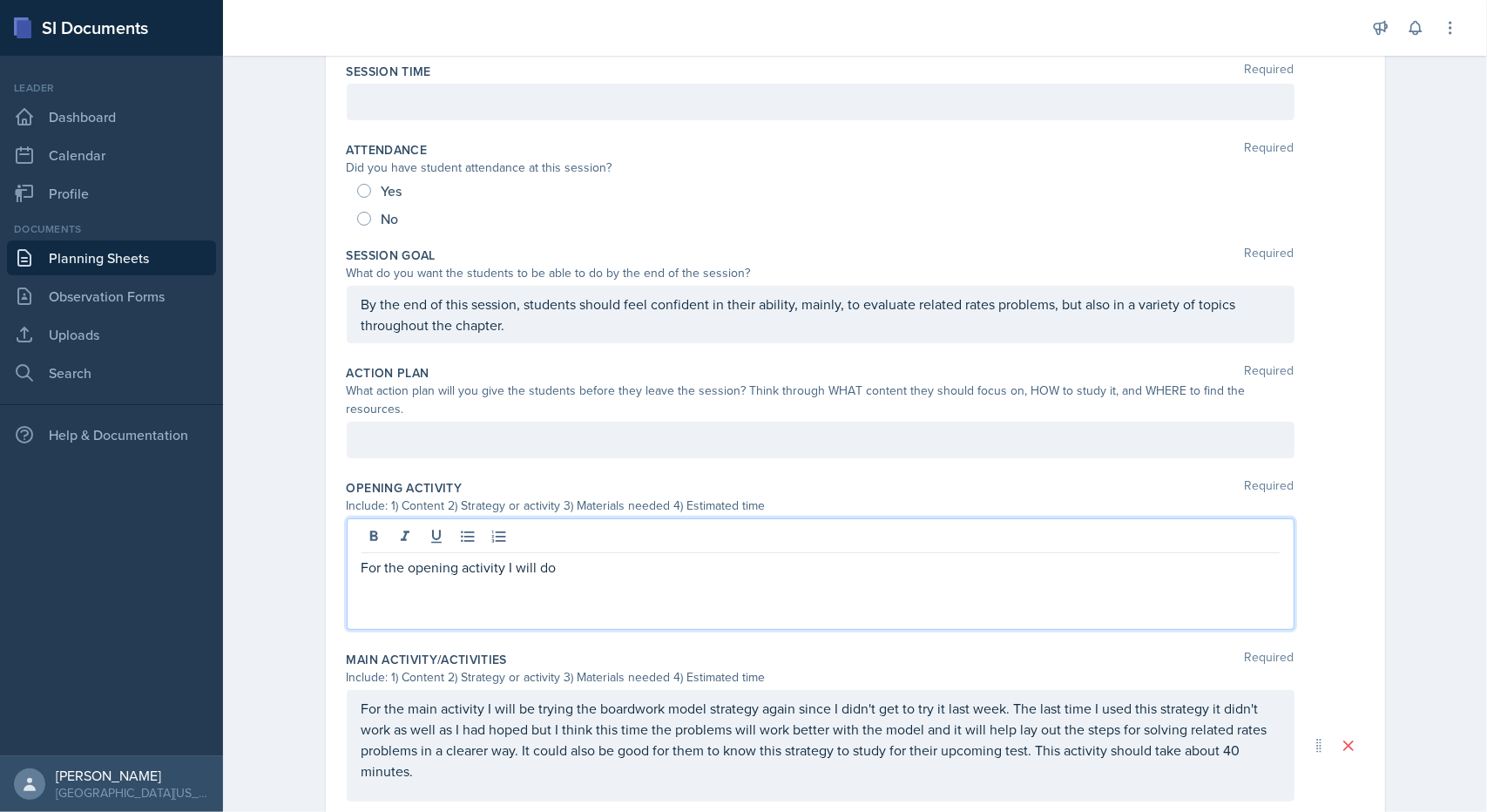
click at [559, 518] on div "For the opening activity I will do" at bounding box center [820, 574] width 948 height 112
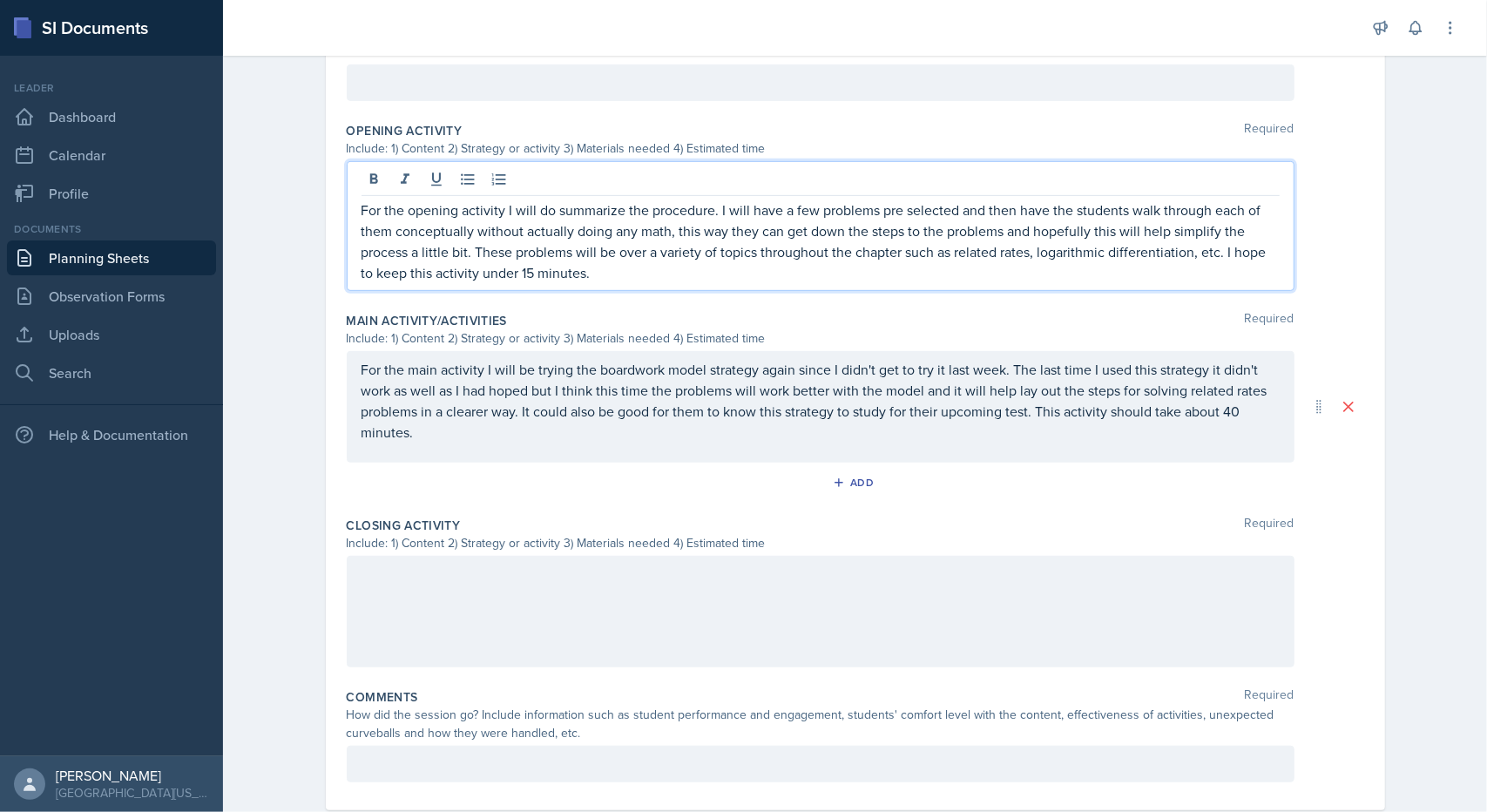
scroll to position [549, 0]
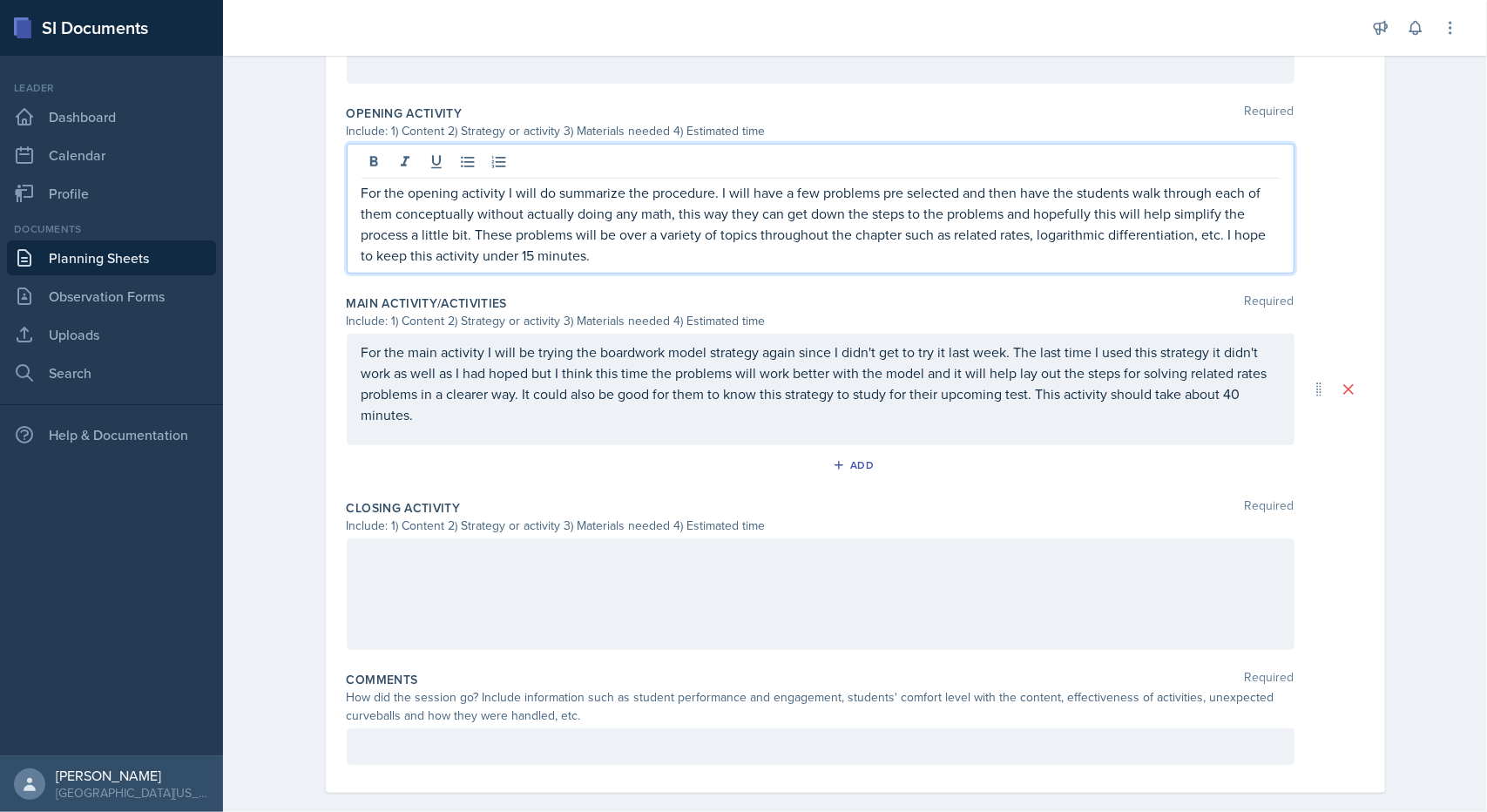
click at [525, 553] on div at bounding box center [820, 594] width 948 height 112
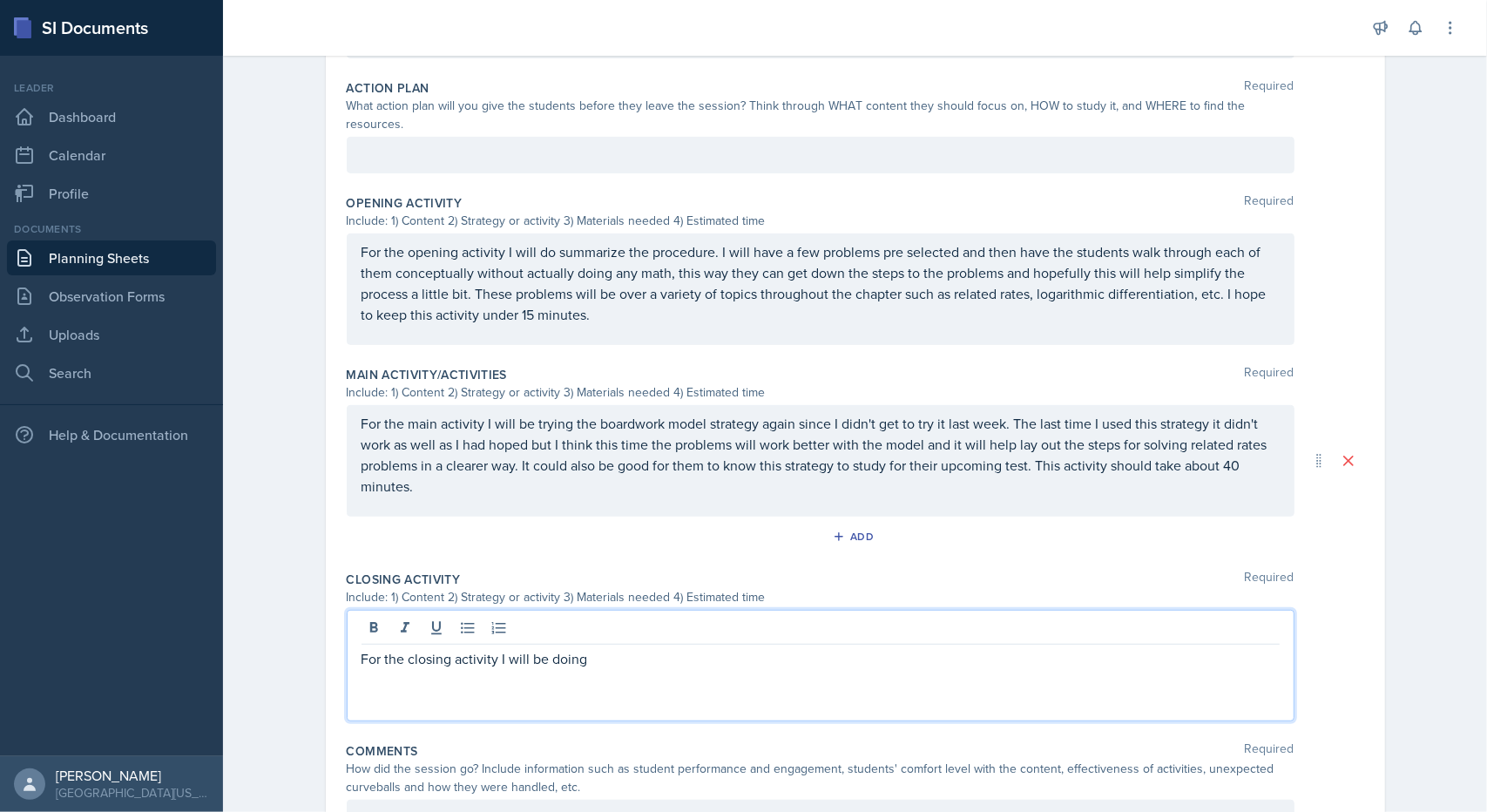
scroll to position [0, 0]
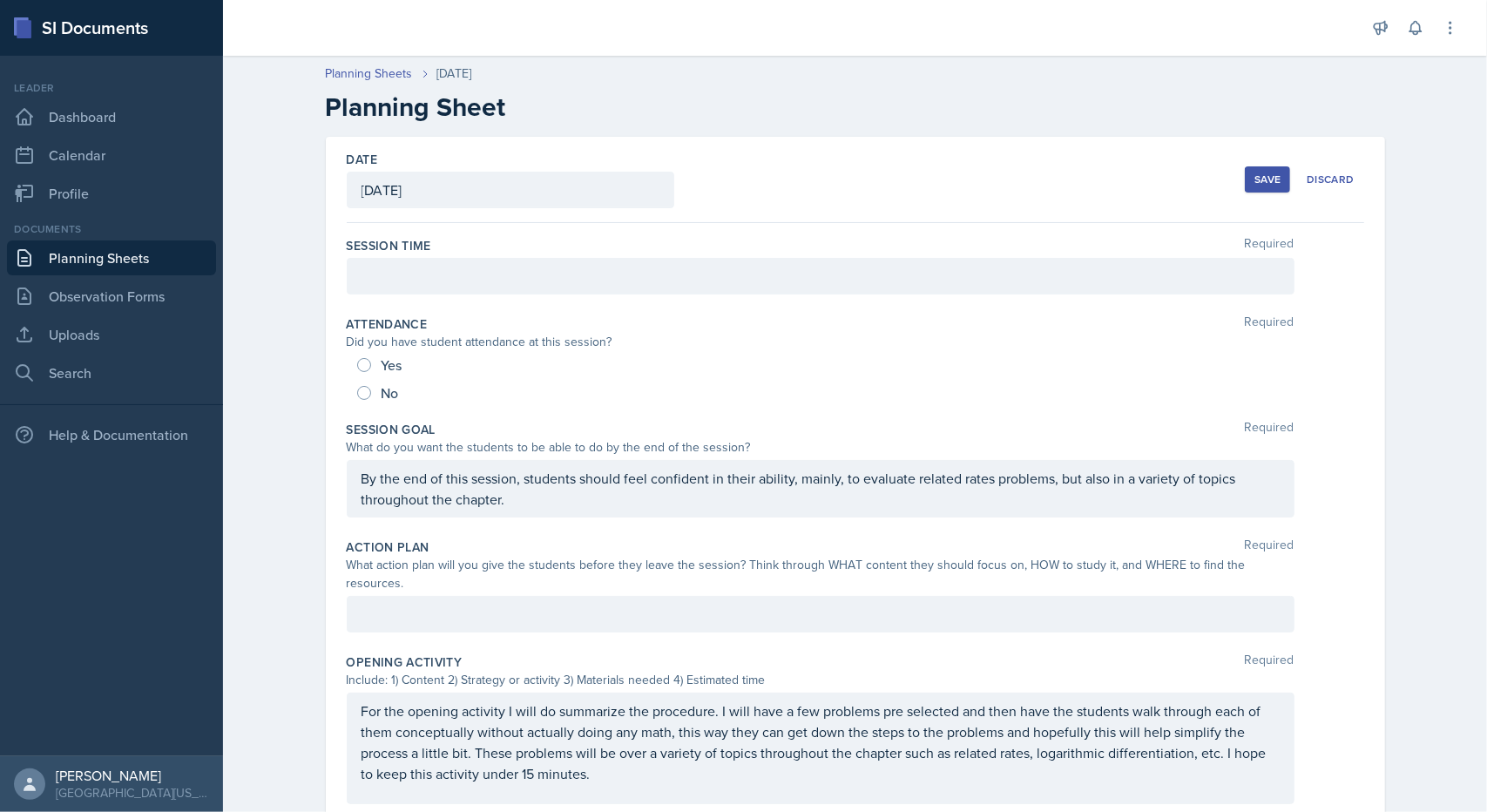
click at [1255, 181] on div "Save" at bounding box center [1268, 179] width 26 height 14
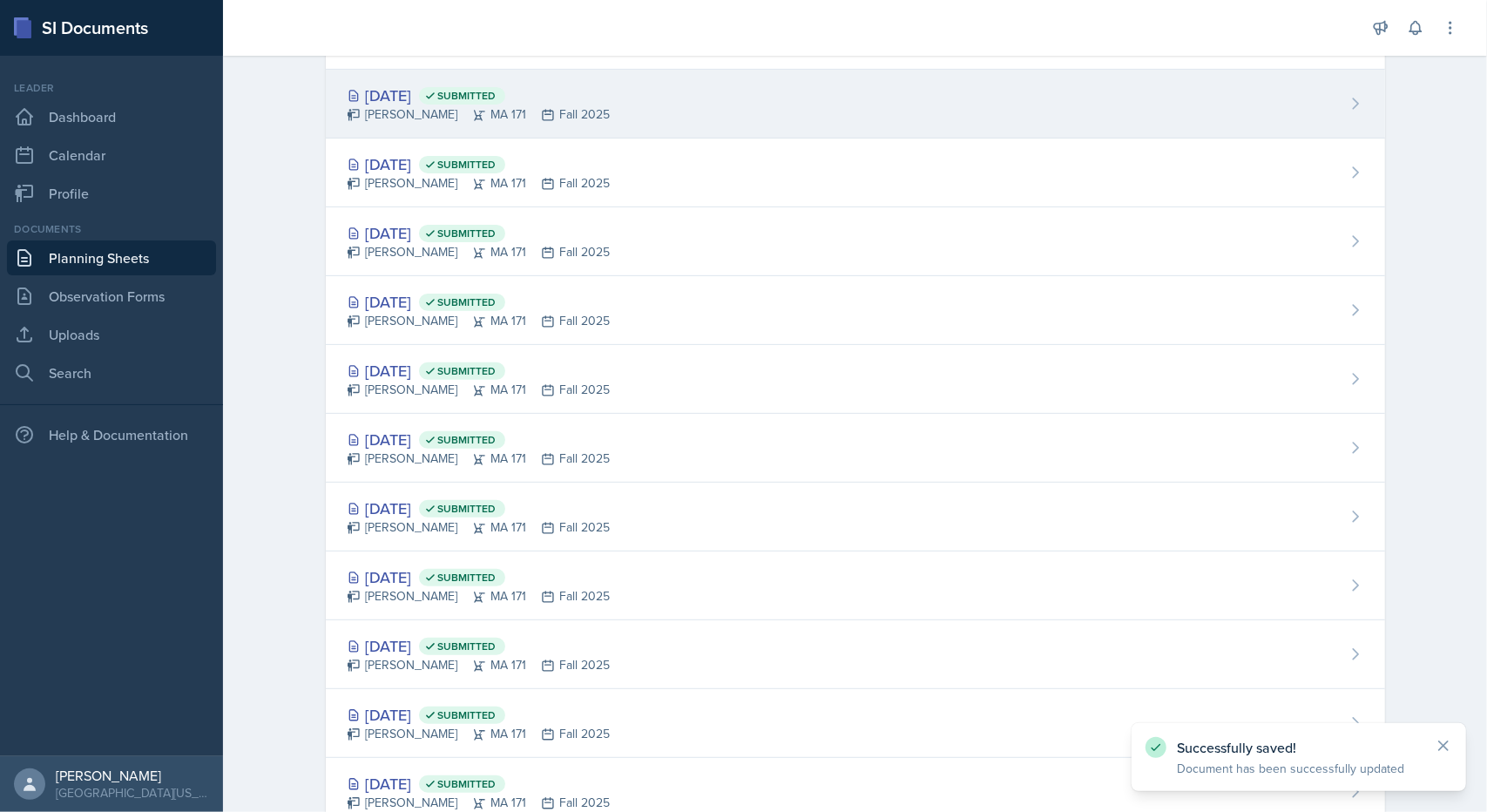
scroll to position [349, 0]
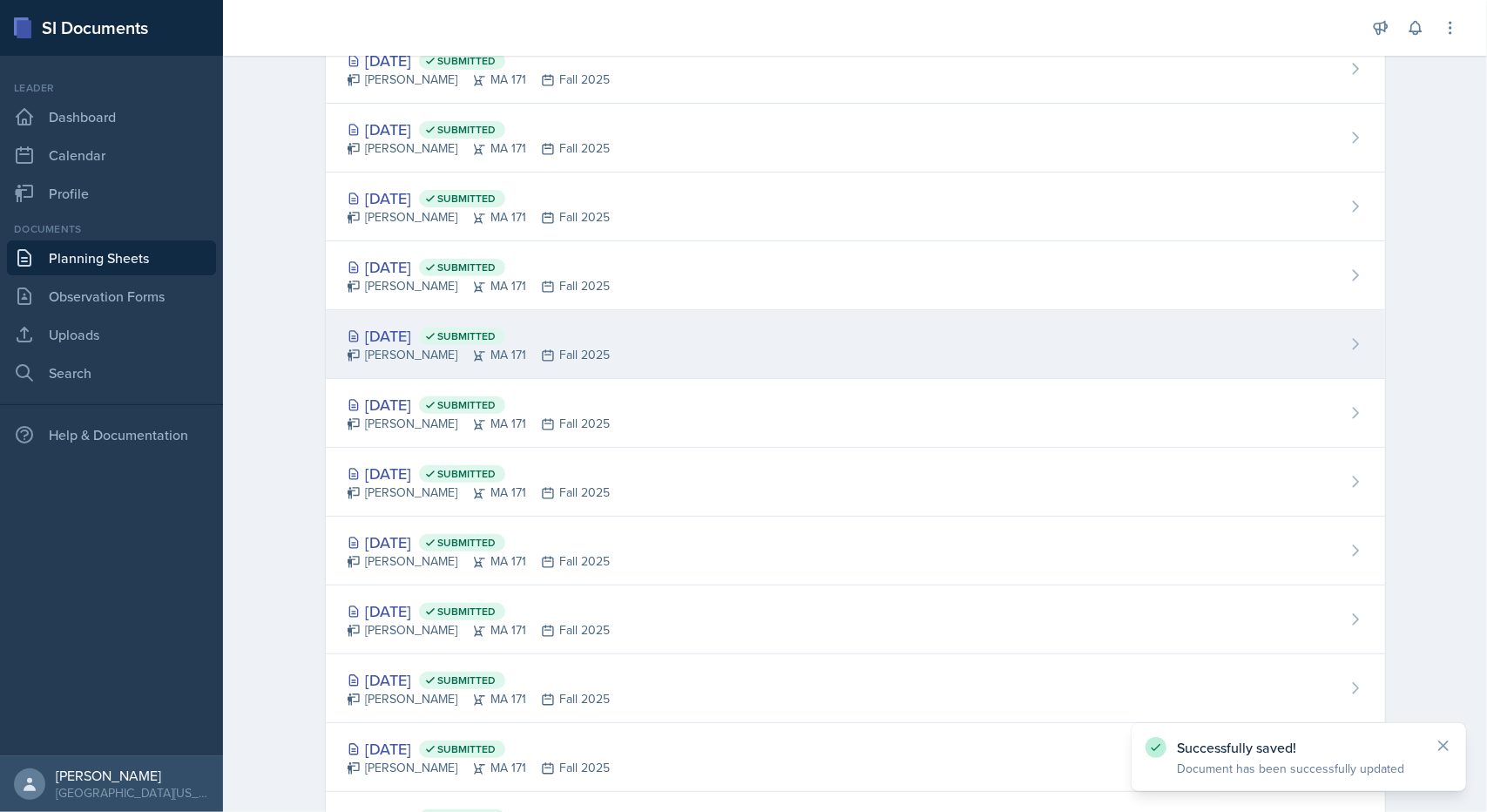
click at [379, 339] on div "[DATE] Submitted" at bounding box center [478, 336] width 264 height 23
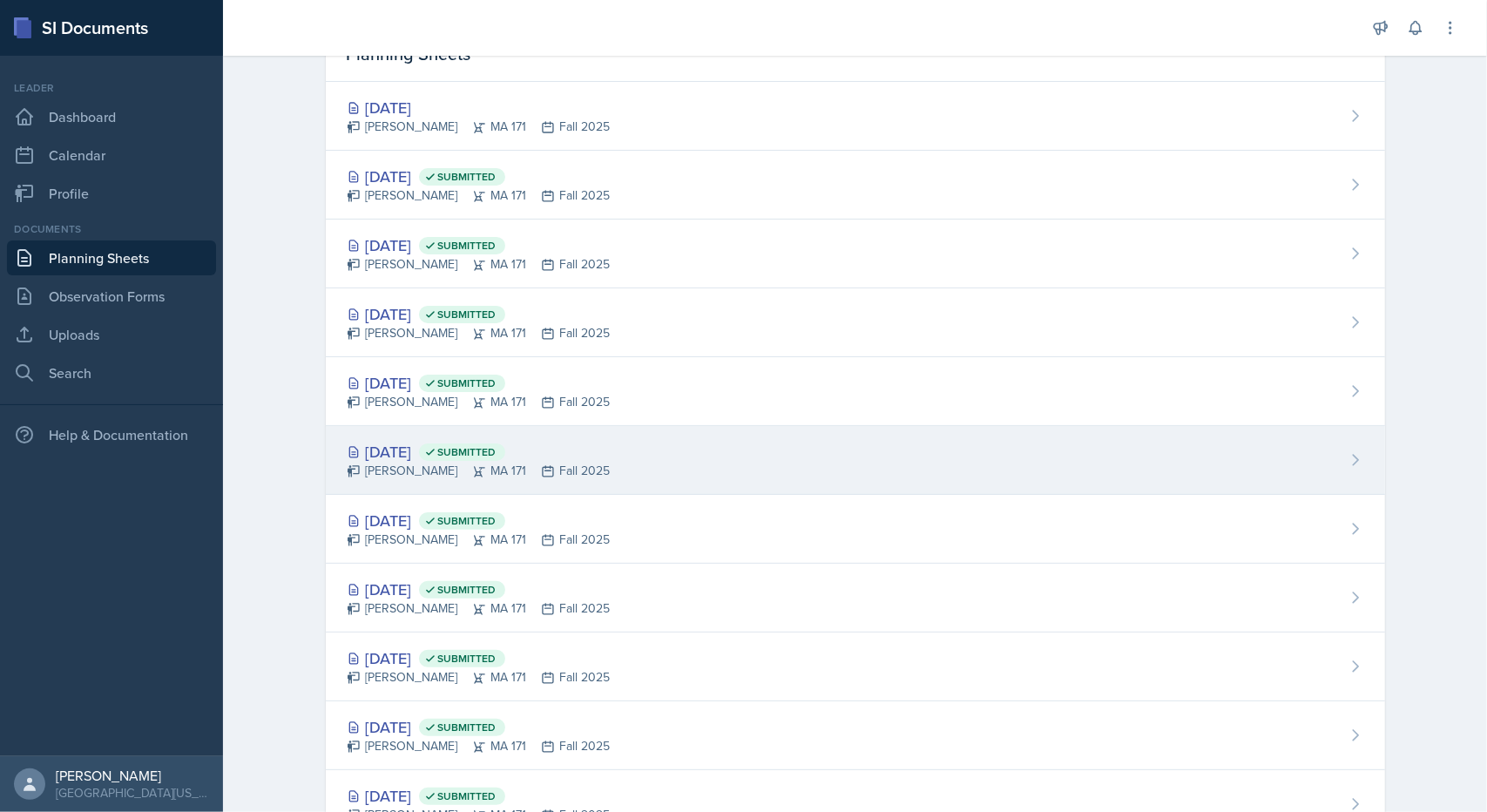
scroll to position [435, 0]
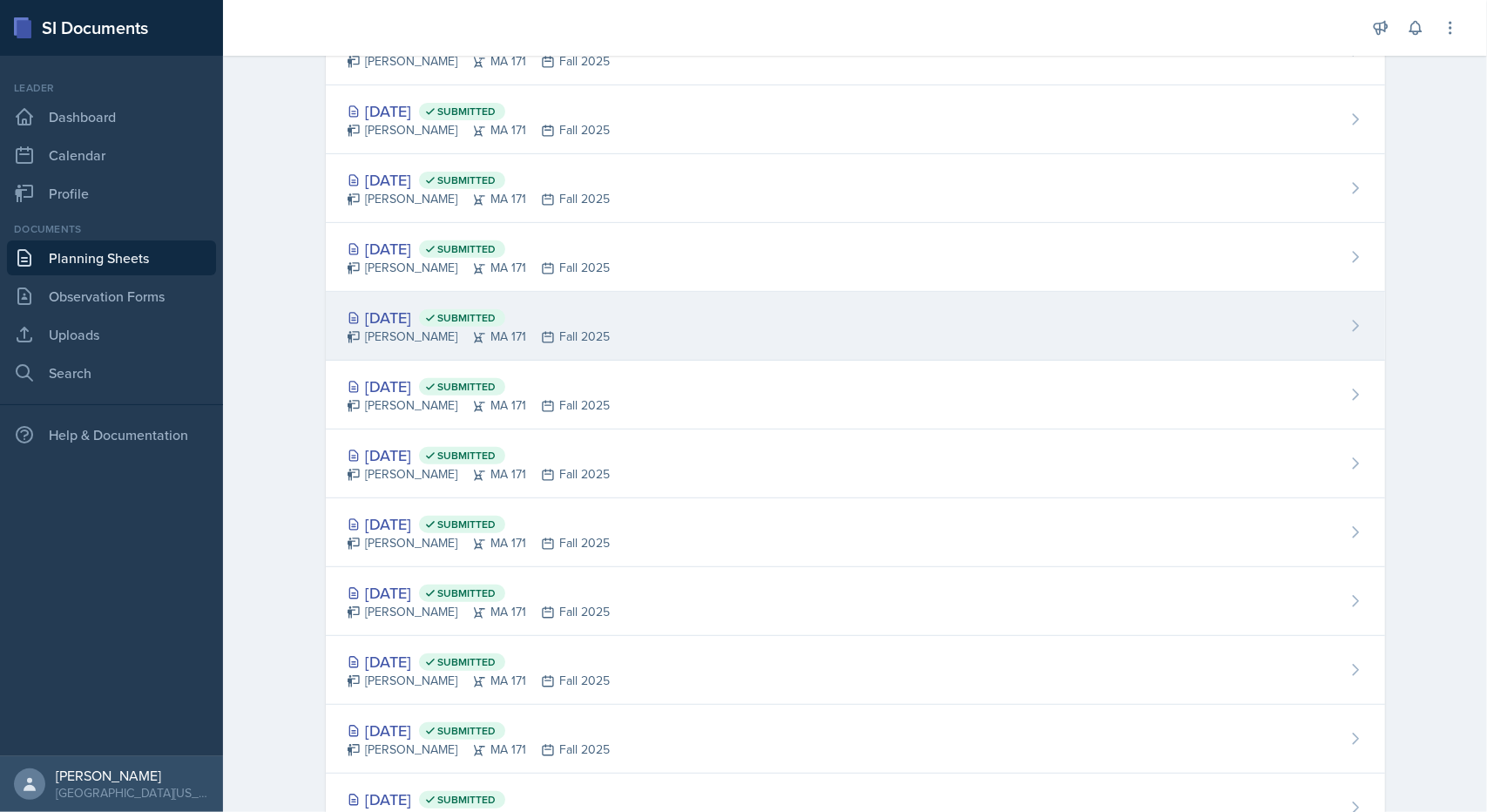
click at [421, 328] on div "[PERSON_NAME] MA 171 Fall 2025" at bounding box center [478, 337] width 264 height 19
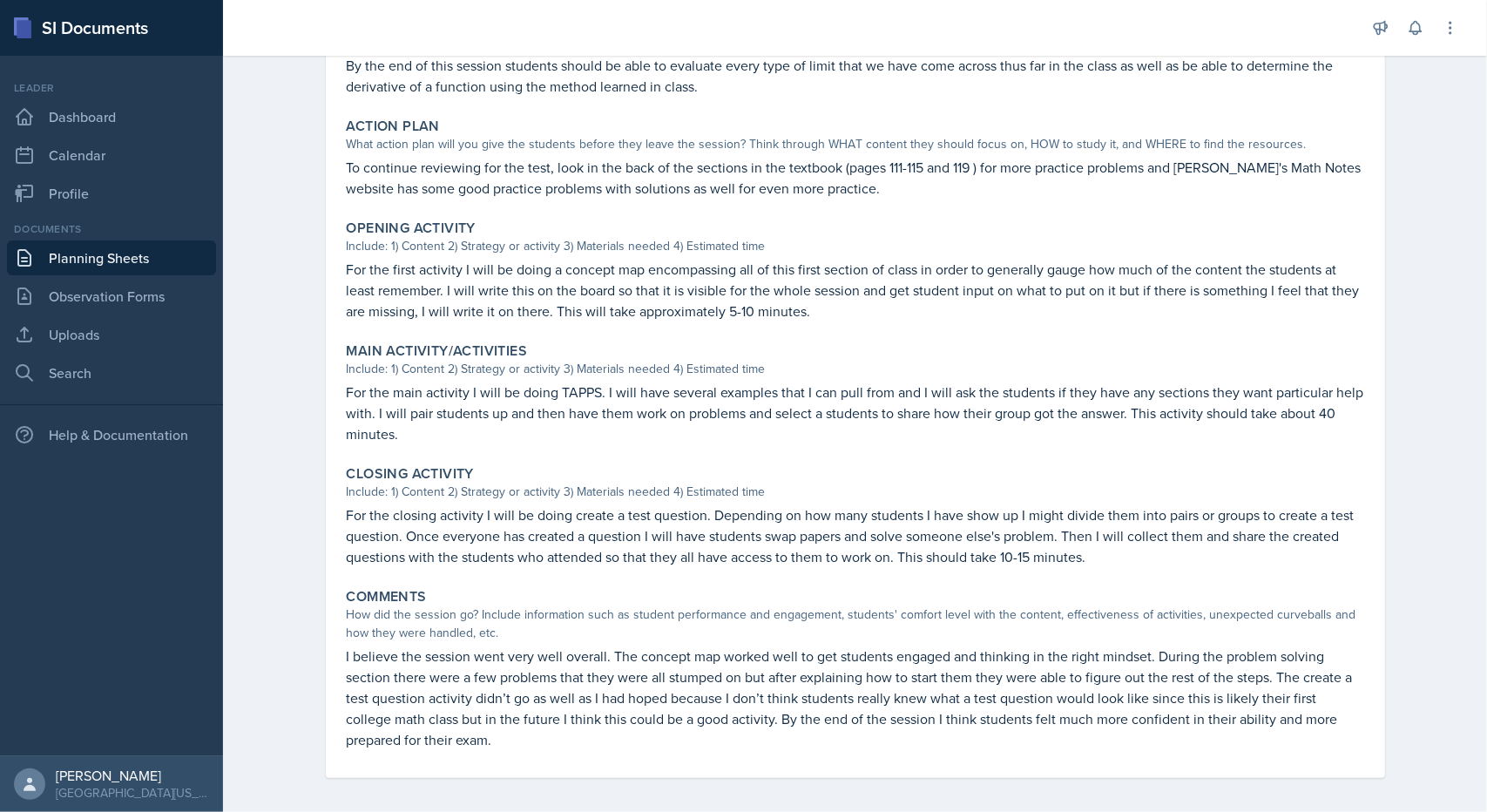
scroll to position [401, 0]
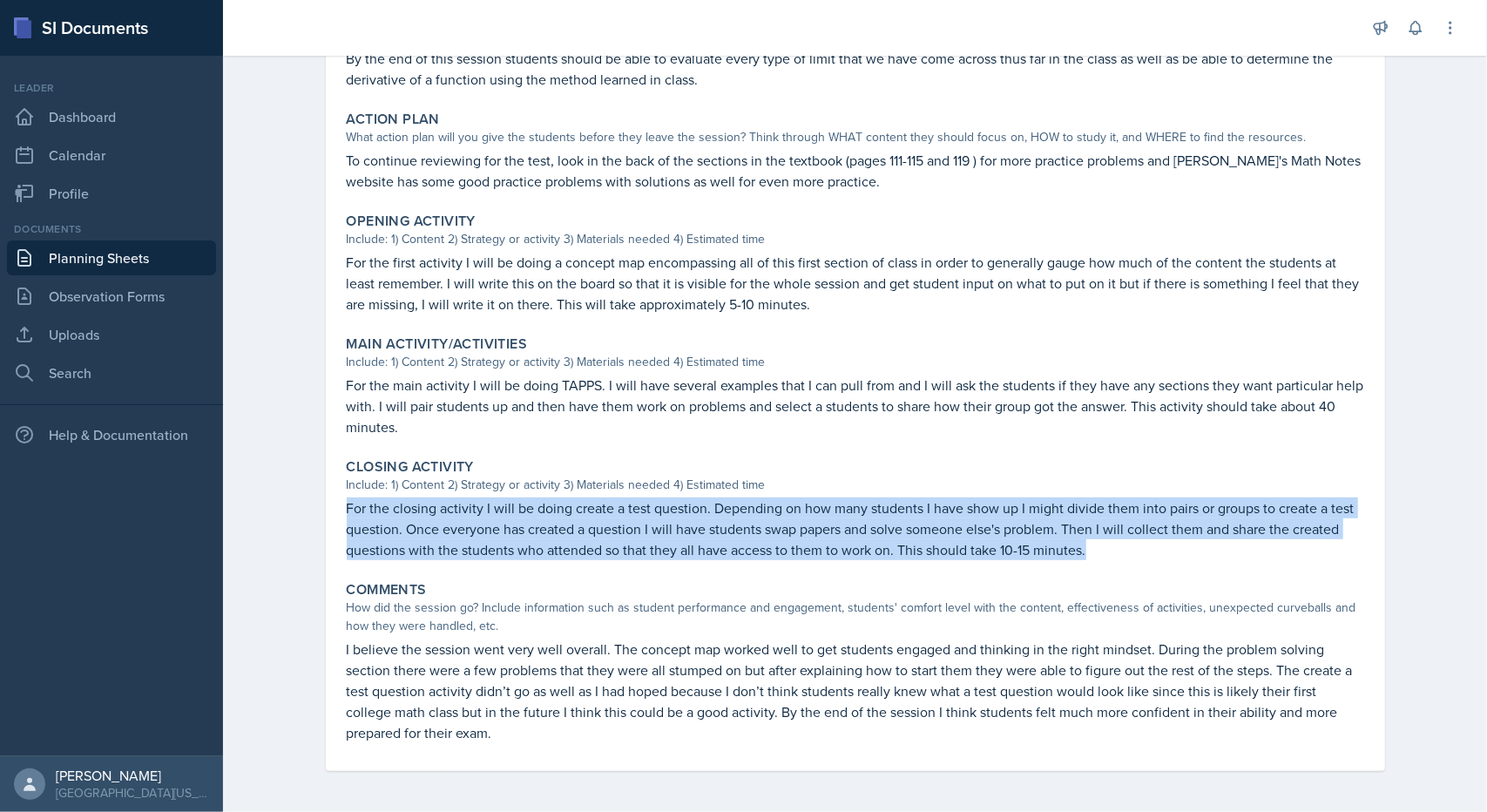
drag, startPoint x: 1087, startPoint y: 551, endPoint x: 337, endPoint y: 499, distance: 751.8
click at [339, 499] on div "Closing Activity Include: 1) Content 2) Strategy or activity 3) Materials neede…" at bounding box center [855, 509] width 1031 height 116
copy p "For the closing activity I will be doing create a test question. Depending on h…"
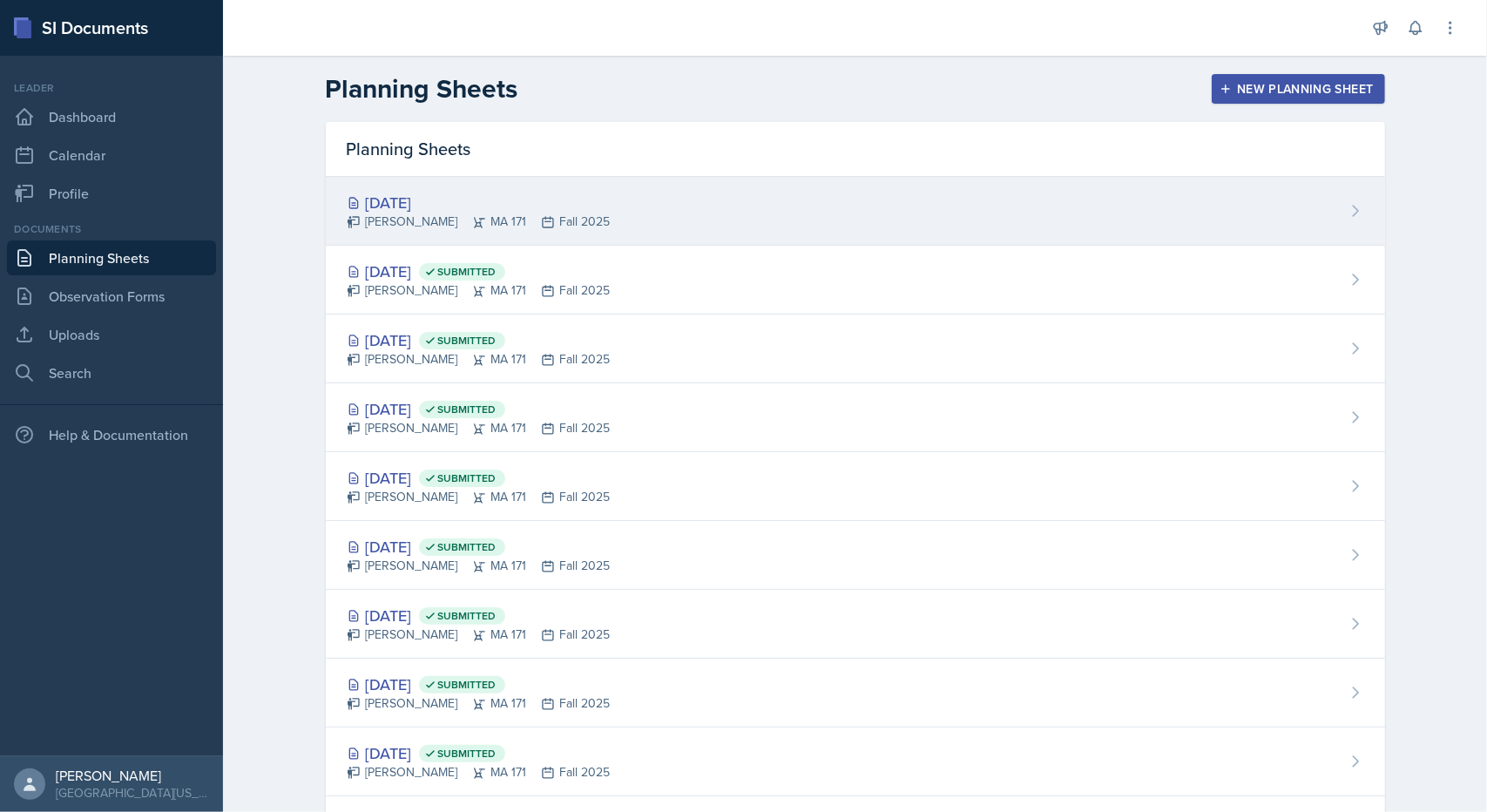
click at [375, 187] on div "[DATE] [PERSON_NAME] MA 171 Fall 2025" at bounding box center [855, 212] width 1059 height 69
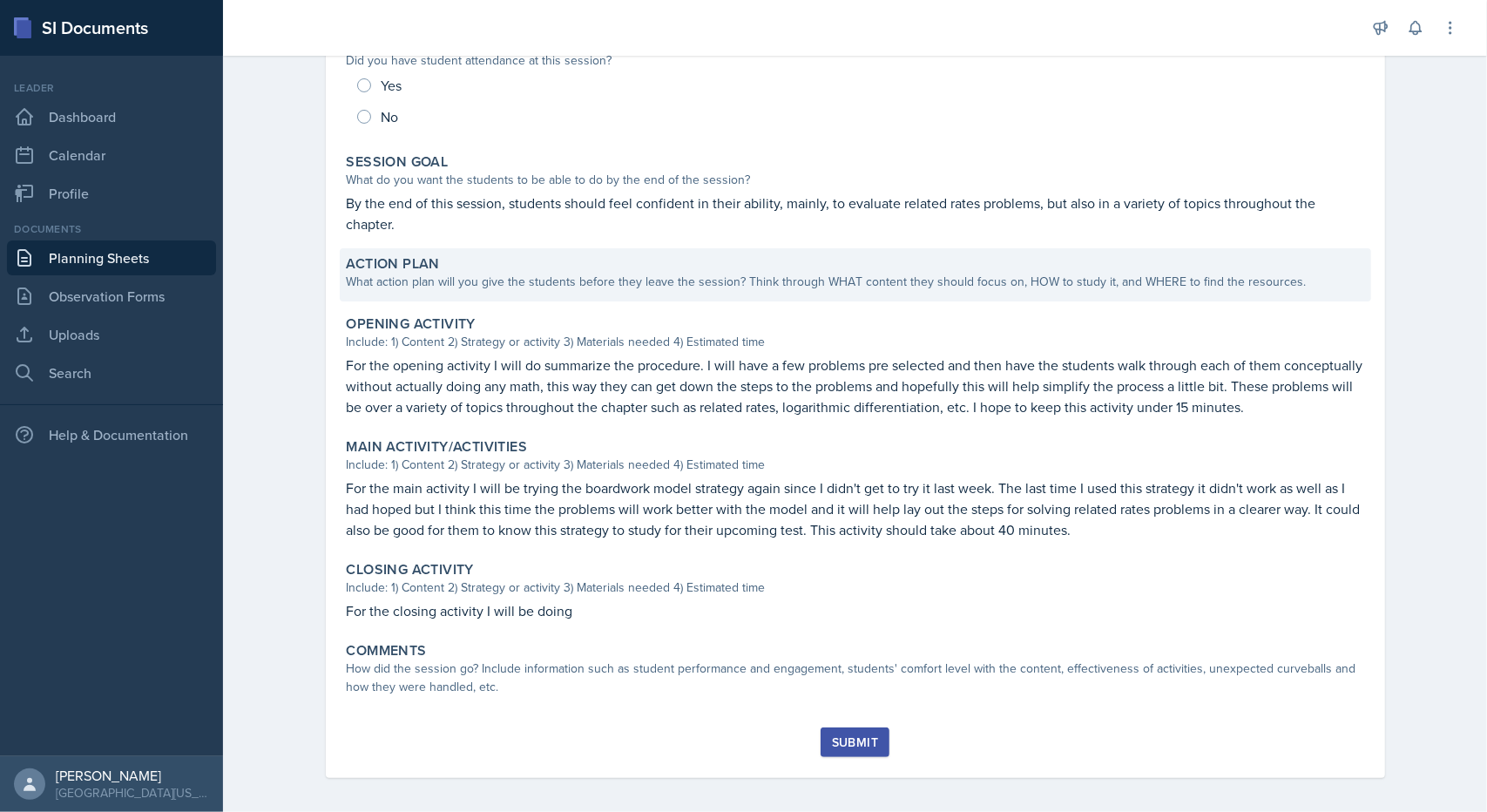
scroll to position [242, 0]
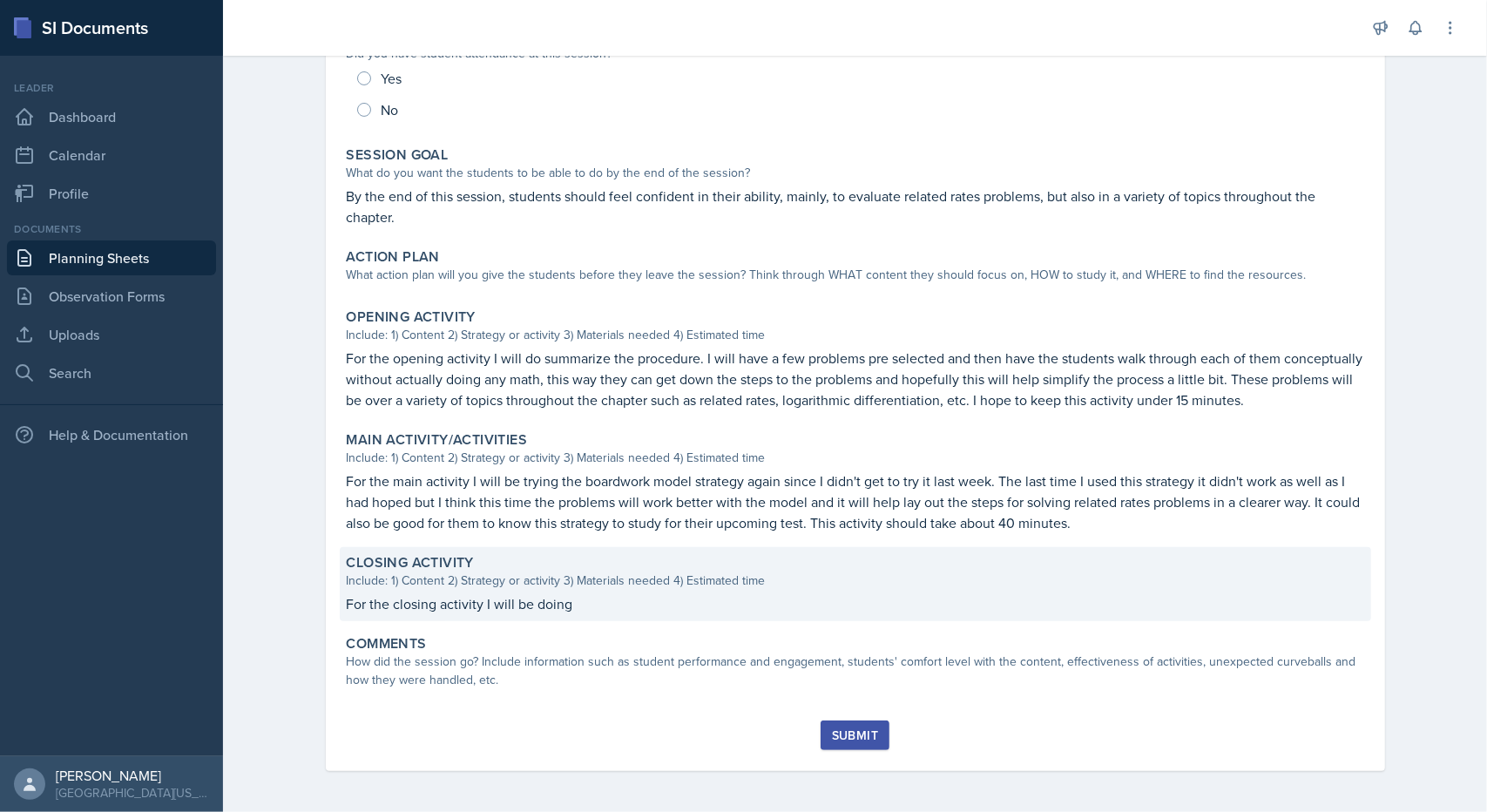
click at [495, 595] on p "For the closing activity I will be doing" at bounding box center [855, 603] width 1017 height 21
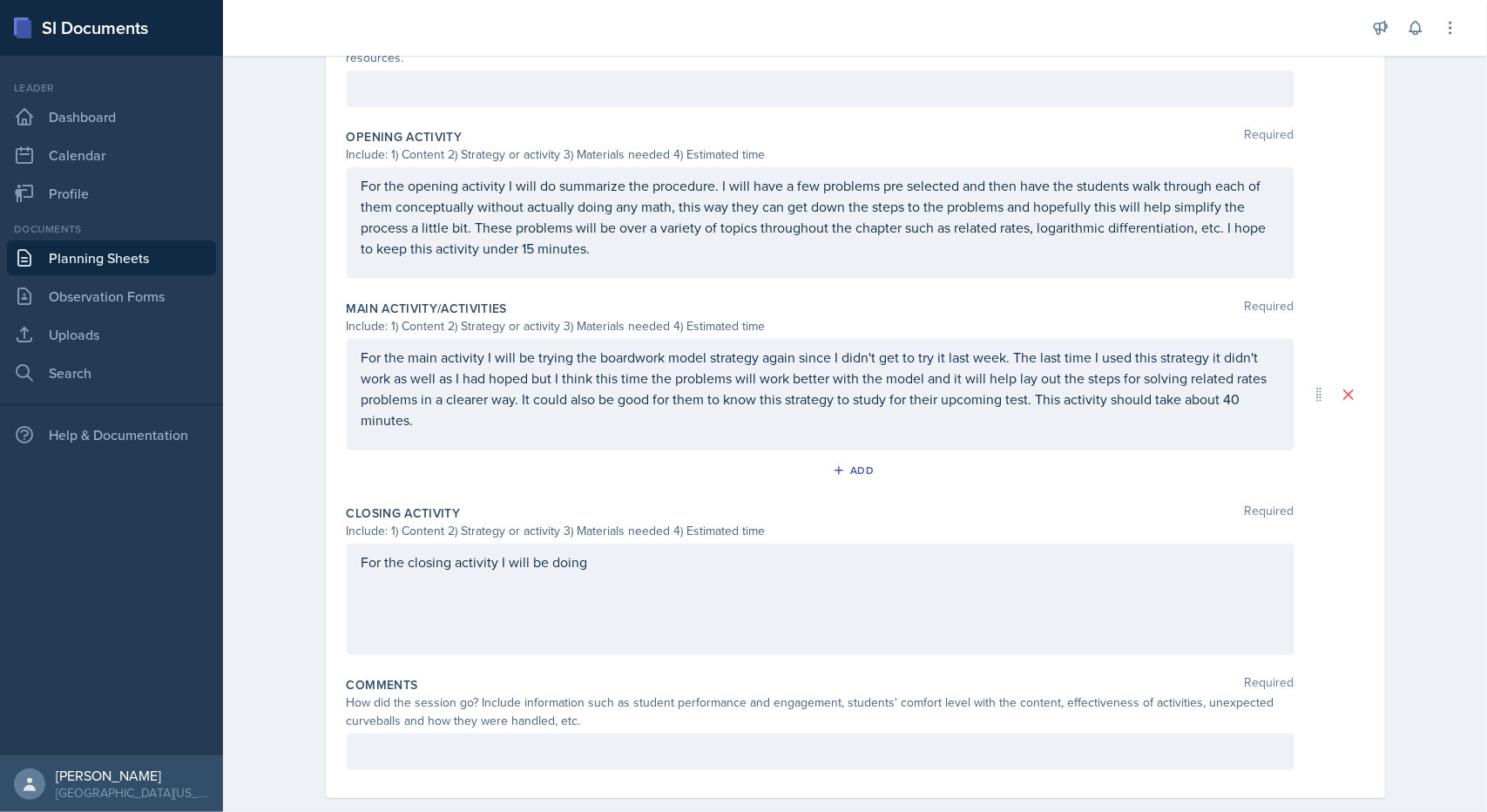
scroll to position [531, 0]
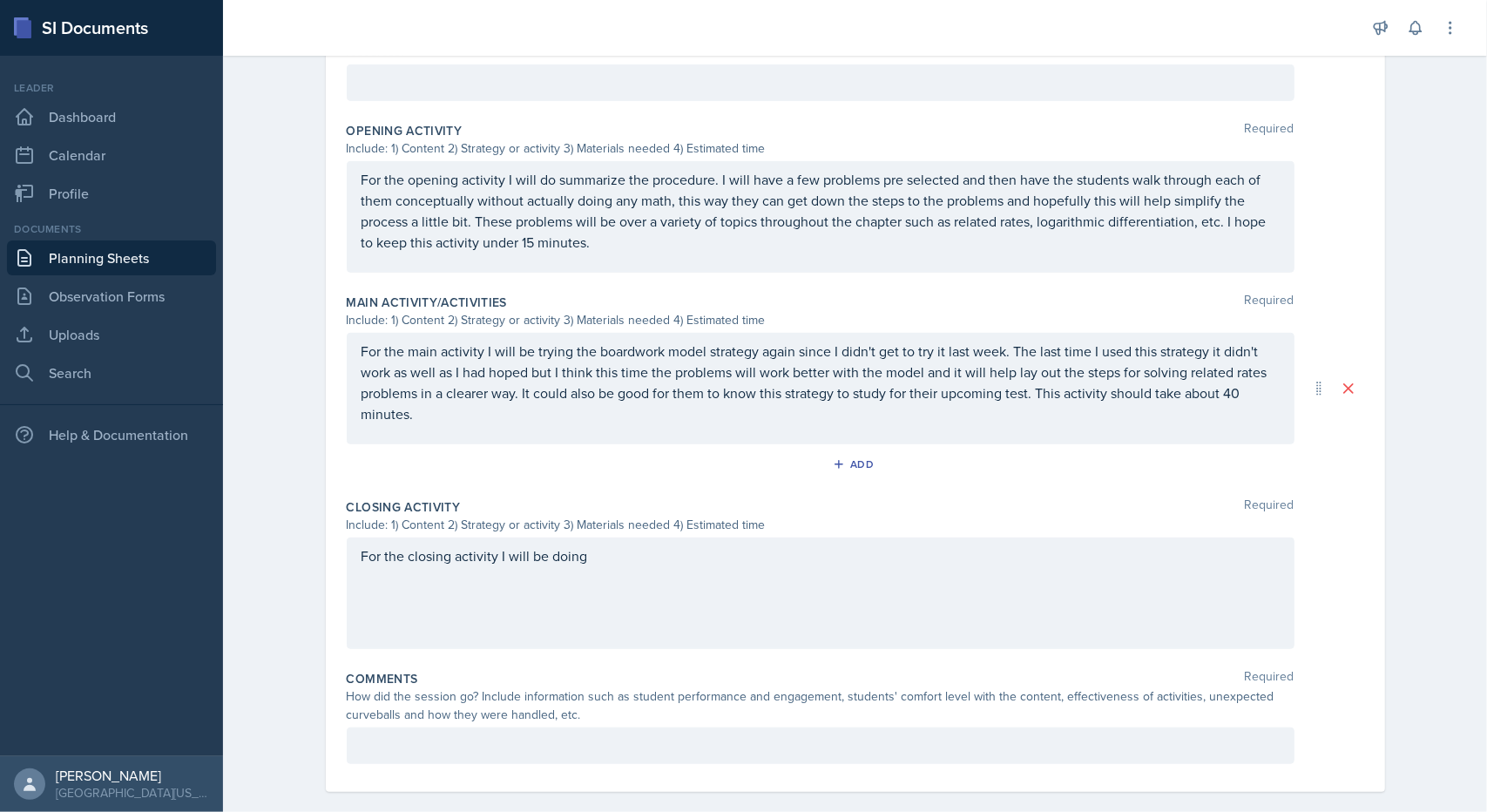
drag, startPoint x: 598, startPoint y: 513, endPoint x: 571, endPoint y: 521, distance: 28.2
click at [571, 521] on div "Closing Activity Required Include: 1) Content 2) Strategy or activity 3) Materi…" at bounding box center [855, 577] width 1017 height 172
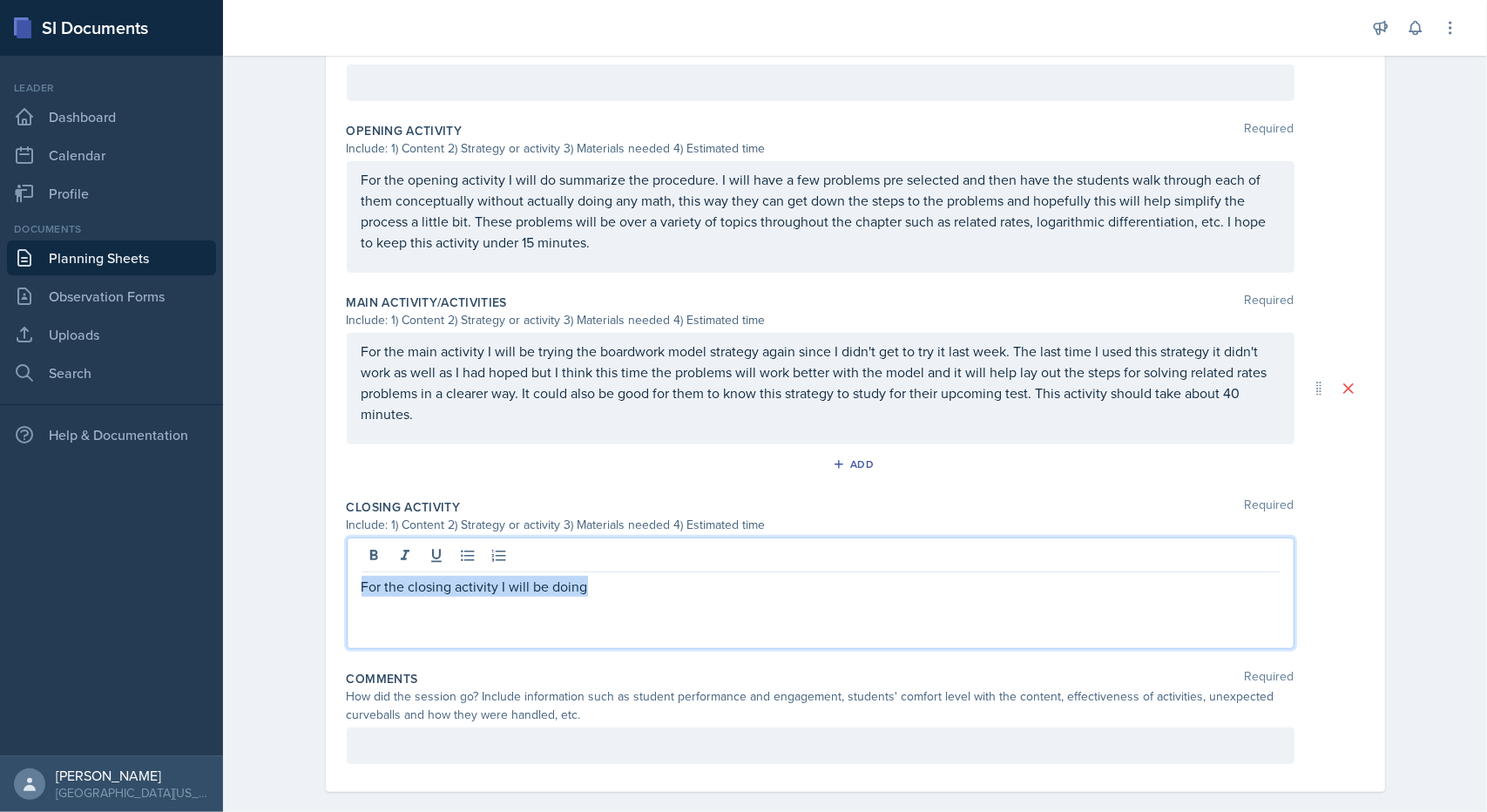
drag, startPoint x: 606, startPoint y: 541, endPoint x: 290, endPoint y: 544, distance: 316.0
click at [290, 544] on div "Planning Sheets [DATE] Planning Sheet Date [DATE] [DATE] 28 29 30 1 2 3 4 5 6 7…" at bounding box center [855, 174] width 1264 height 1318
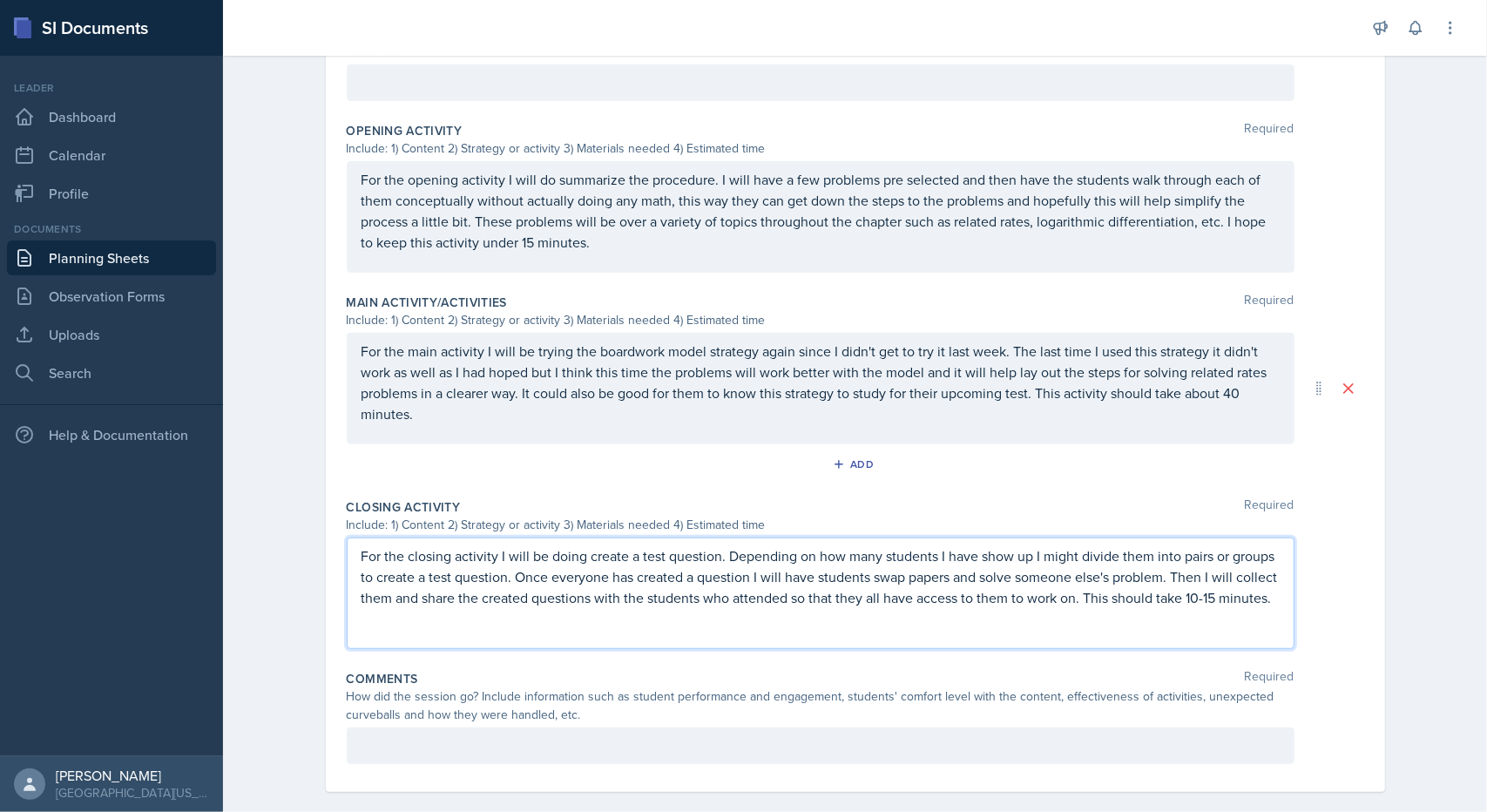
click at [654, 703] on div "Comments Required How did the session go? Include information such as student p…" at bounding box center [855, 720] width 1017 height 115
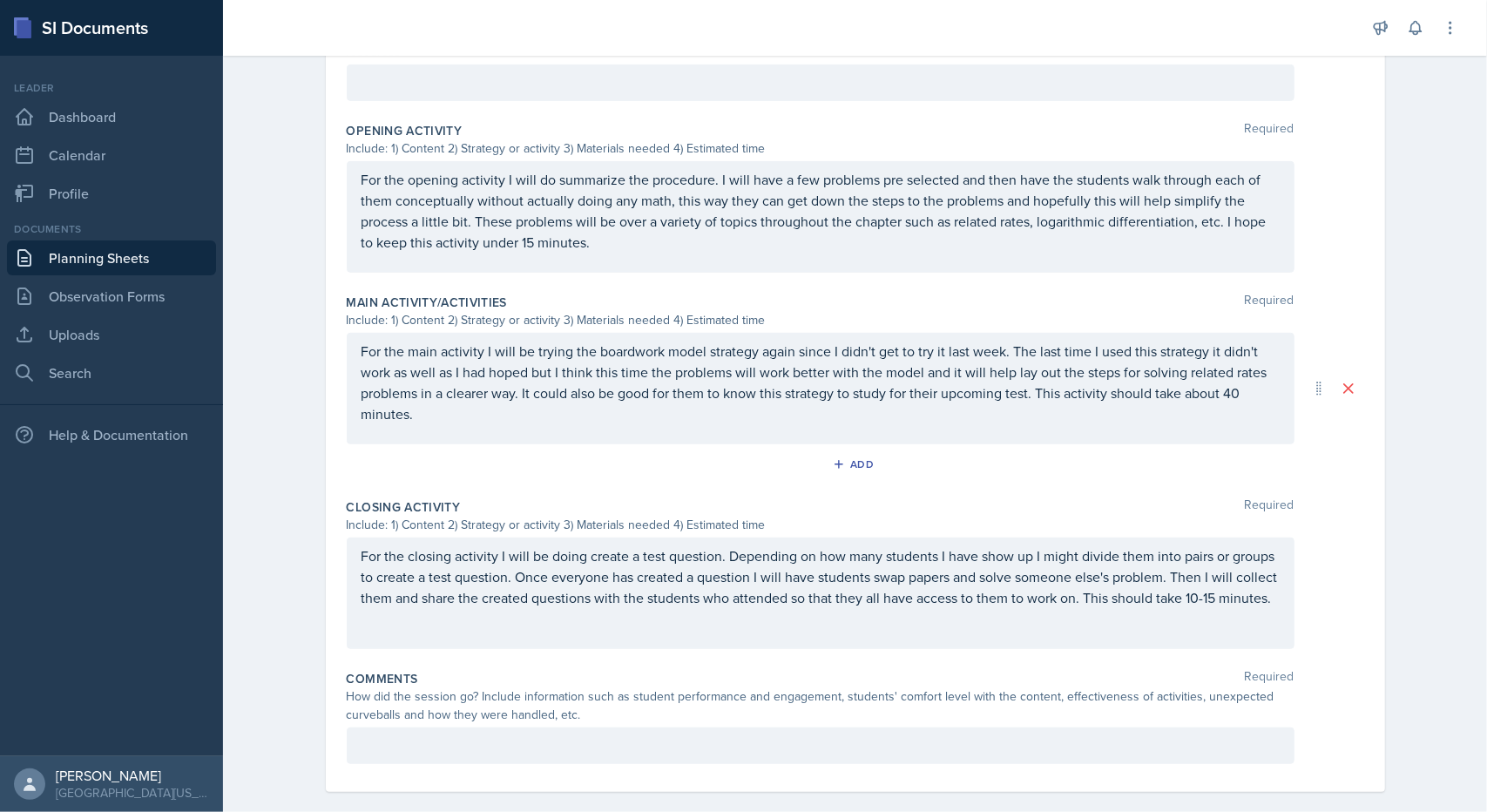
click at [654, 727] on div at bounding box center [820, 745] width 948 height 36
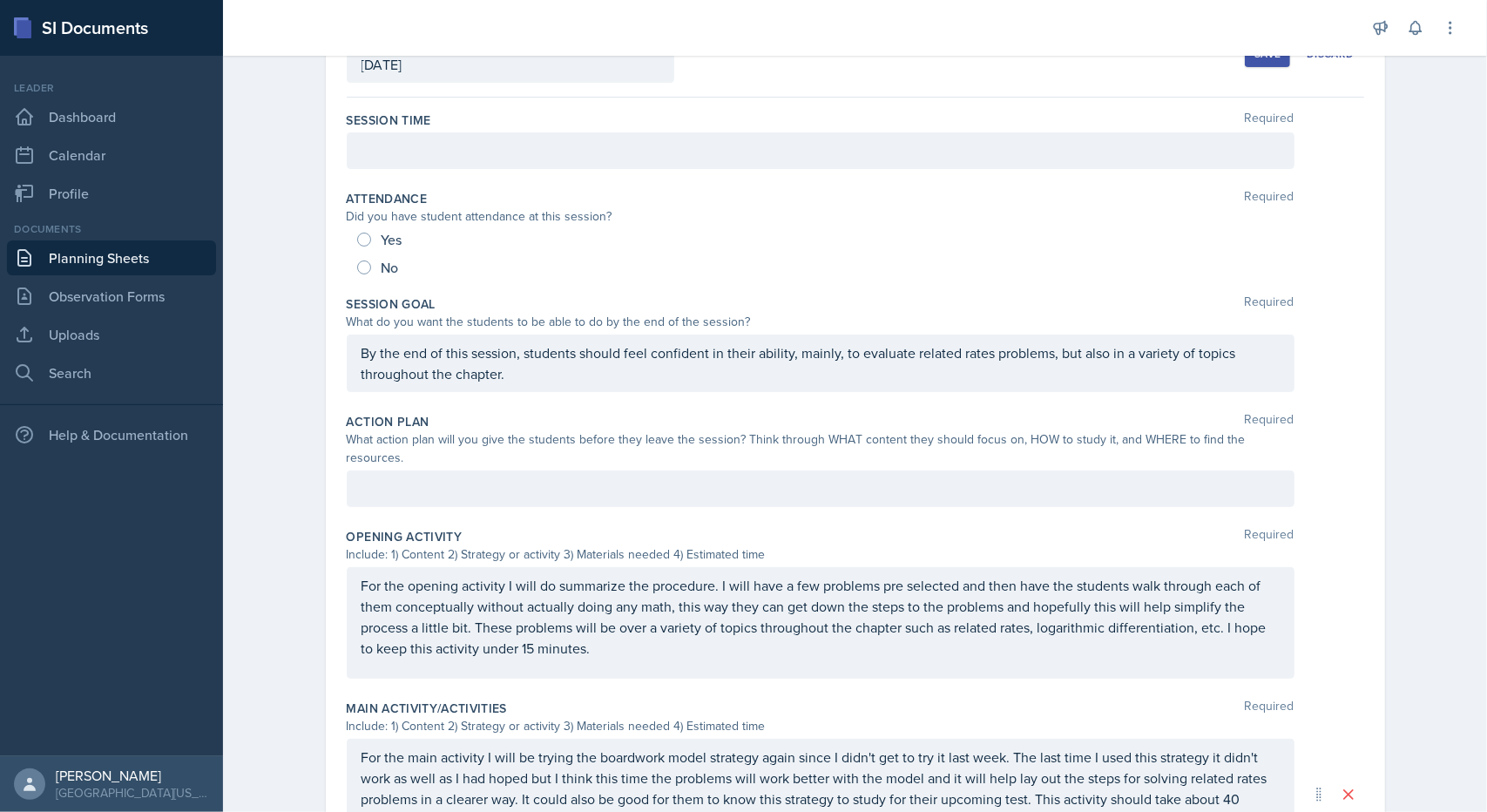
scroll to position [0, 0]
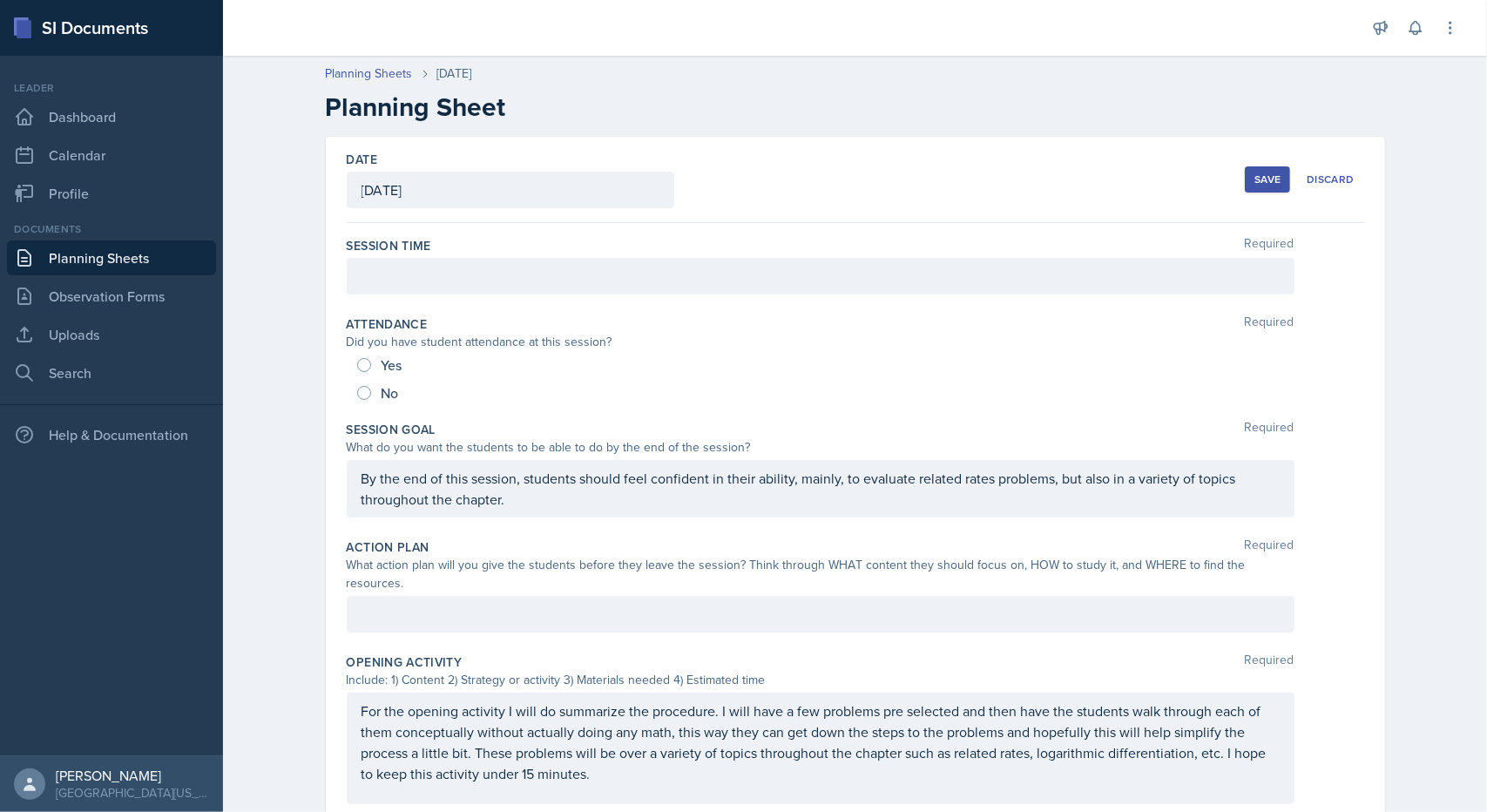
click at [483, 282] on div at bounding box center [820, 276] width 948 height 36
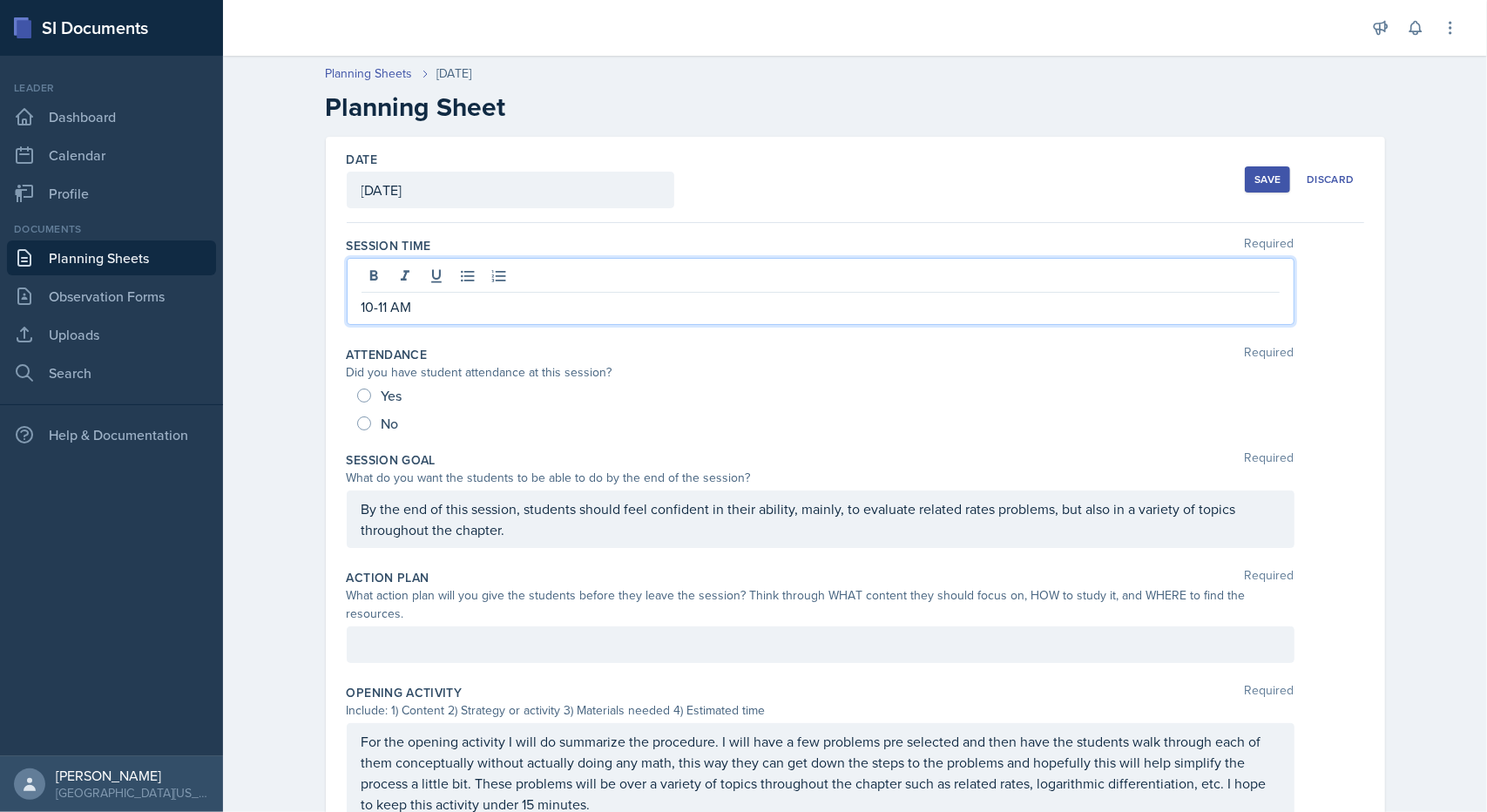
click at [308, 317] on div "Date [DATE] [DATE] 28 29 30 1 2 3 4 5 6 7 8 9 10 11 12 13 14 15 16 17 18 19 20 …" at bounding box center [856, 766] width 1115 height 1259
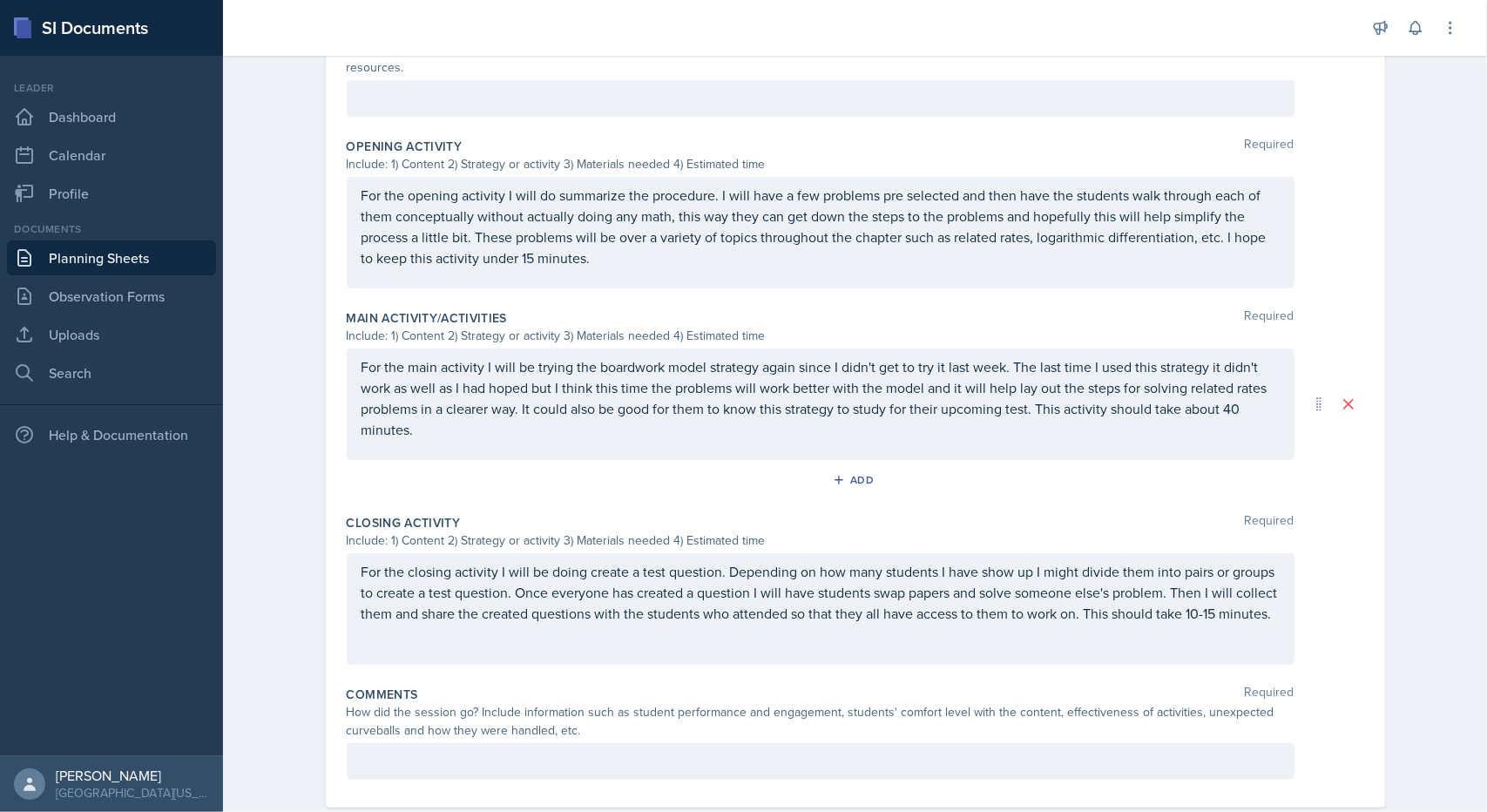
scroll to position [8, 0]
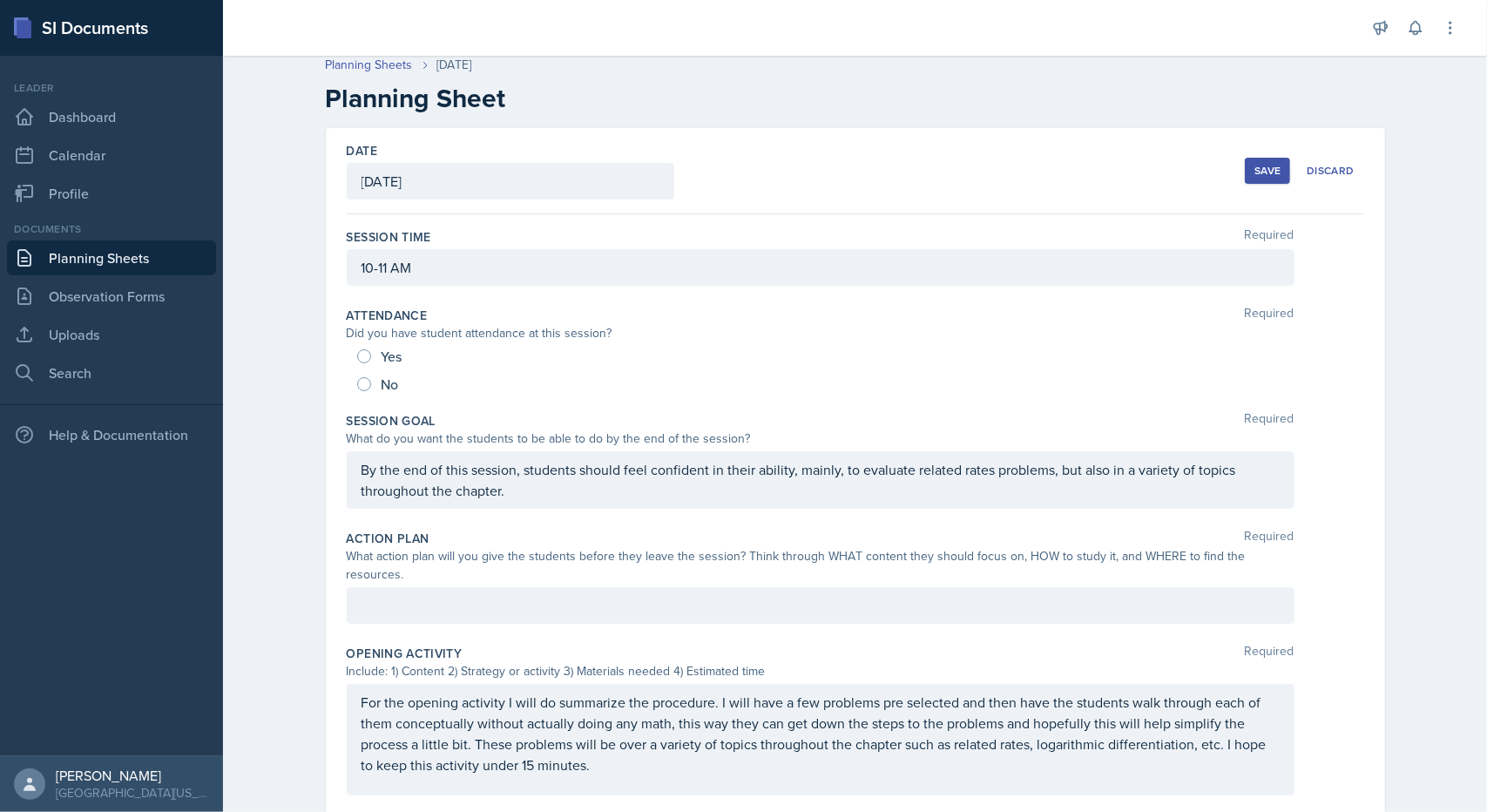
click at [1261, 170] on div "Save" at bounding box center [1268, 171] width 26 height 14
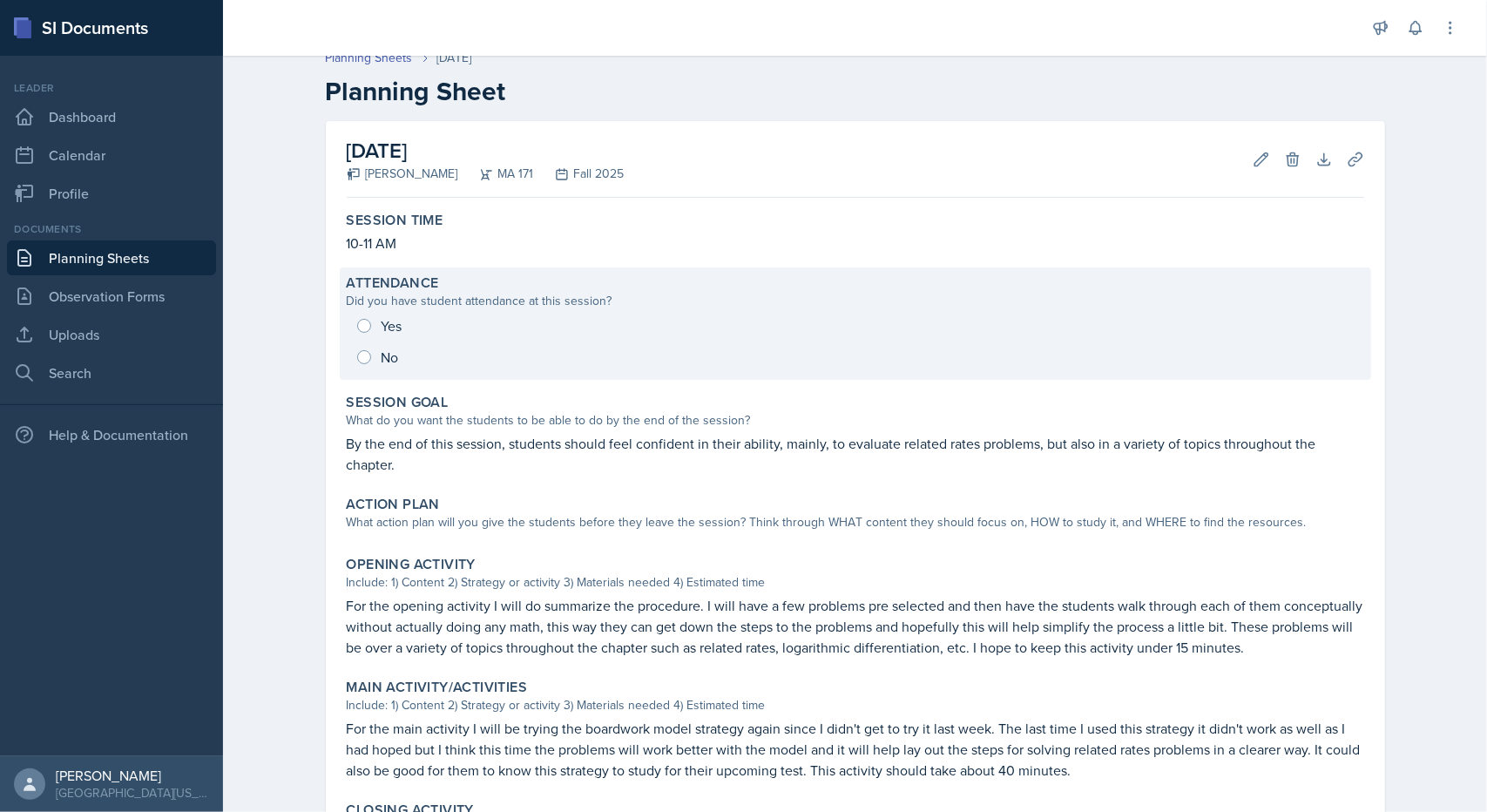
scroll to position [0, 0]
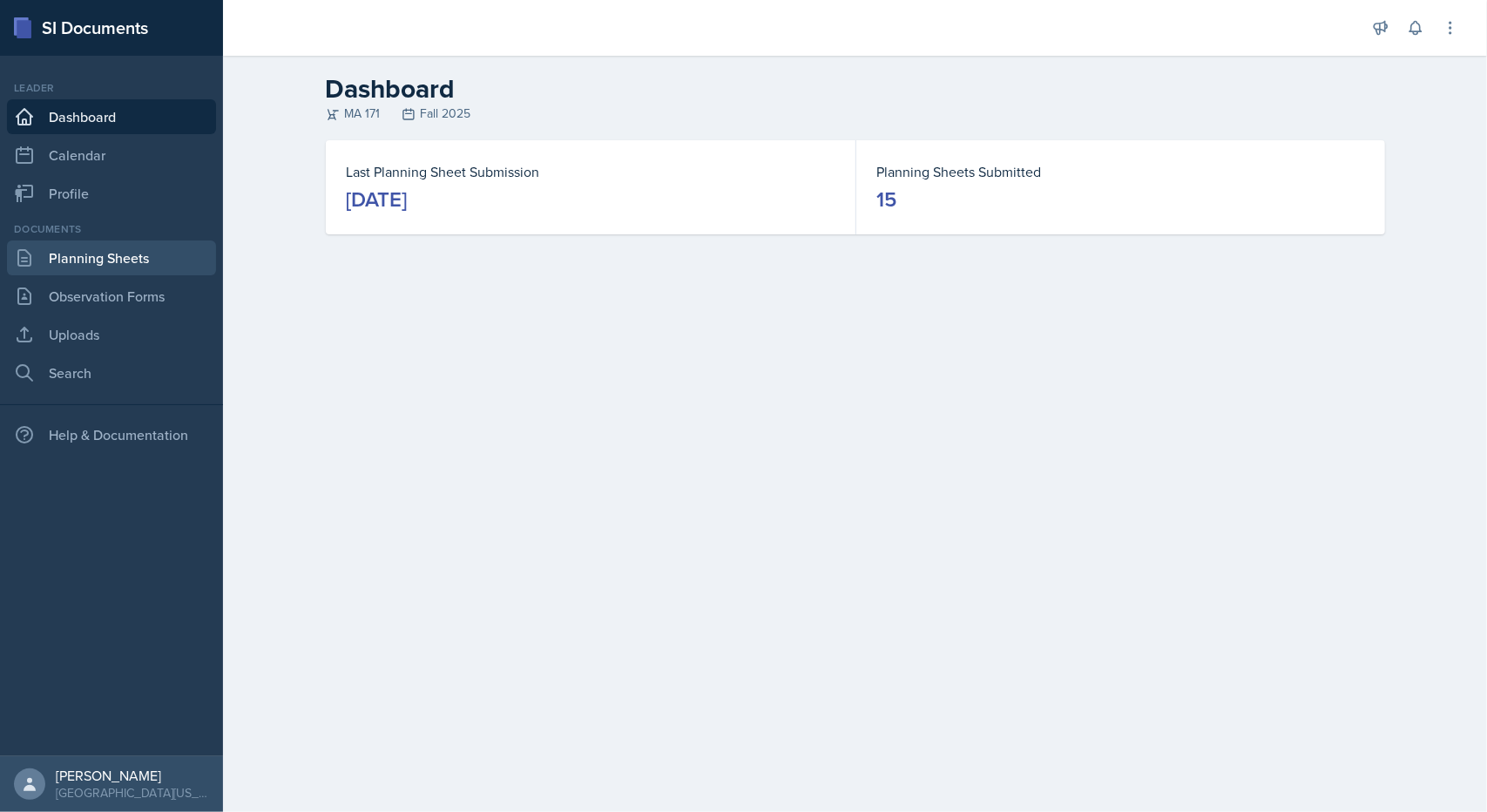
click at [148, 251] on link "Planning Sheets" at bounding box center [111, 257] width 209 height 34
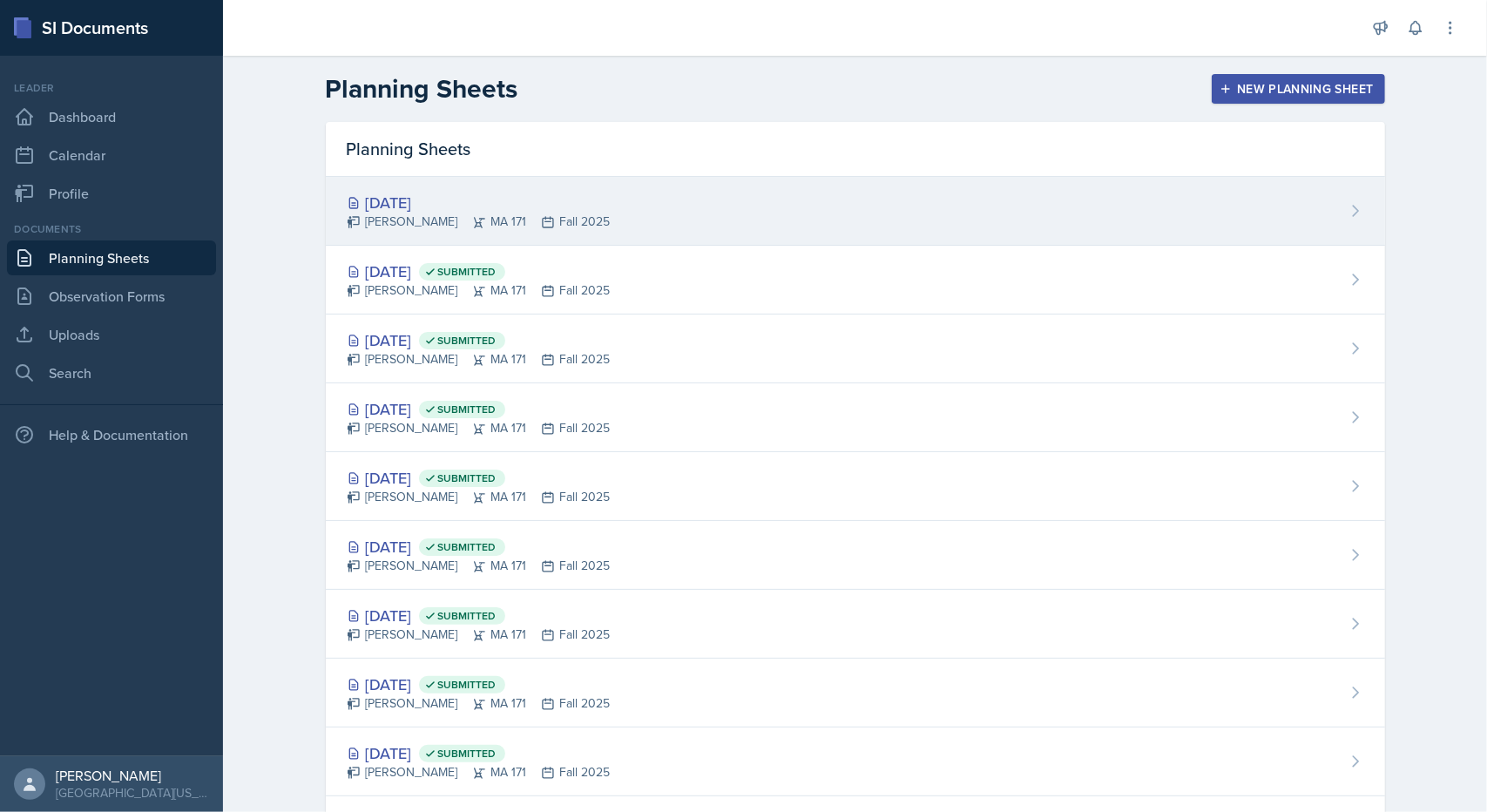
click at [399, 200] on div "[DATE]" at bounding box center [478, 202] width 264 height 23
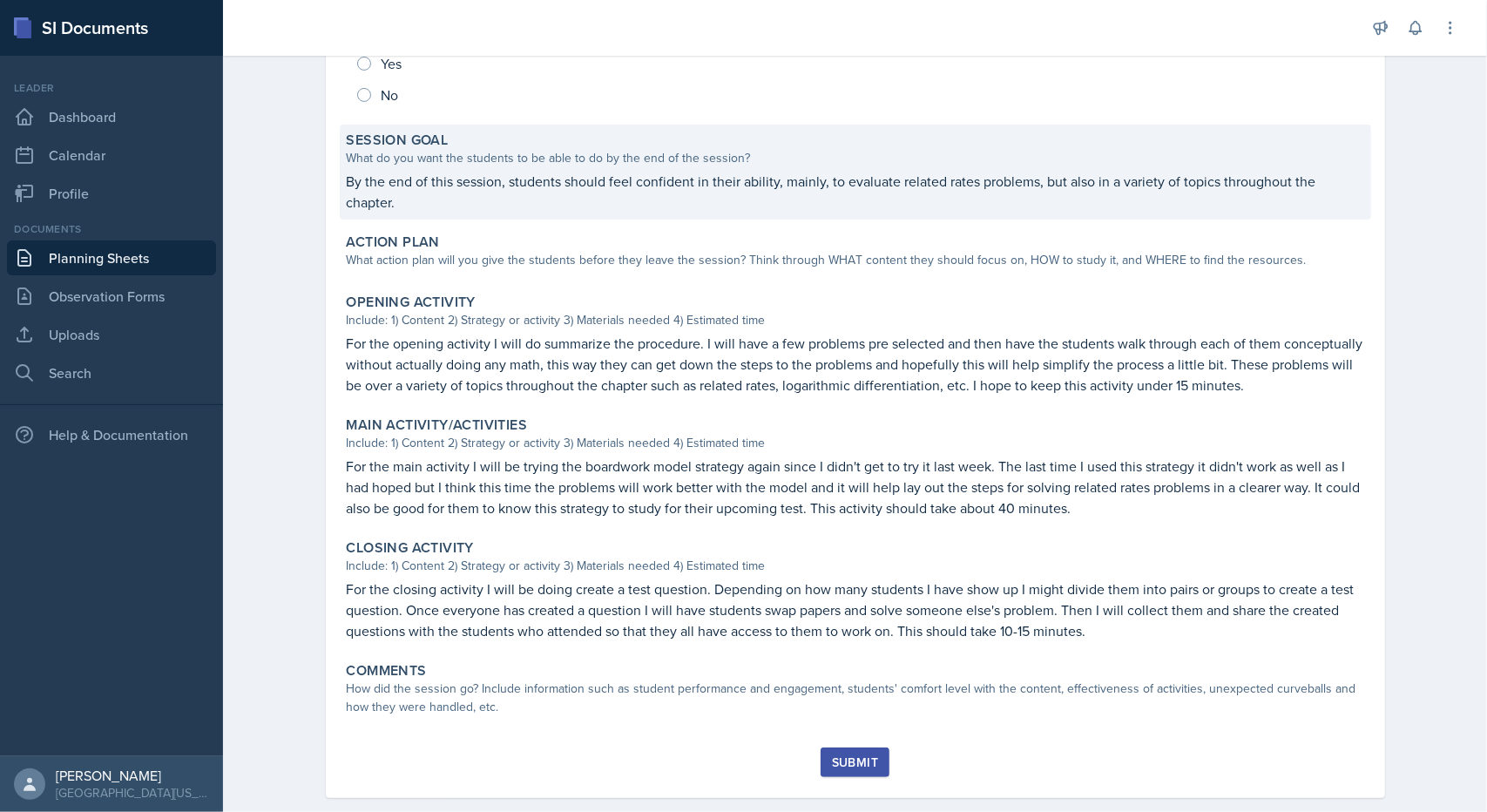
scroll to position [305, 0]
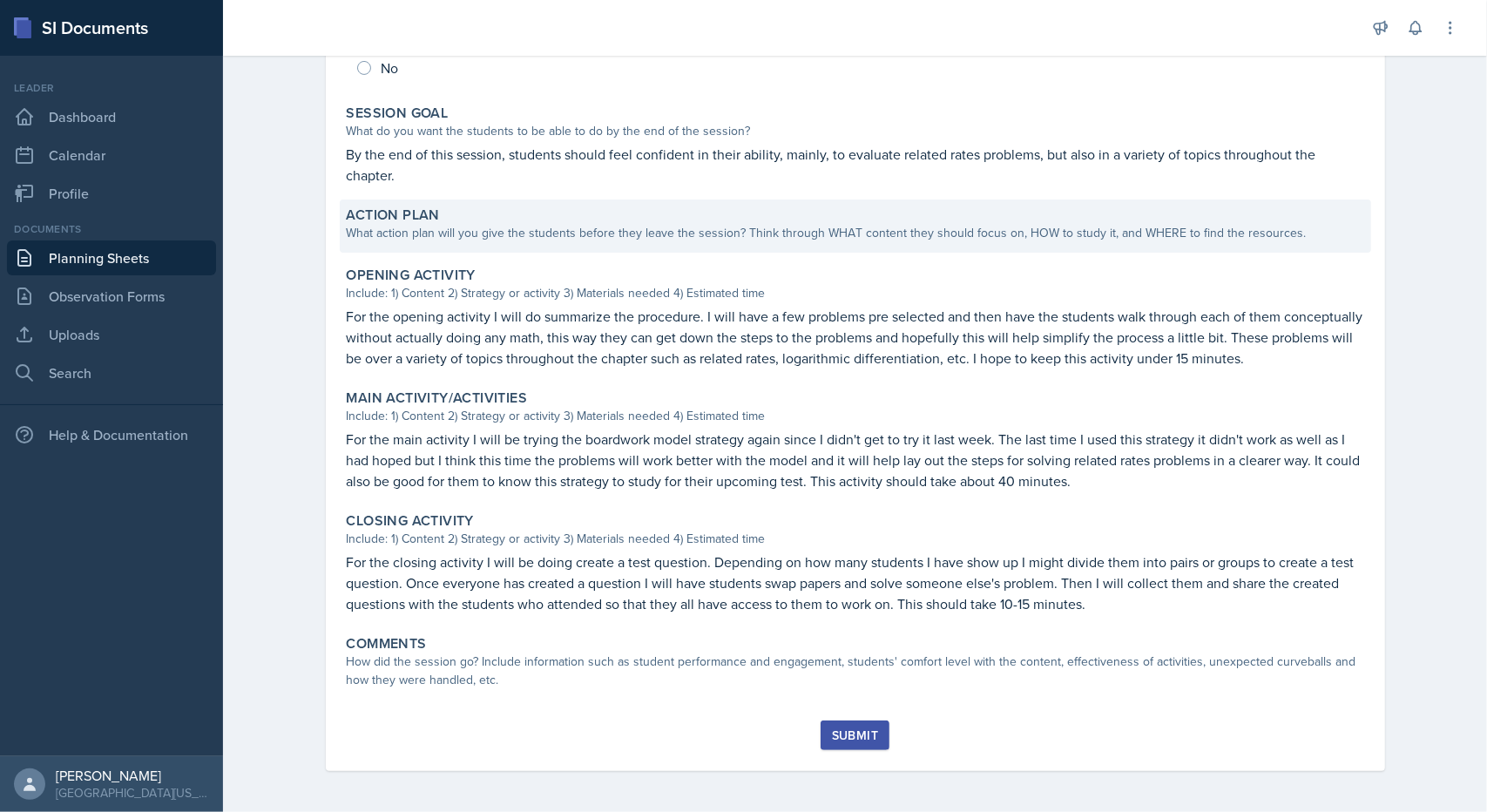
click at [487, 241] on div "Action Plan What action plan will you give the students before they leave the s…" at bounding box center [855, 226] width 1031 height 53
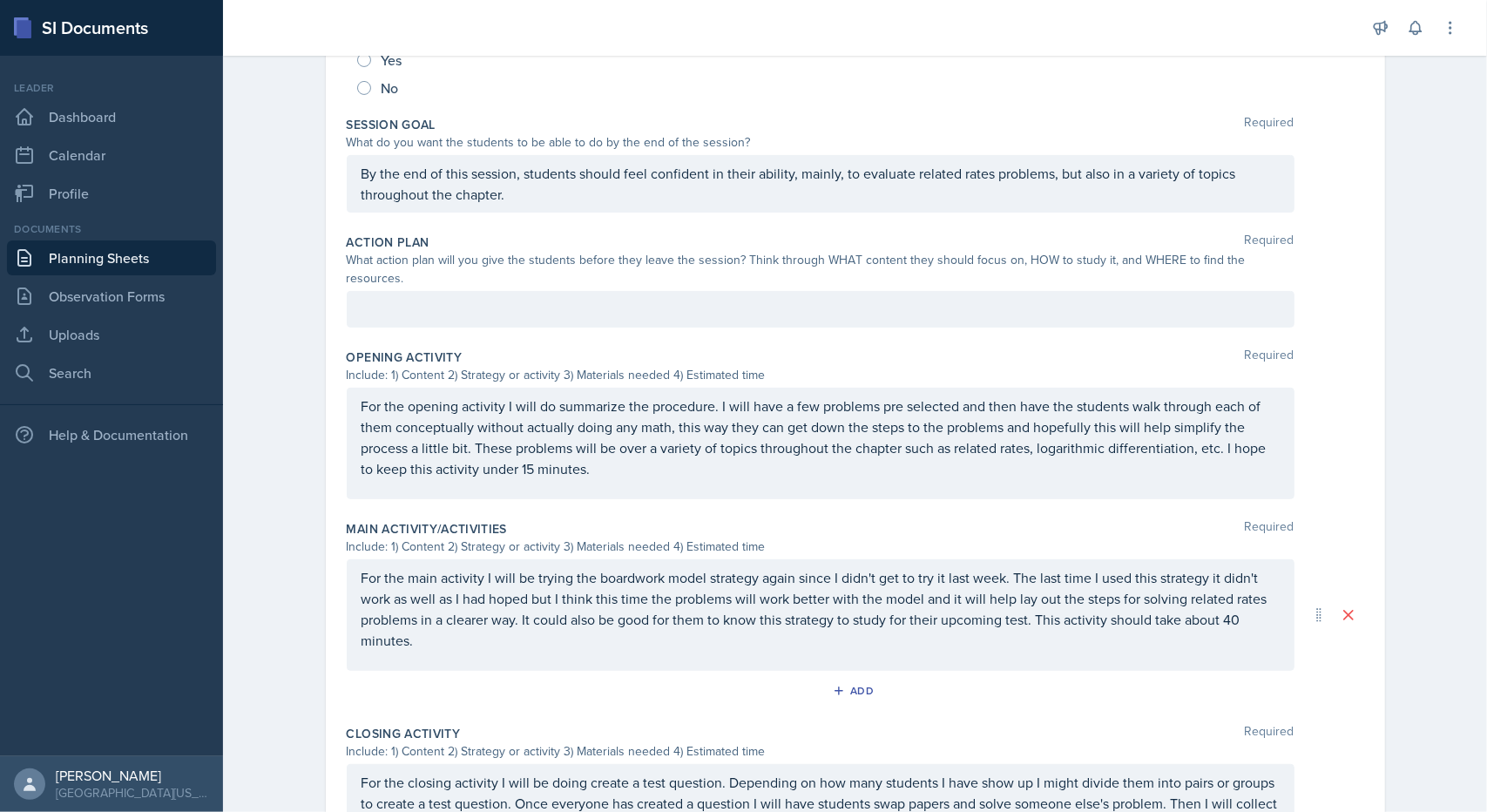
click at [489, 296] on div at bounding box center [820, 309] width 948 height 36
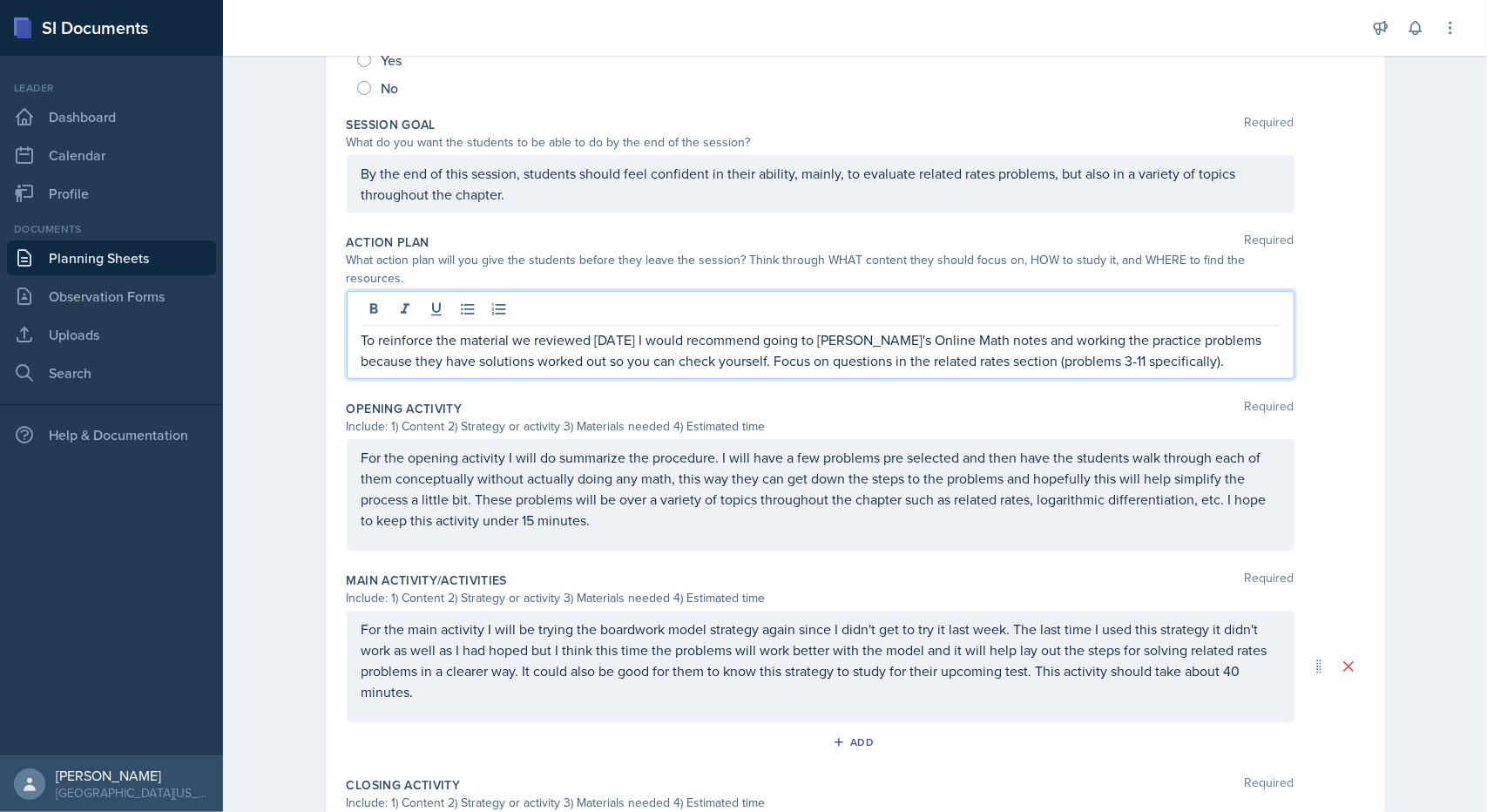
click at [1130, 339] on p "To reinforce the material we reviewed today I would recommend going to Paul's O…" at bounding box center [820, 350] width 918 height 42
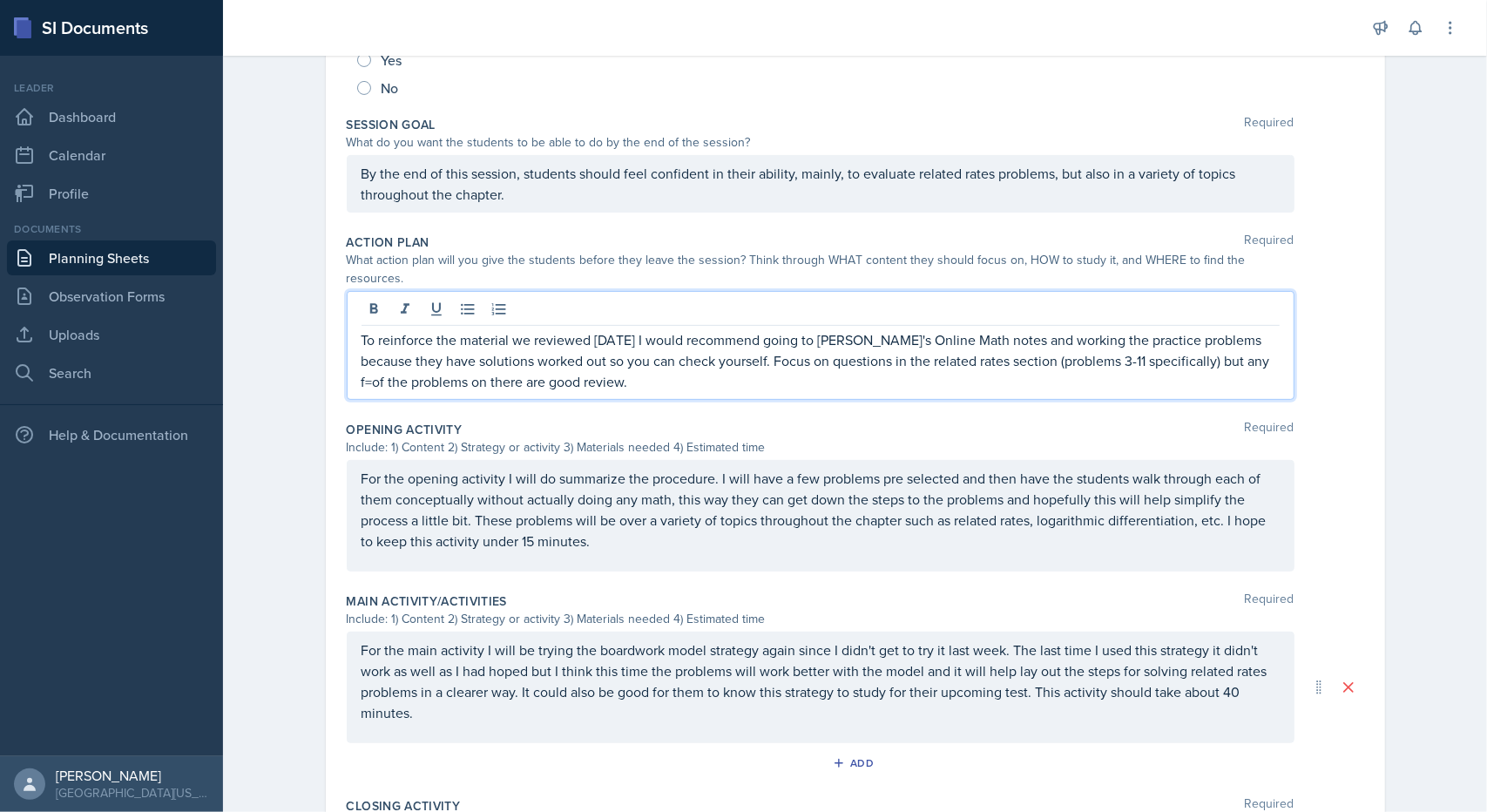
drag, startPoint x: 858, startPoint y: 374, endPoint x: 359, endPoint y: 365, distance: 499.1
click at [359, 365] on div "To reinforce the material we reviewed today I would recommend going to Paul's O…" at bounding box center [820, 345] width 948 height 109
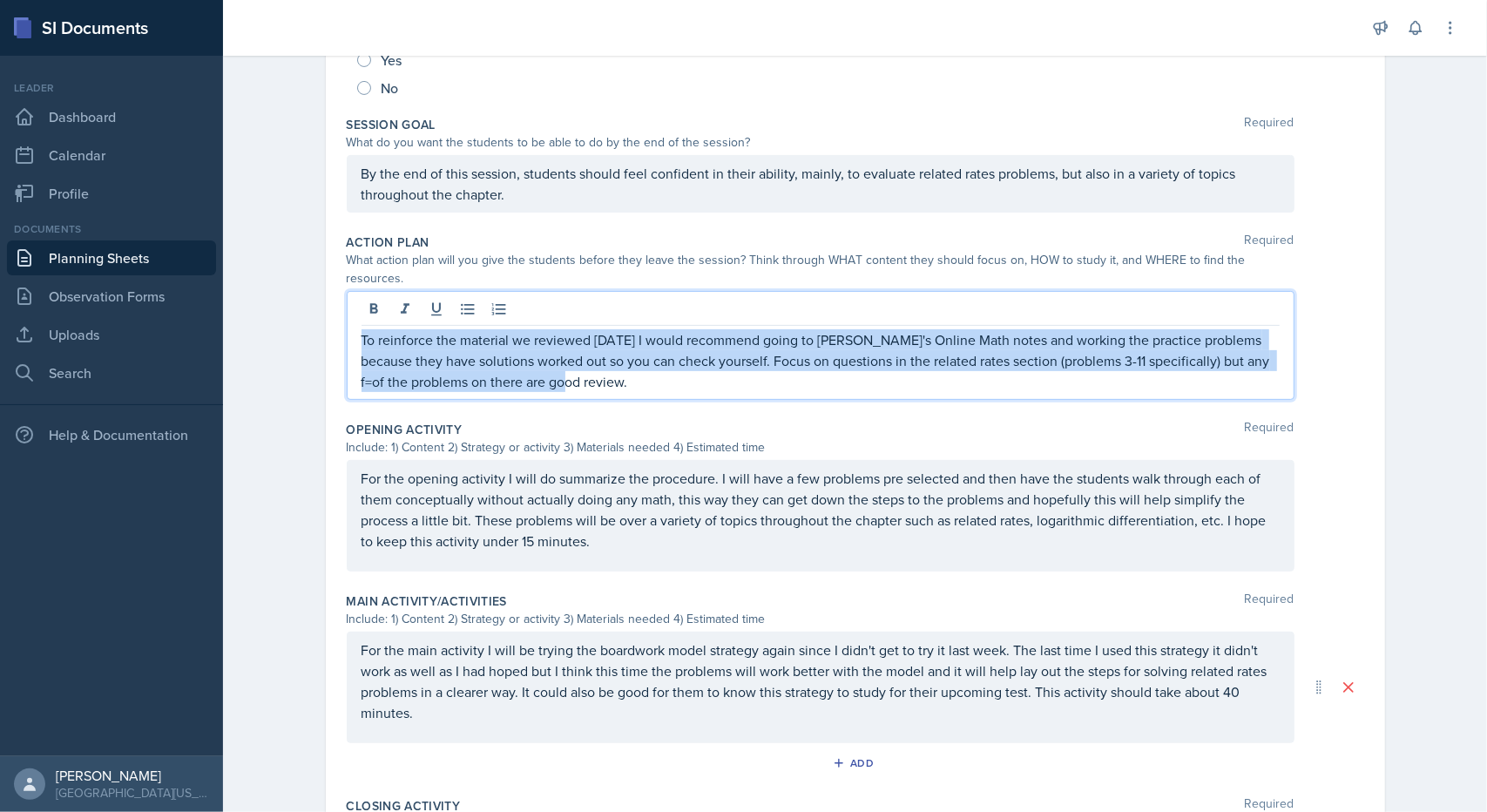
drag, startPoint x: 598, startPoint y: 361, endPoint x: 337, endPoint y: 318, distance: 264.5
click at [337, 318] on div "Date [DATE] [DATE] 28 29 30 1 2 3 4 5 6 7 8 9 10 11 12 13 14 15 16 17 18 19 20 …" at bounding box center [855, 461] width 1059 height 1259
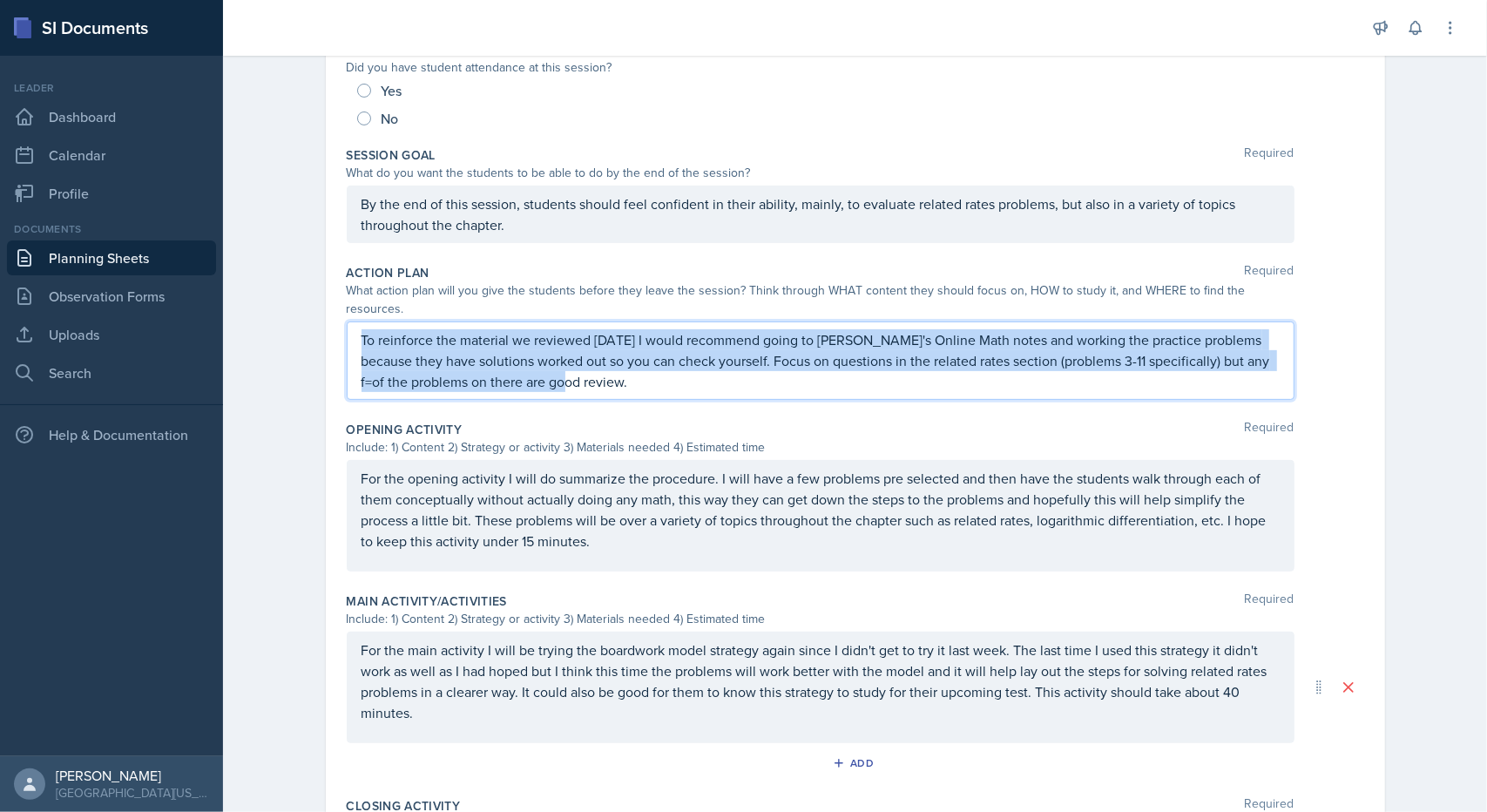
copy p "To reinforce the material we reviewed today I would recommend going to Paul's O…"
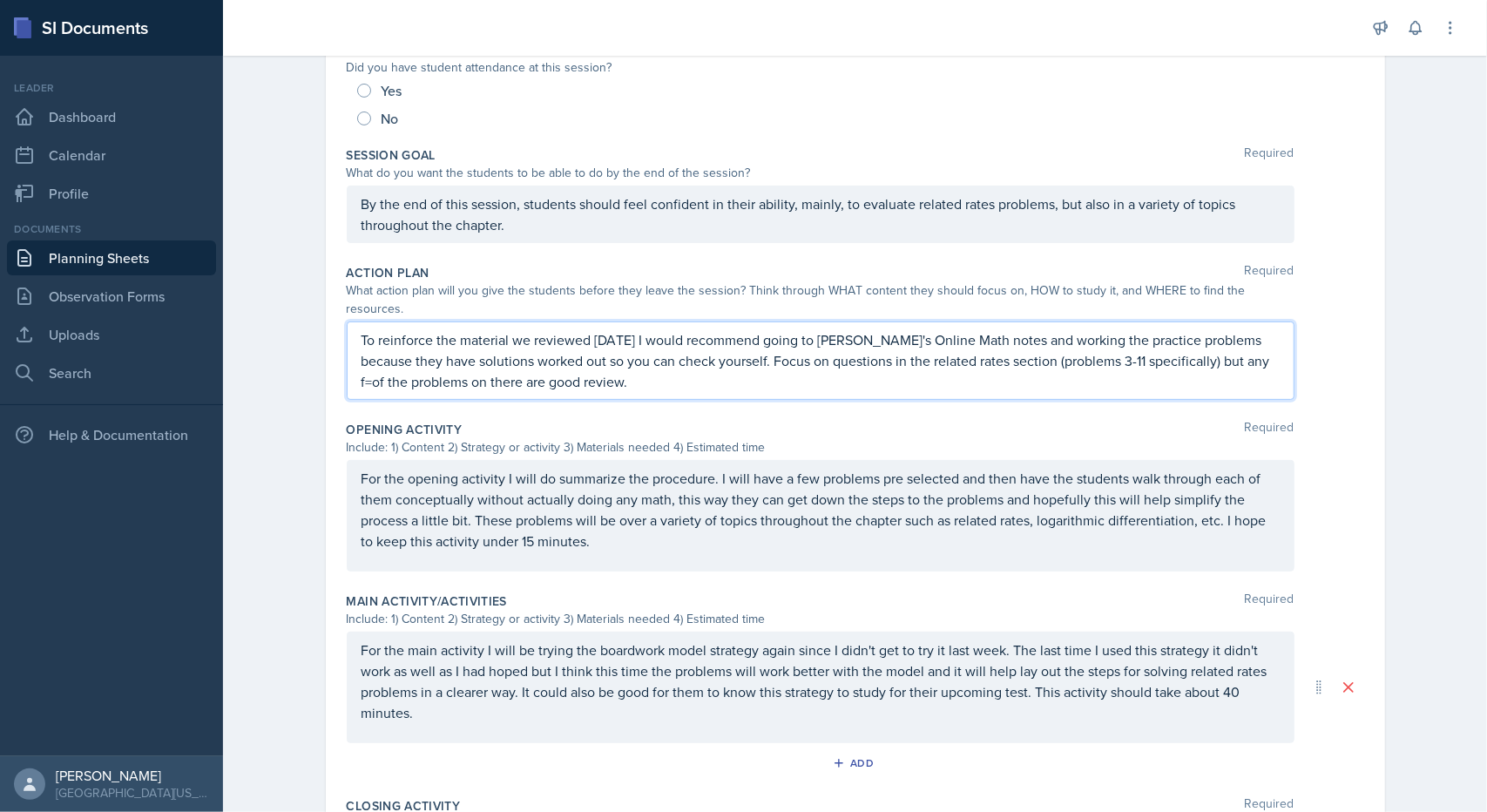
click at [908, 79] on div "Yes" at bounding box center [855, 90] width 997 height 28
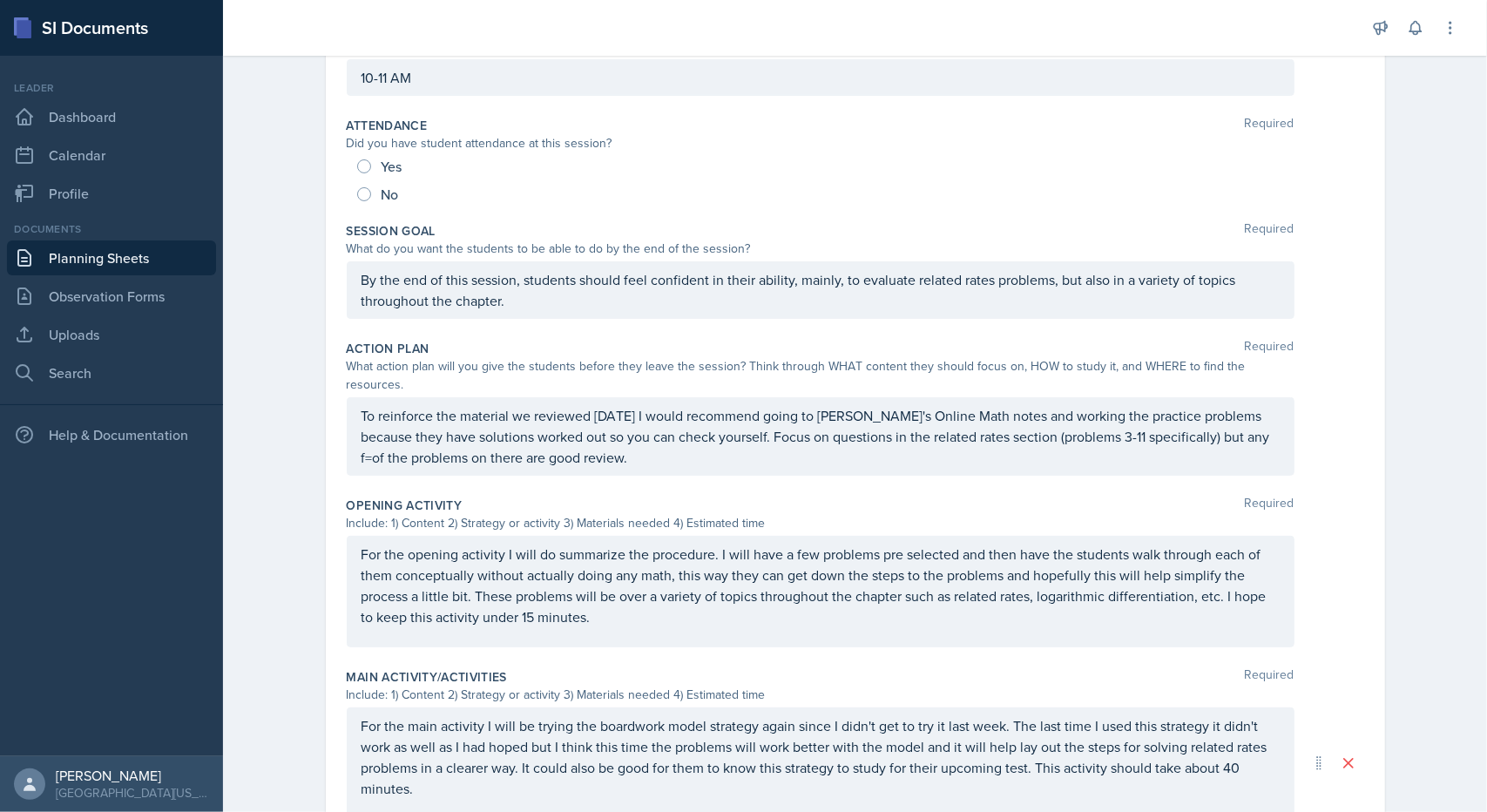
scroll to position [0, 0]
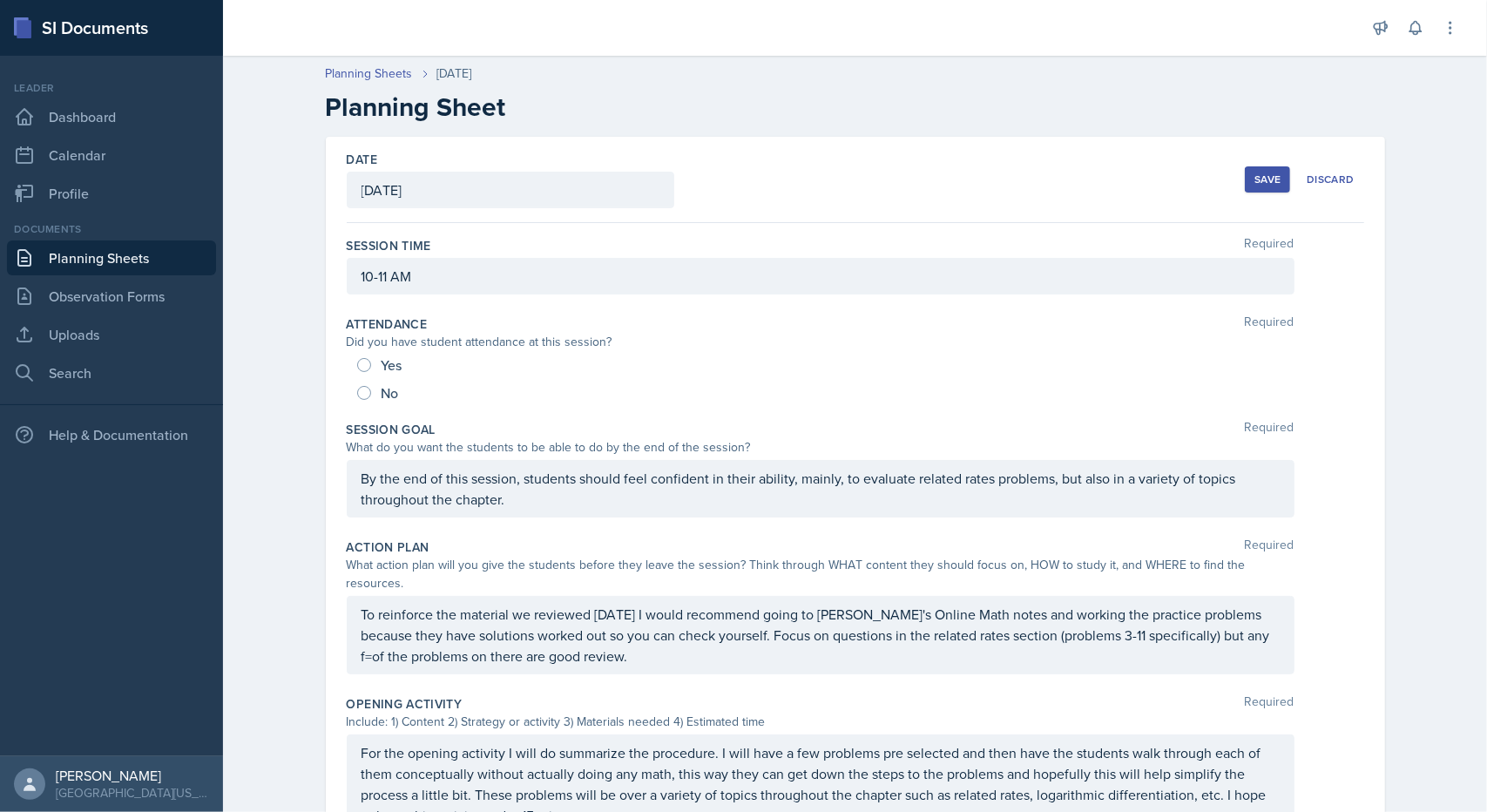
click at [1265, 174] on div "Save" at bounding box center [1268, 179] width 26 height 14
